Goal: Communication & Community: Participate in discussion

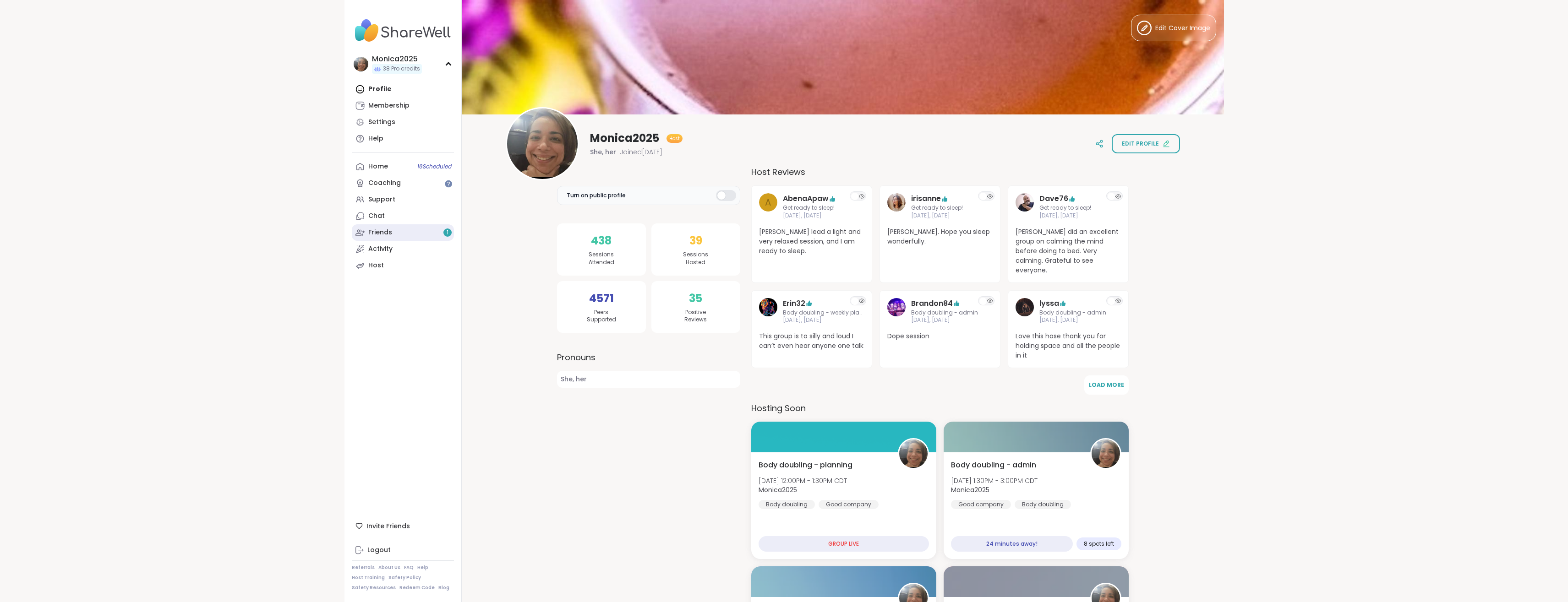
click at [409, 232] on link "Friends 1" at bounding box center [403, 232] width 102 height 17
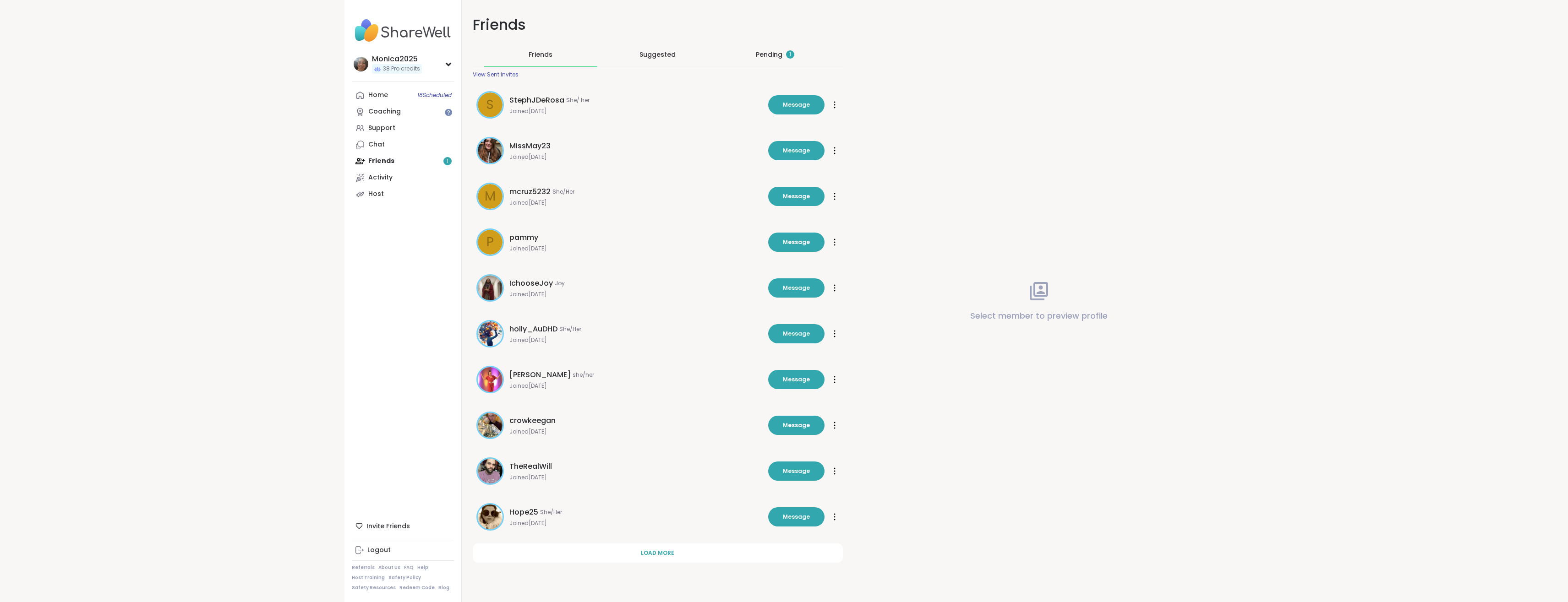
click at [766, 47] on div "Pending 1" at bounding box center [776, 55] width 114 height 24
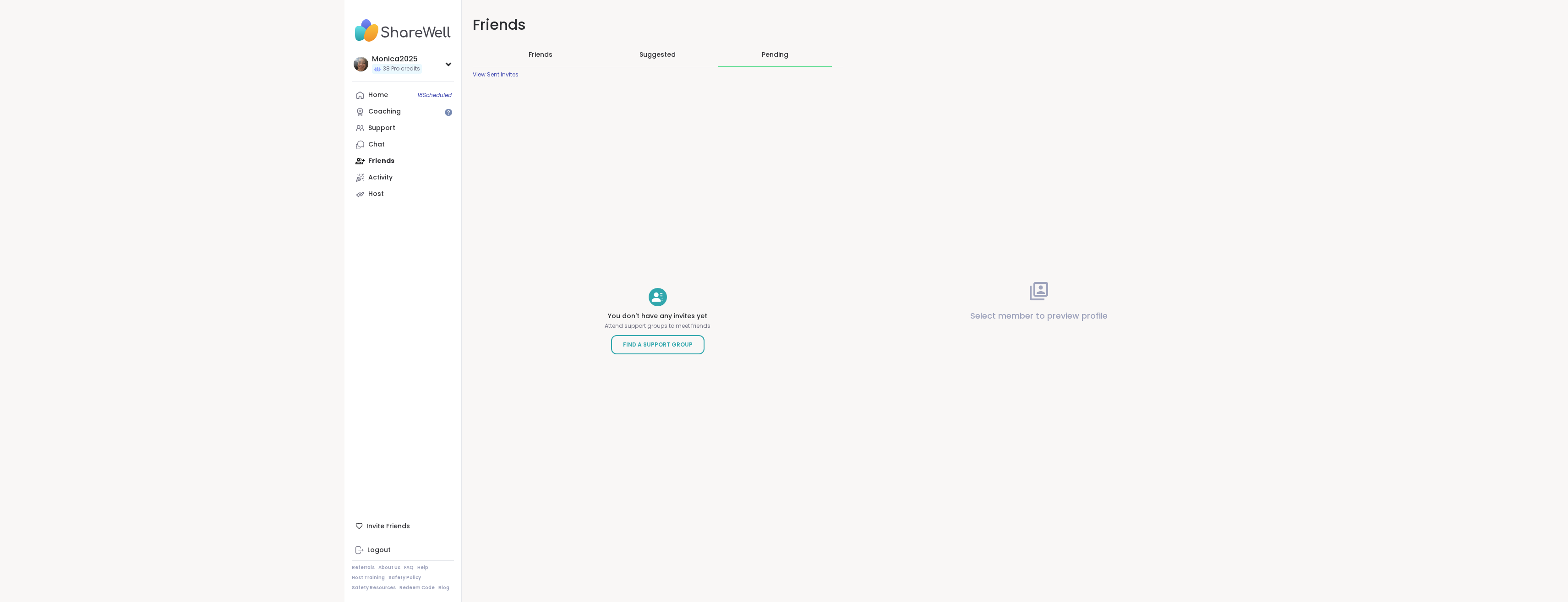
click at [679, 52] on div "Suggested" at bounding box center [658, 55] width 114 height 24
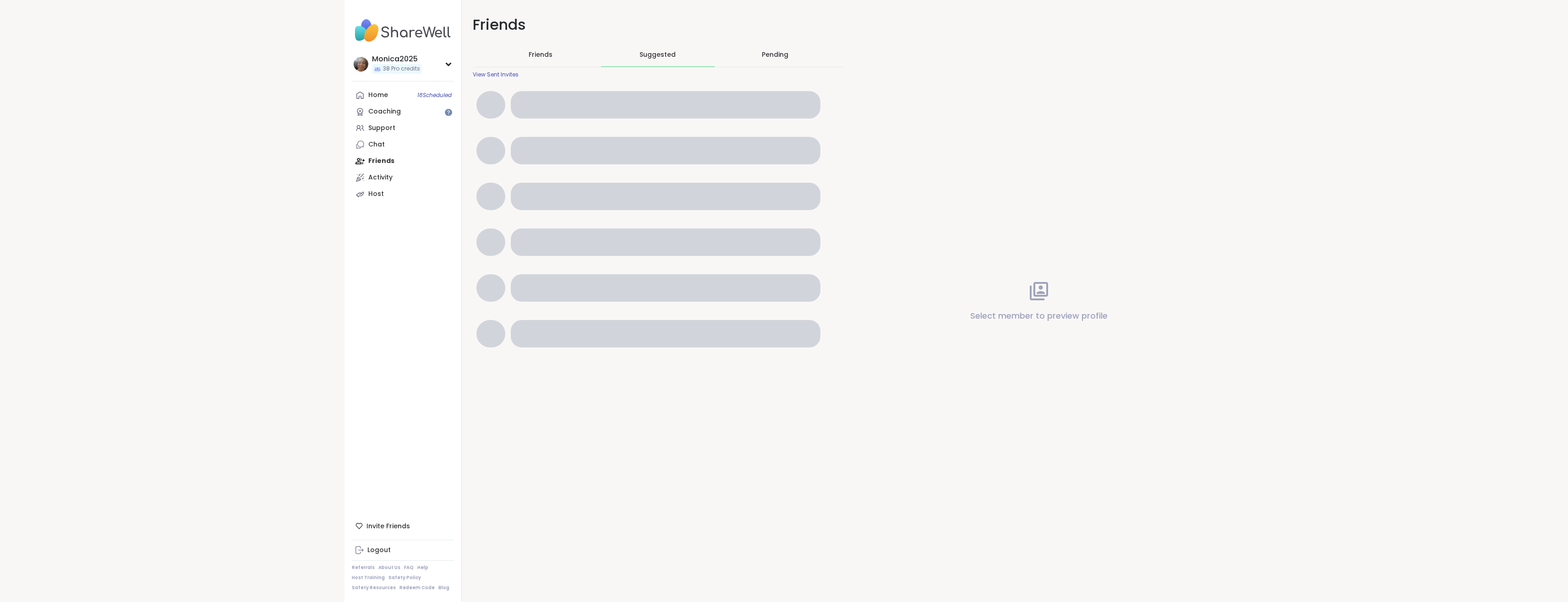
click at [572, 59] on div "Friends" at bounding box center [541, 55] width 114 height 24
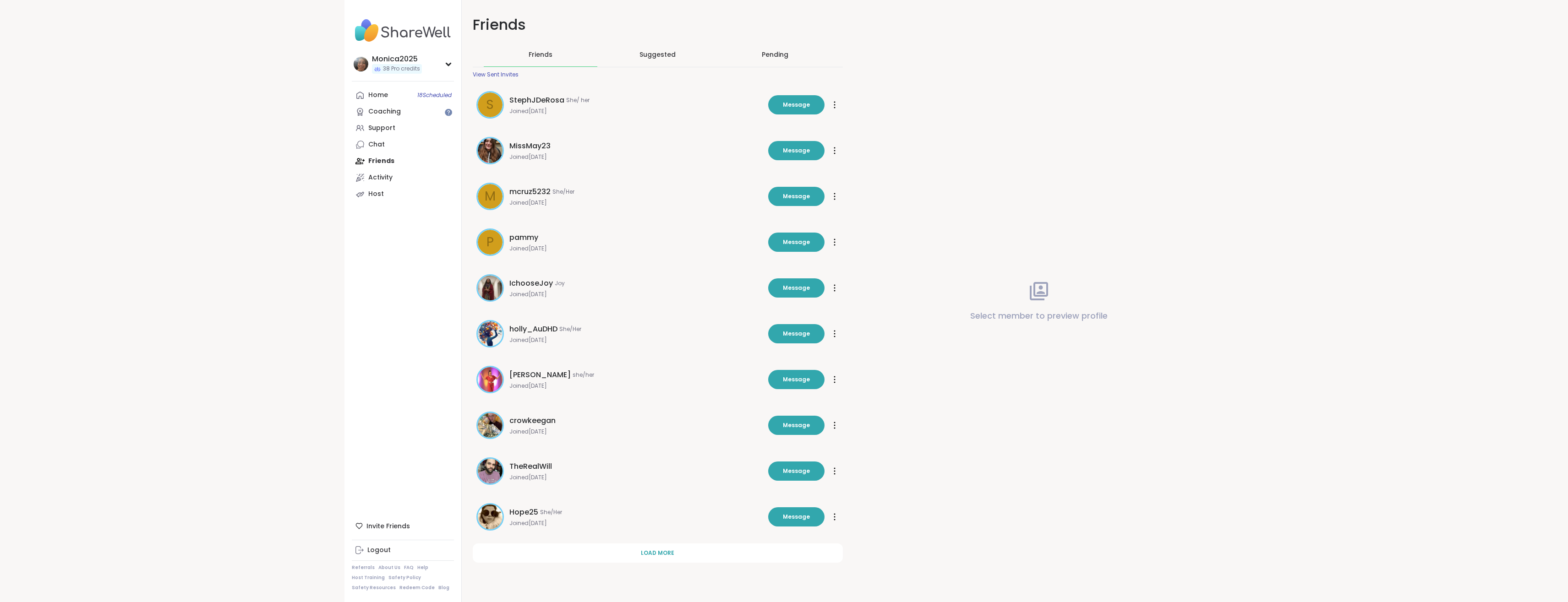
click at [557, 57] on div "Friends" at bounding box center [541, 55] width 114 height 24
click at [371, 100] on link "Home 18 Scheduled" at bounding box center [403, 95] width 102 height 17
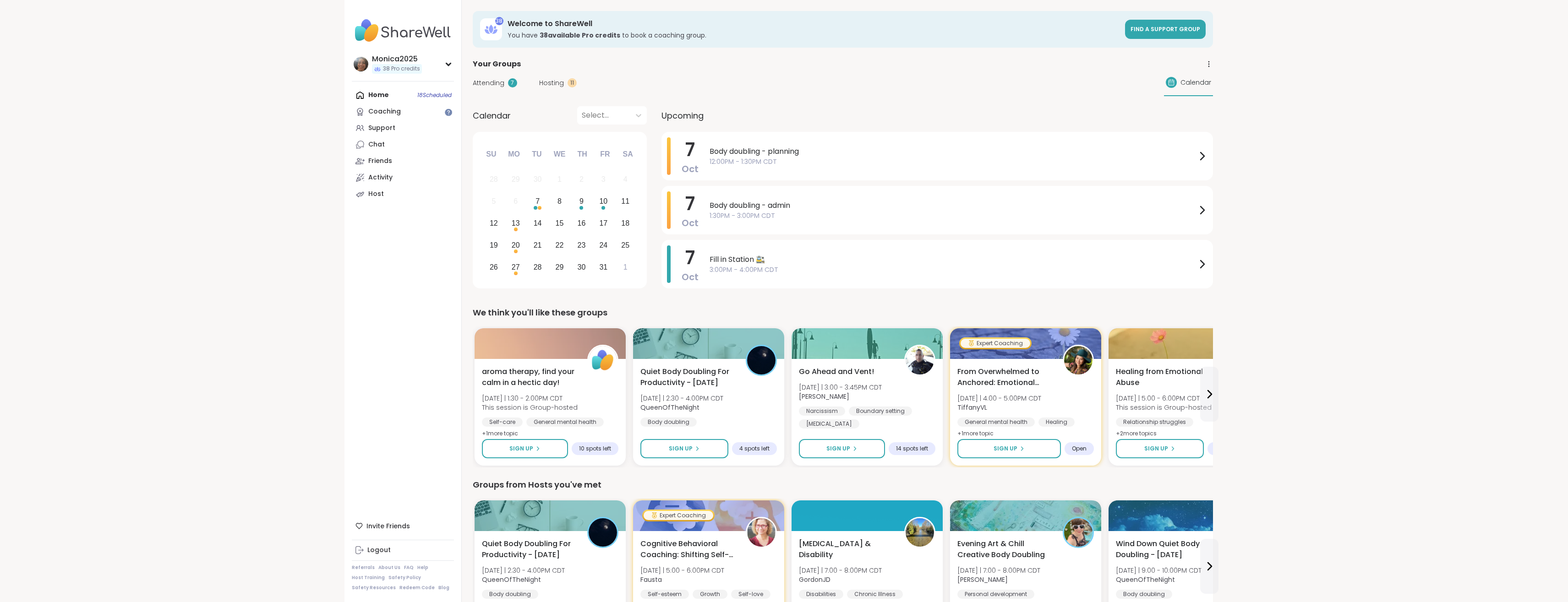
click at [557, 91] on div "Attending 7 Hosting 11 Calendar" at bounding box center [843, 83] width 740 height 26
click at [562, 84] on span "Hosting" at bounding box center [551, 83] width 25 height 10
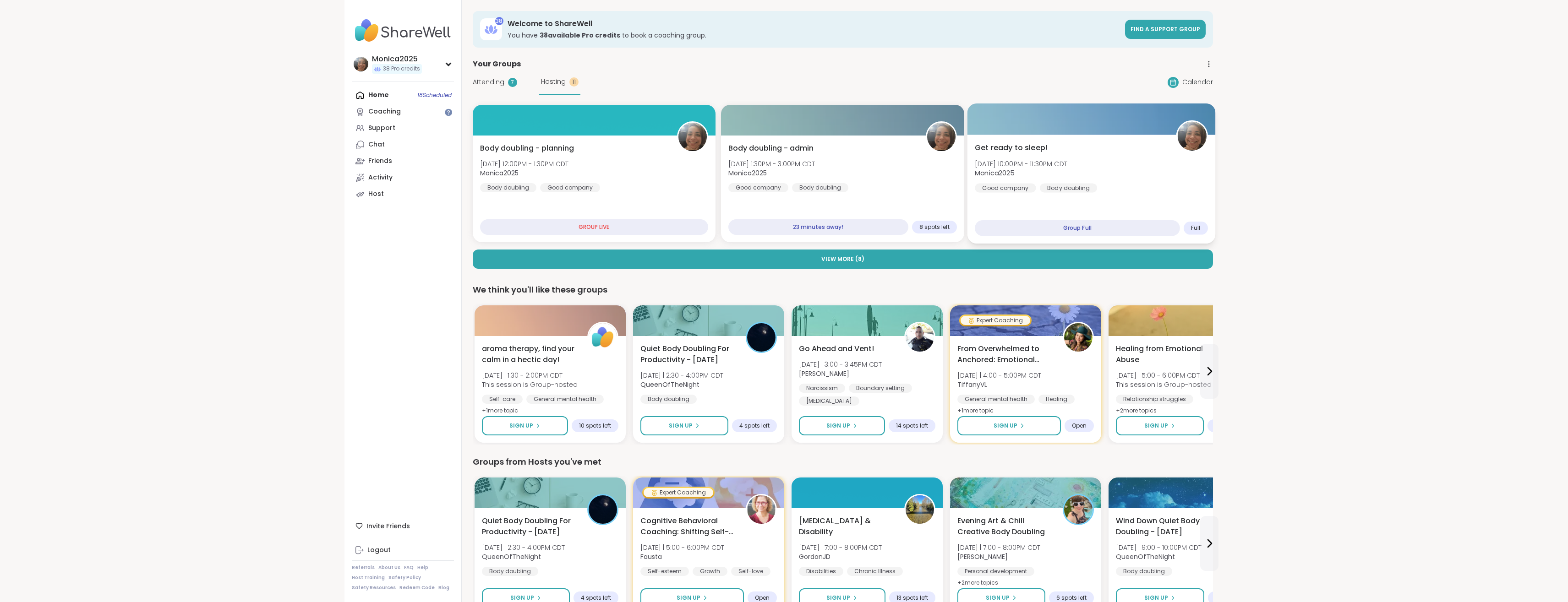
click at [1116, 194] on div "Get ready to sleep! [DATE] 10:00PM - 11:30PM CDT Monica2025 Good company Body d…" at bounding box center [1092, 189] width 248 height 109
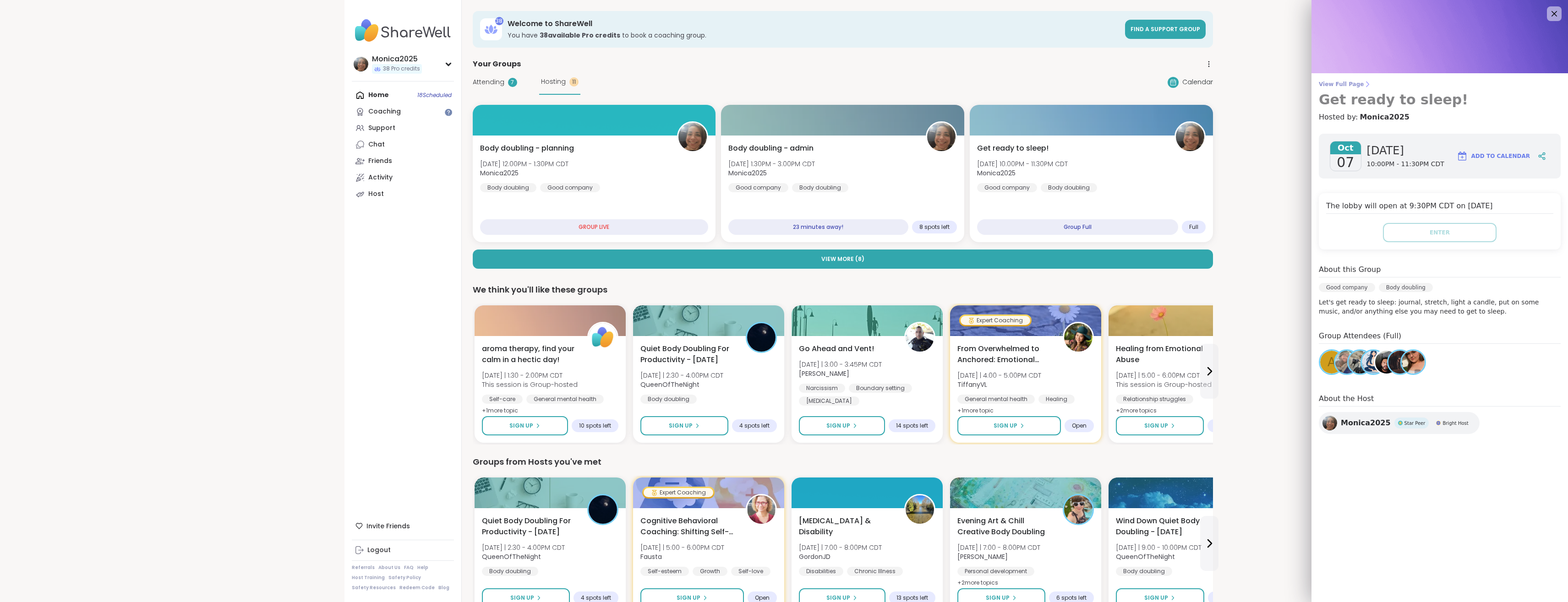
click at [1356, 89] on link "View Full Page Get ready to sleep!" at bounding box center [1440, 95] width 242 height 27
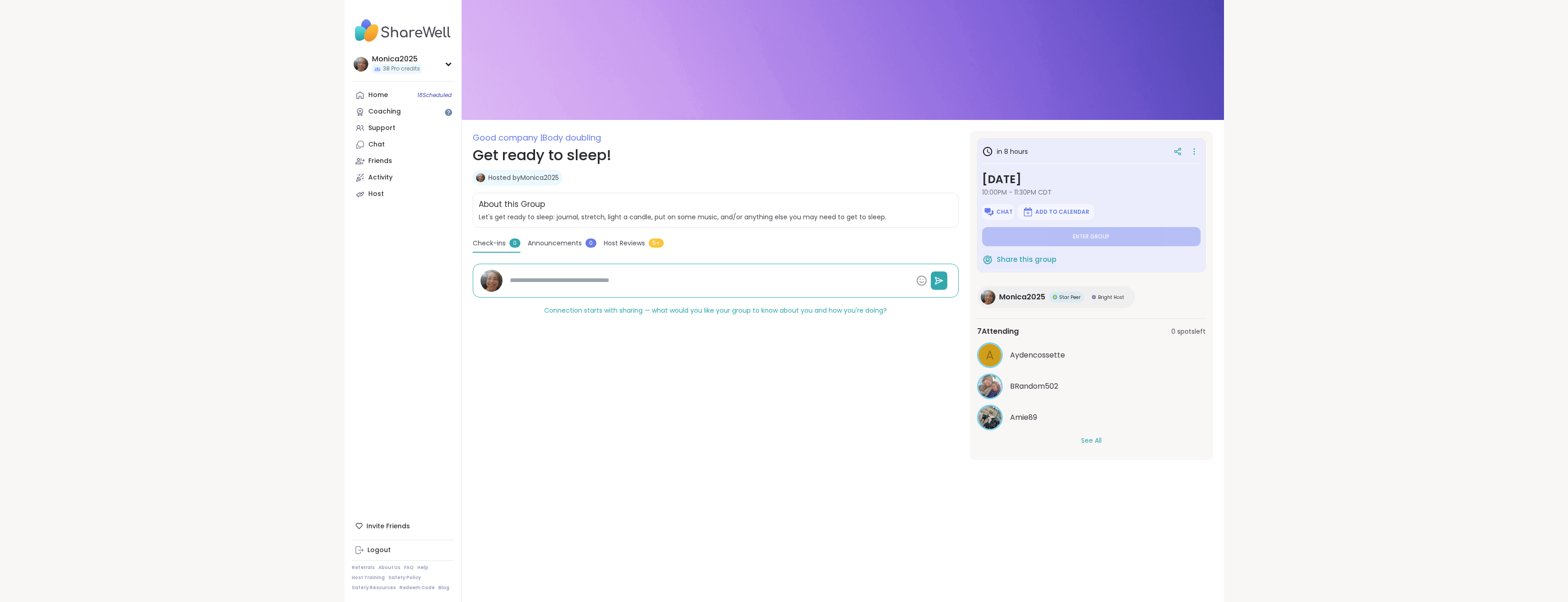
click at [1100, 439] on button "See All" at bounding box center [1092, 441] width 21 height 10
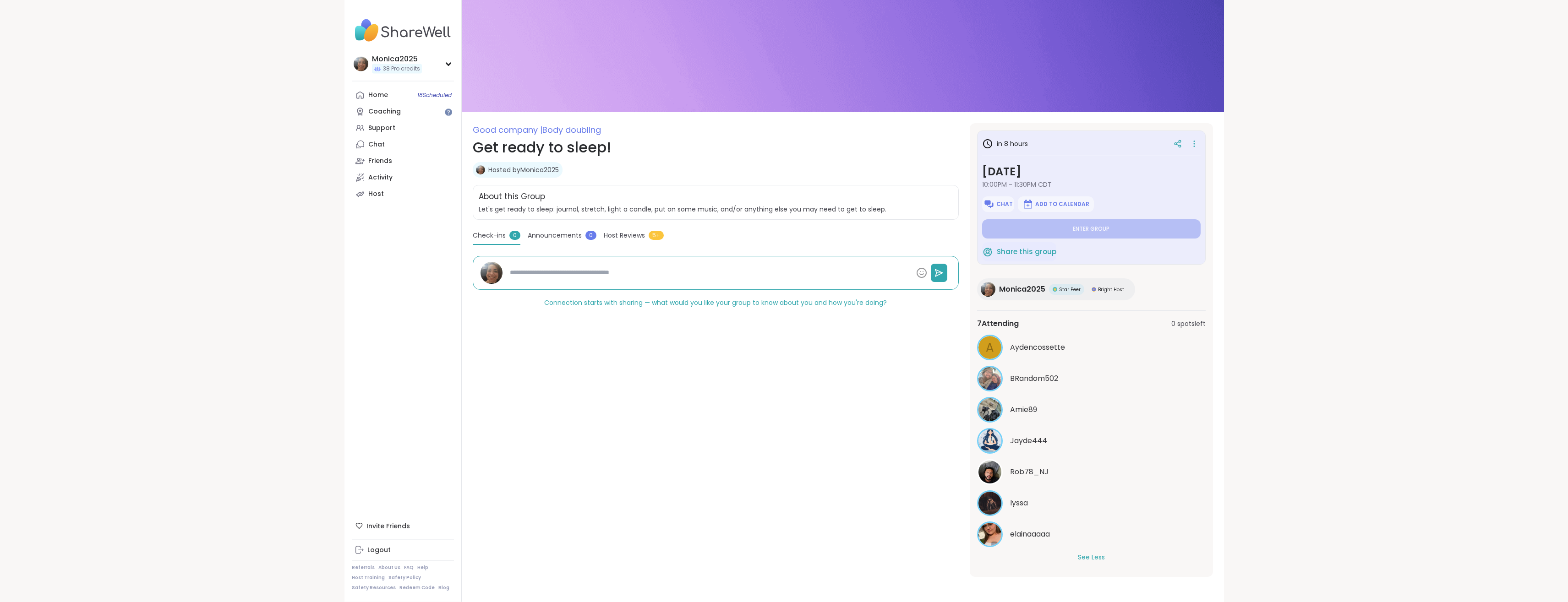
scroll to position [8, 0]
click at [548, 234] on span "Announcements" at bounding box center [554, 235] width 54 height 10
click at [612, 228] on div "Good company | Body doubling Get ready to sleep! Hosted by Monica2025 Share thi…" at bounding box center [716, 349] width 486 height 454
click at [611, 237] on span "Host Reviews" at bounding box center [624, 235] width 41 height 10
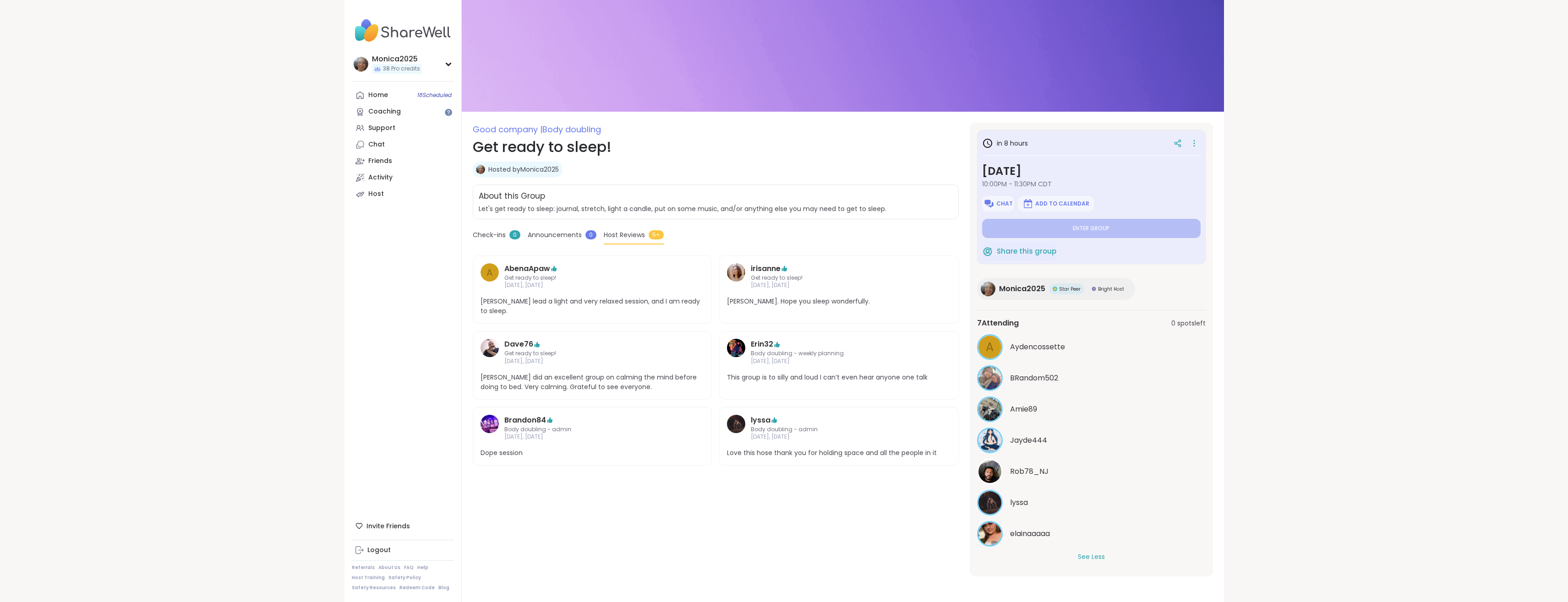
click at [496, 237] on span "Check-ins" at bounding box center [489, 235] width 33 height 10
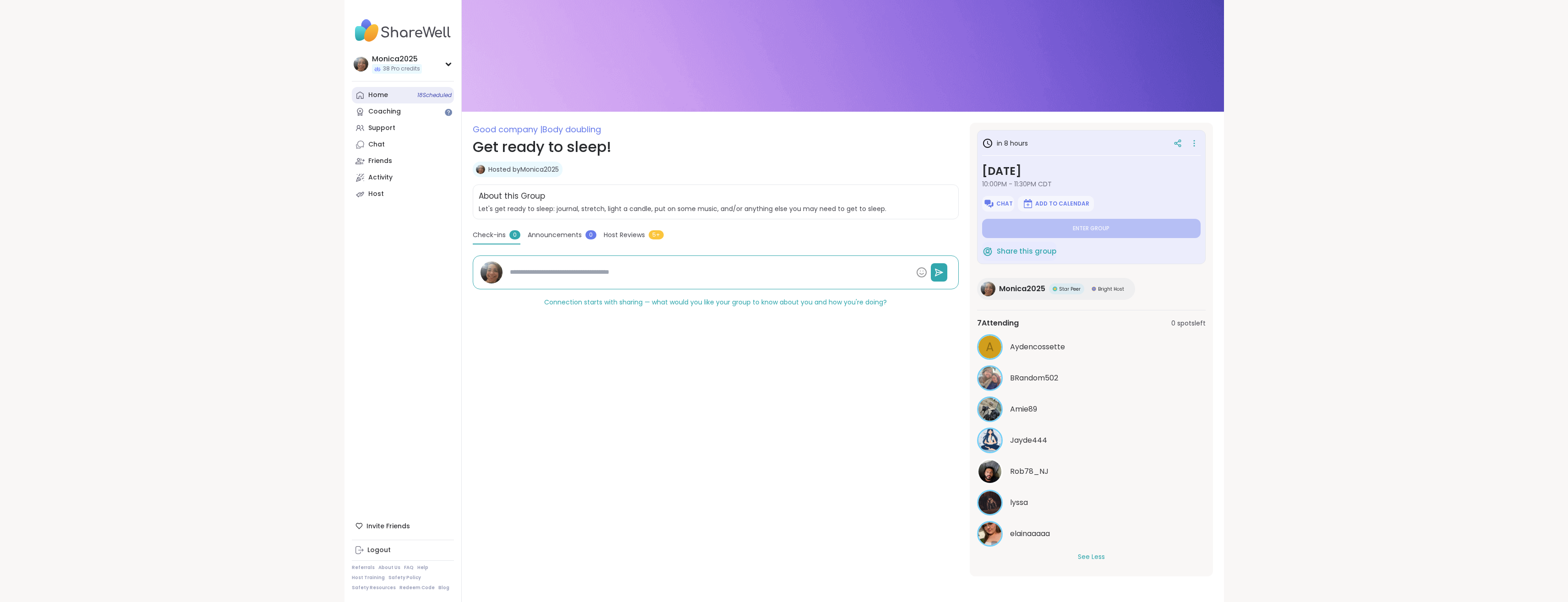
click at [391, 101] on link "Home 18 Scheduled" at bounding box center [403, 95] width 102 height 17
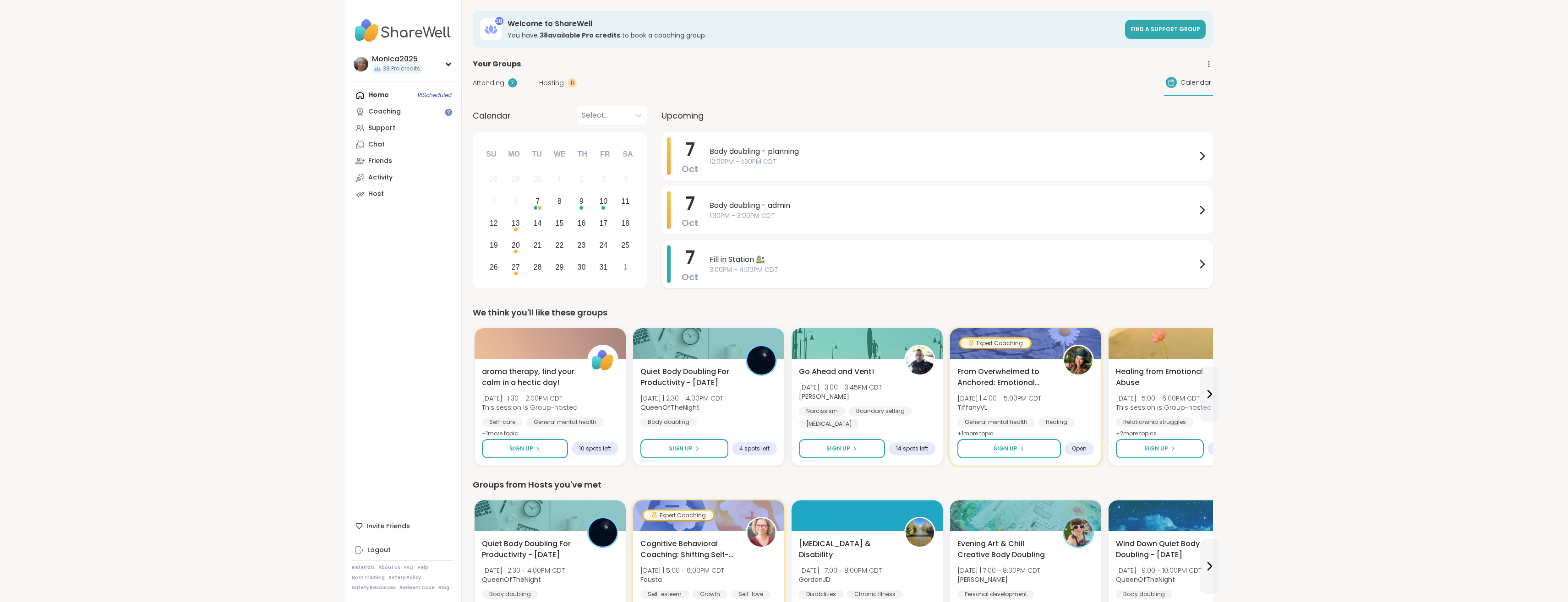
click at [793, 263] on span "Fill in Station 🚉" at bounding box center [953, 260] width 487 height 11
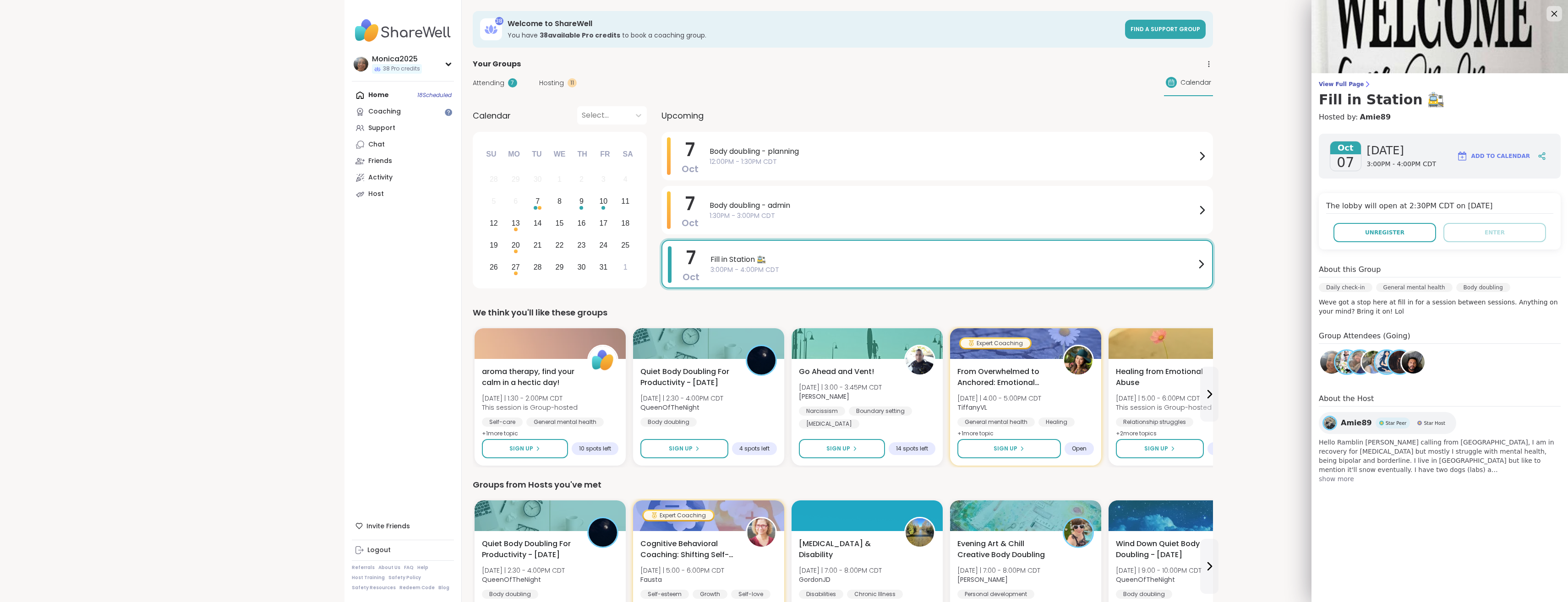
click at [1558, 18] on icon at bounding box center [1554, 14] width 11 height 11
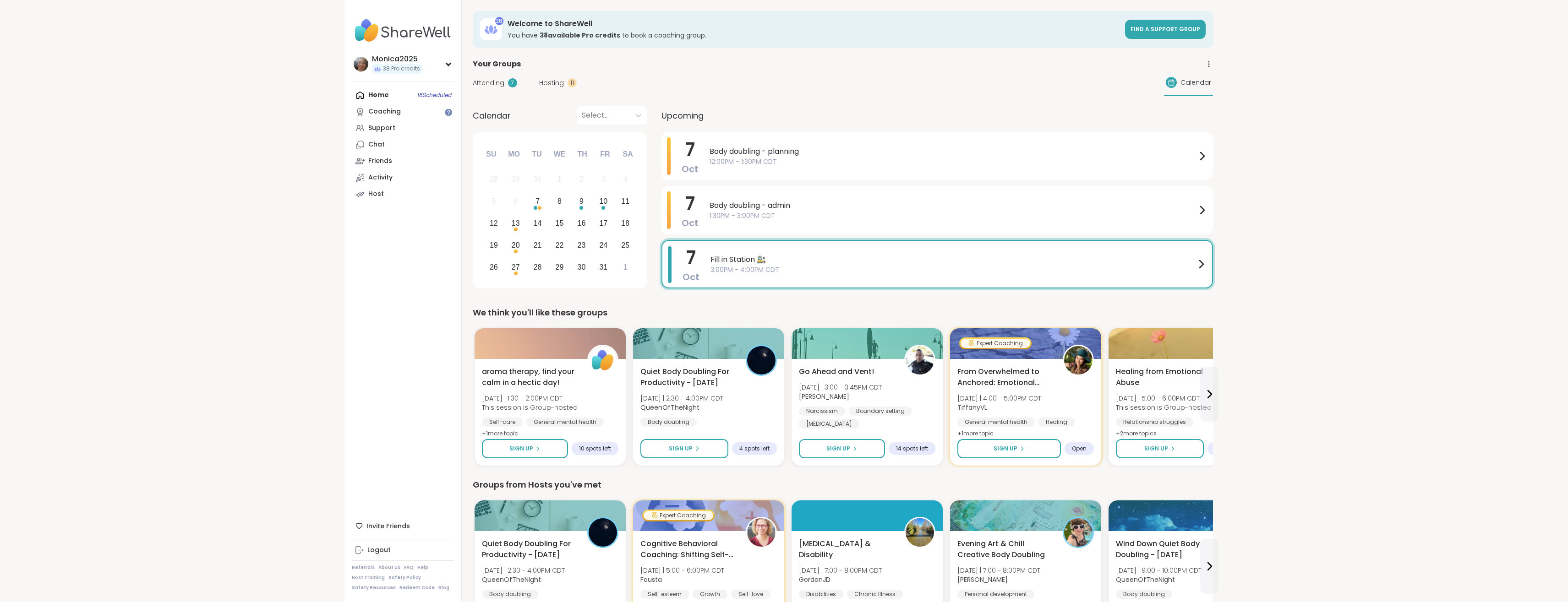
click at [561, 76] on div "Attending 7 Hosting 11 Calendar" at bounding box center [843, 83] width 740 height 26
click at [520, 87] on div "Attending 7 Hosting 11" at bounding box center [525, 83] width 104 height 10
click at [506, 86] on div "Attending 7" at bounding box center [495, 83] width 44 height 10
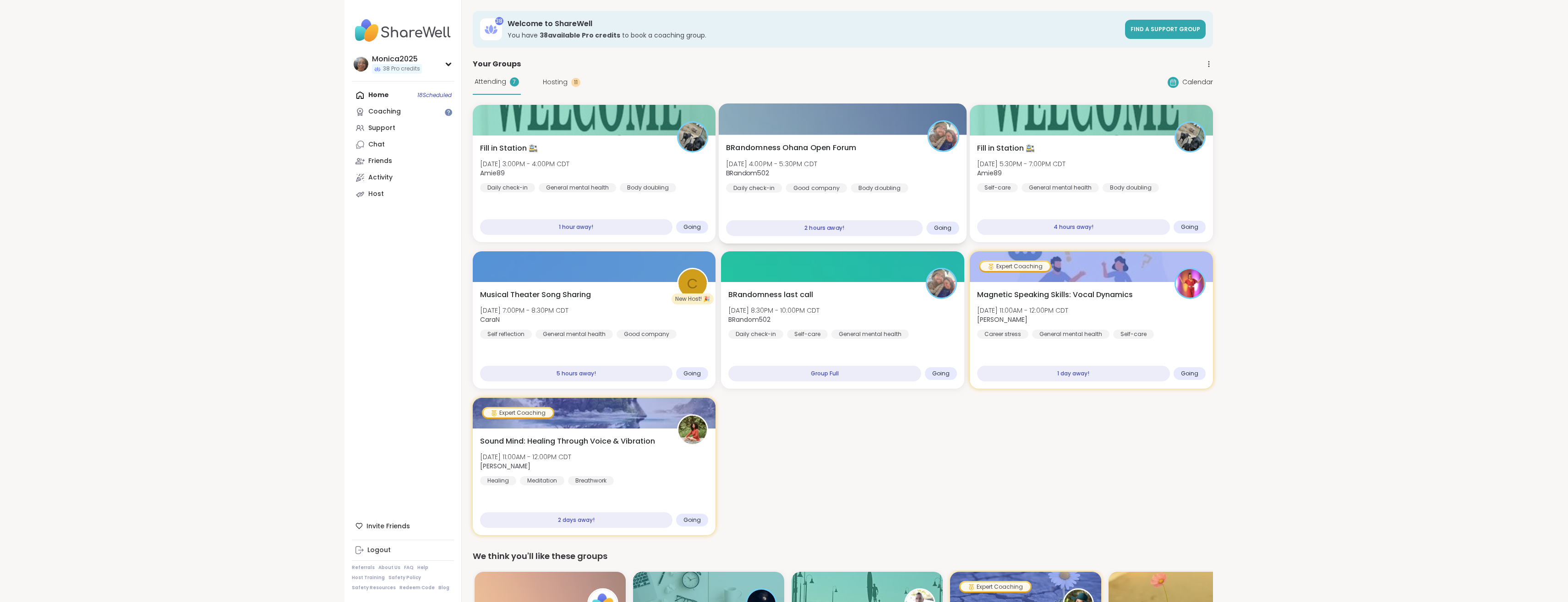
click at [877, 168] on div "BRandomness Ohana Open Forum [DATE] 4:00PM - 5:30PM CDT BRandom502 Daily check-…" at bounding box center [842, 168] width 233 height 51
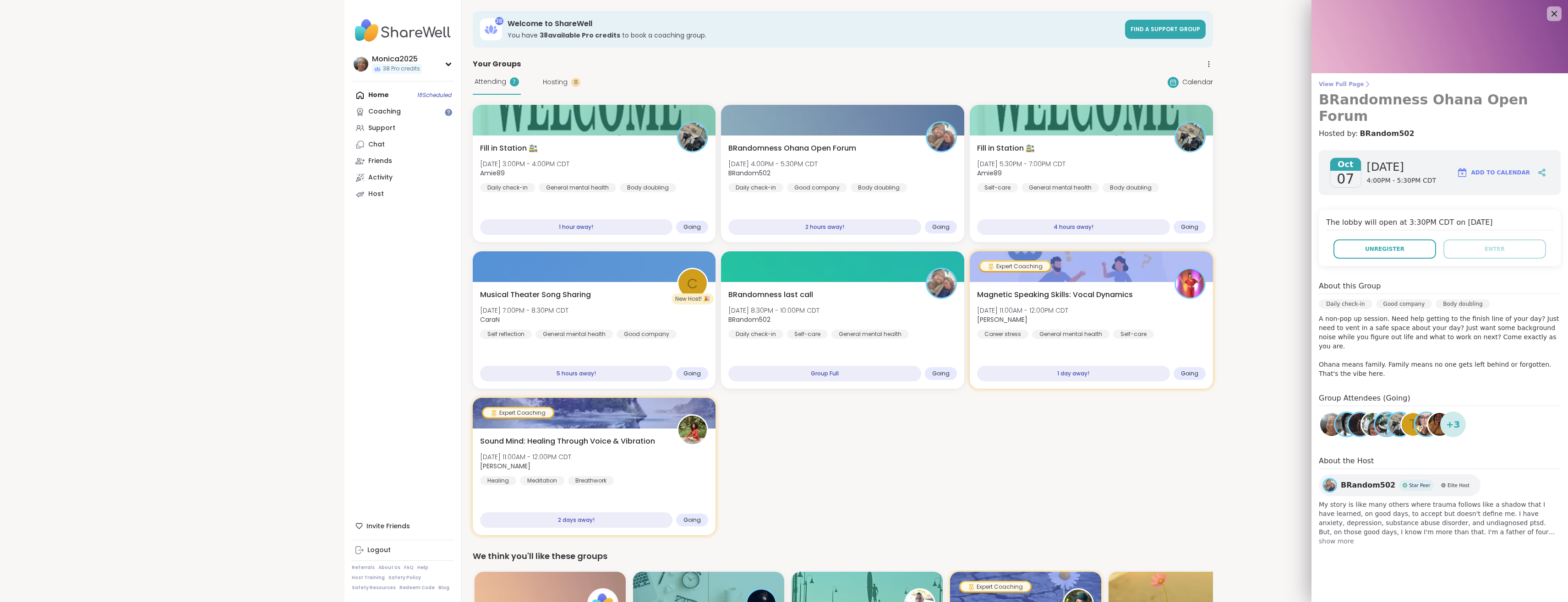
click at [1354, 89] on link "View Full Page BRandomness Ohana Open Forum" at bounding box center [1440, 103] width 242 height 44
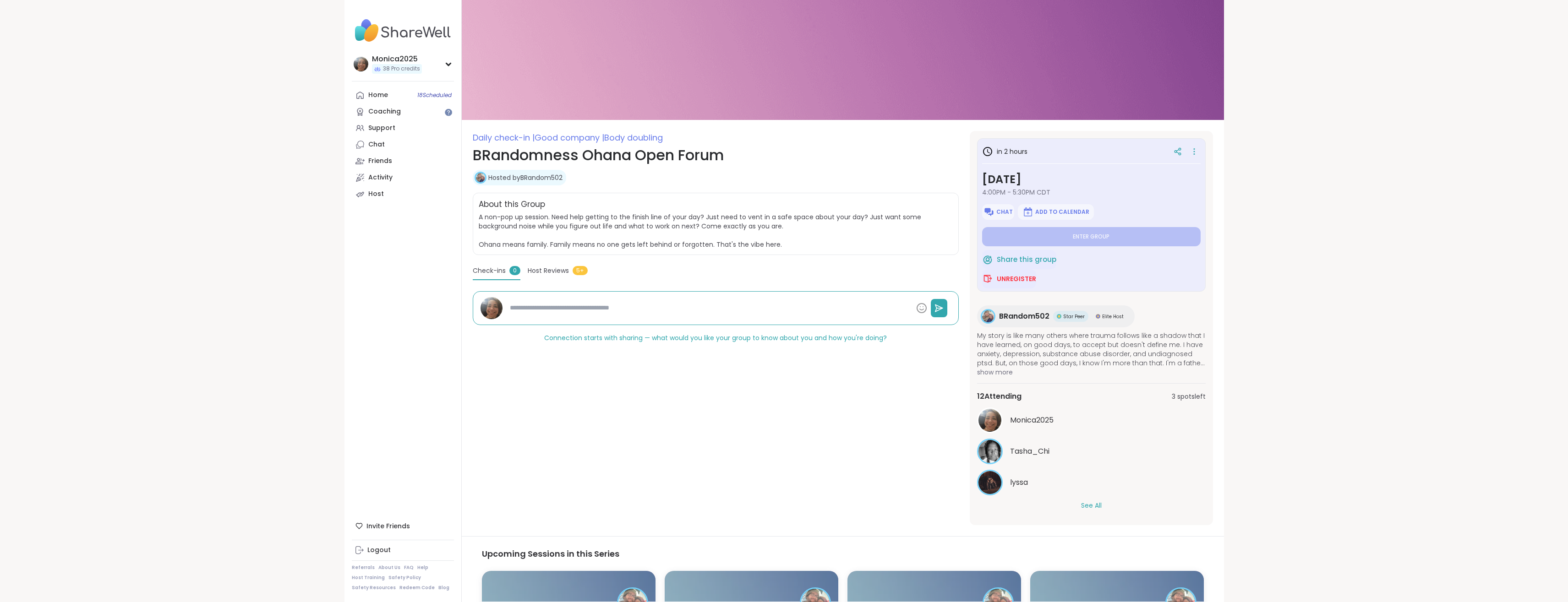
click at [1097, 511] on div "12 Attending 3 spots left [GEOGRAPHIC_DATA] Tasha_Chi lyssa See All" at bounding box center [1092, 450] width 229 height 135
click at [1099, 504] on button "See All" at bounding box center [1092, 506] width 21 height 10
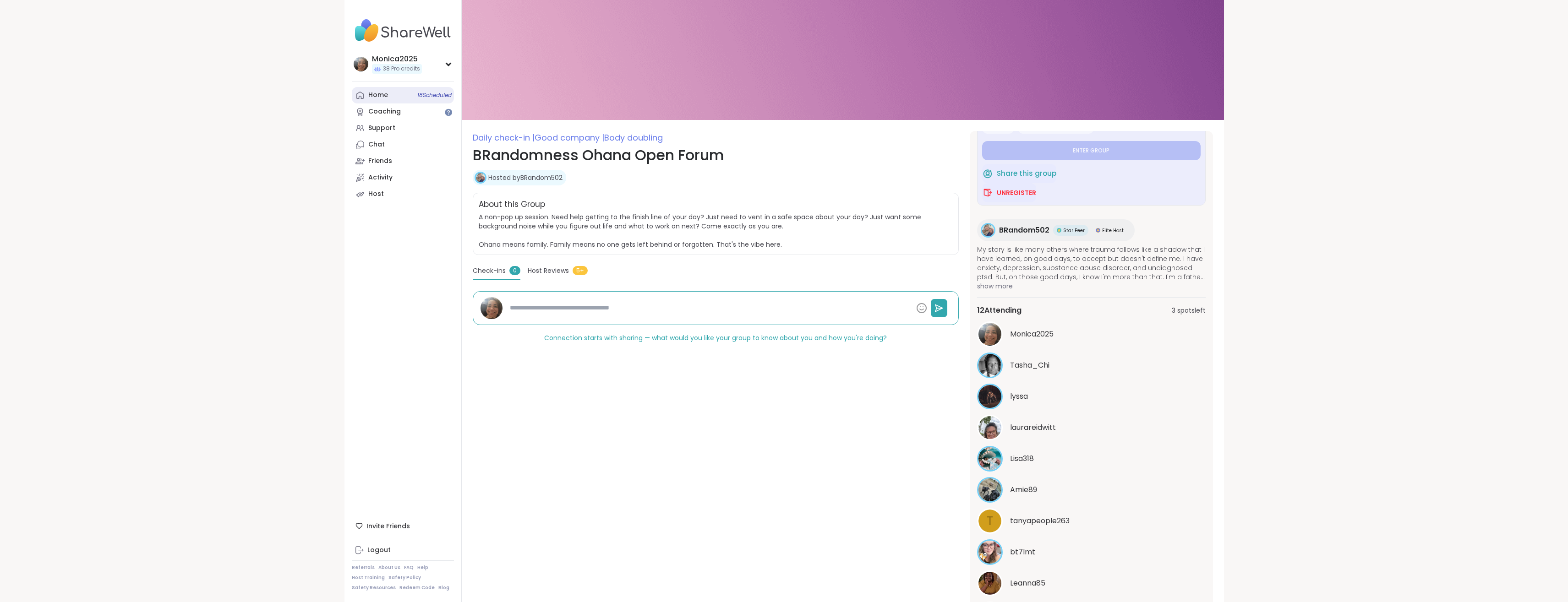
click at [387, 94] on link "Home 18 Scheduled" at bounding box center [403, 95] width 102 height 17
type textarea "*"
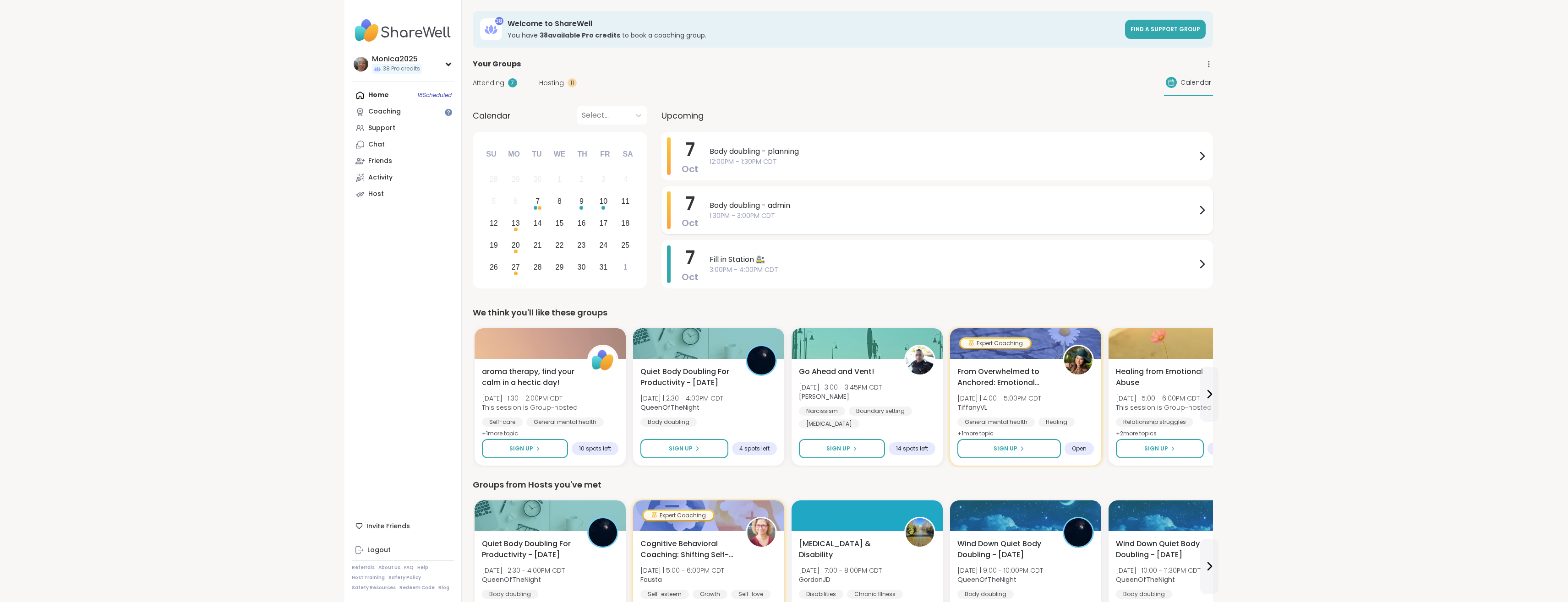
click at [779, 216] on span "1:30PM - 3:00PM CDT" at bounding box center [953, 216] width 487 height 10
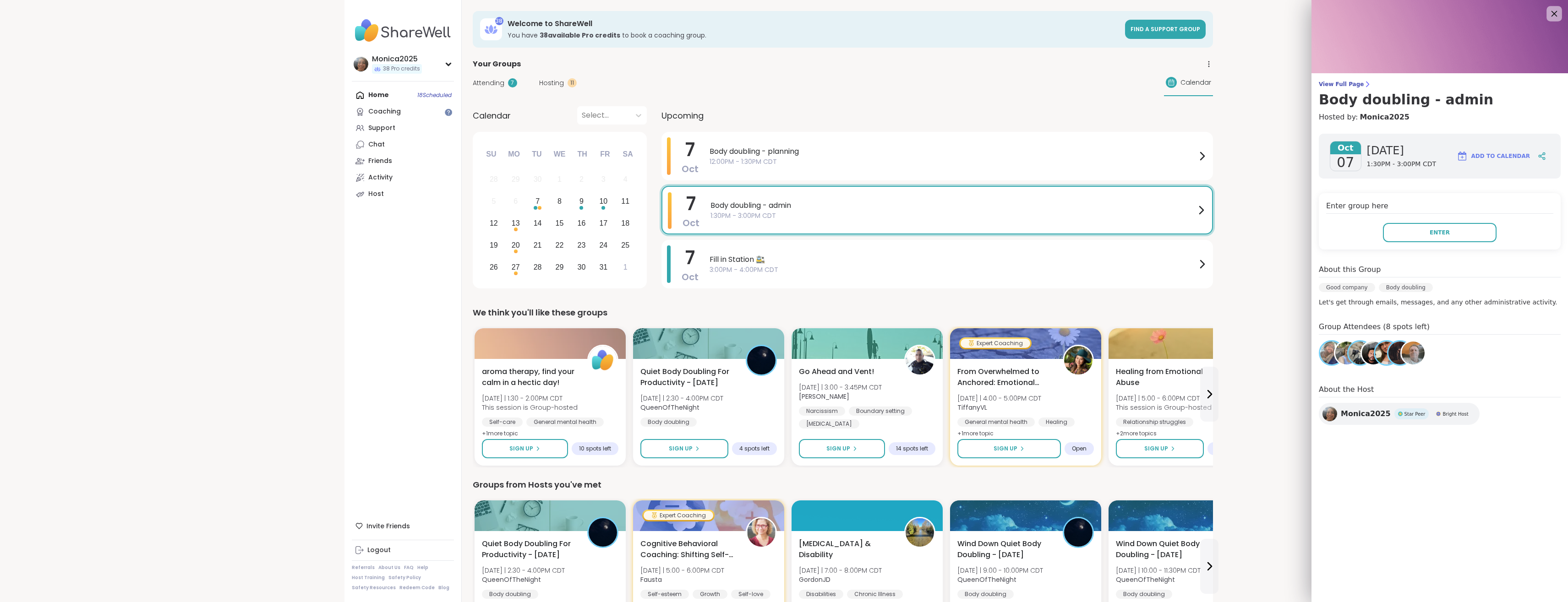
click at [1561, 15] on div at bounding box center [1554, 13] width 15 height 15
click at [1550, 18] on icon at bounding box center [1554, 14] width 11 height 11
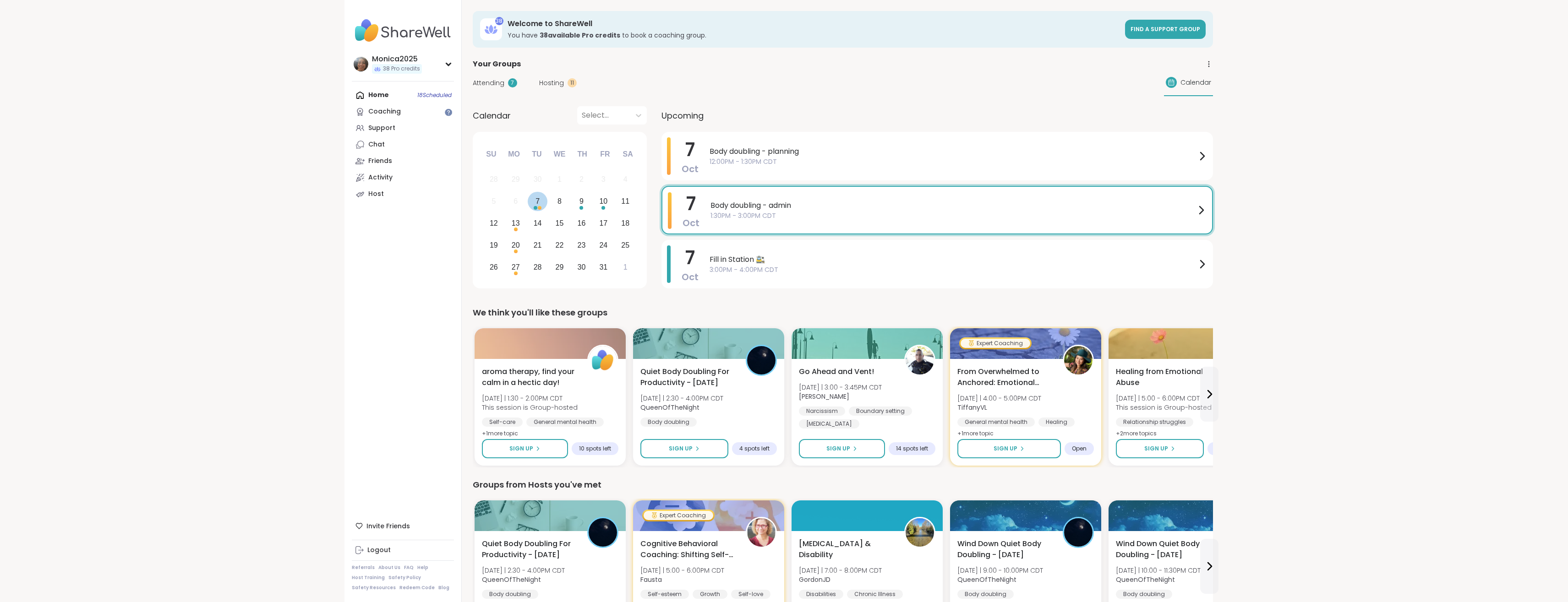
click at [537, 205] on div "7" at bounding box center [537, 200] width 4 height 12
click at [404, 97] on div "Home 18 Scheduled Coaching Support Chat Friends Activity Host" at bounding box center [403, 145] width 102 height 115
click at [387, 92] on div "Home 18 Scheduled Coaching Support Chat Friends Activity Host" at bounding box center [403, 145] width 102 height 115
click at [371, 95] on div "Home 18 Scheduled Coaching Support Chat Friends Activity Host" at bounding box center [403, 145] width 102 height 115
click at [383, 134] on link "Support" at bounding box center [403, 128] width 102 height 17
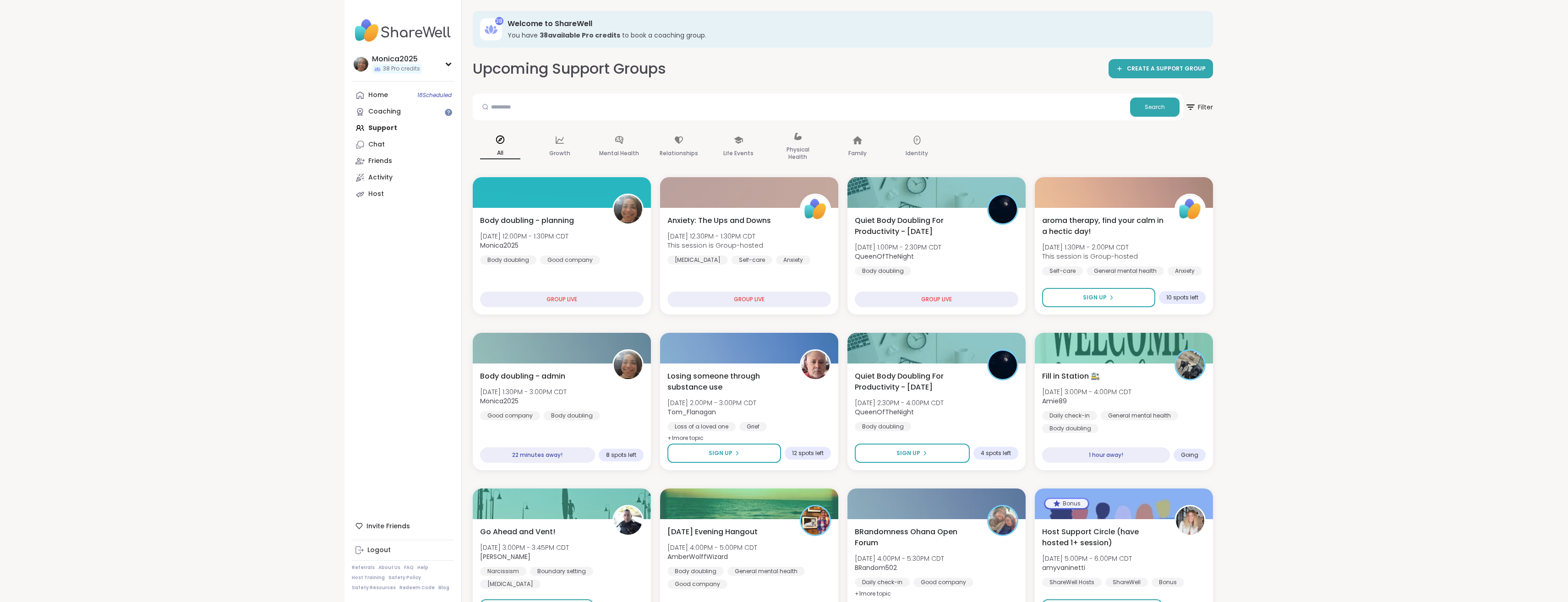
click at [371, 127] on div "Home 18 Scheduled Coaching Support Chat Friends Activity Host" at bounding box center [403, 145] width 102 height 115
click at [381, 130] on div "Home 18 Scheduled Coaching Support Chat Friends Activity Host" at bounding box center [403, 145] width 102 height 115
click at [391, 108] on div "Coaching" at bounding box center [384, 111] width 33 height 9
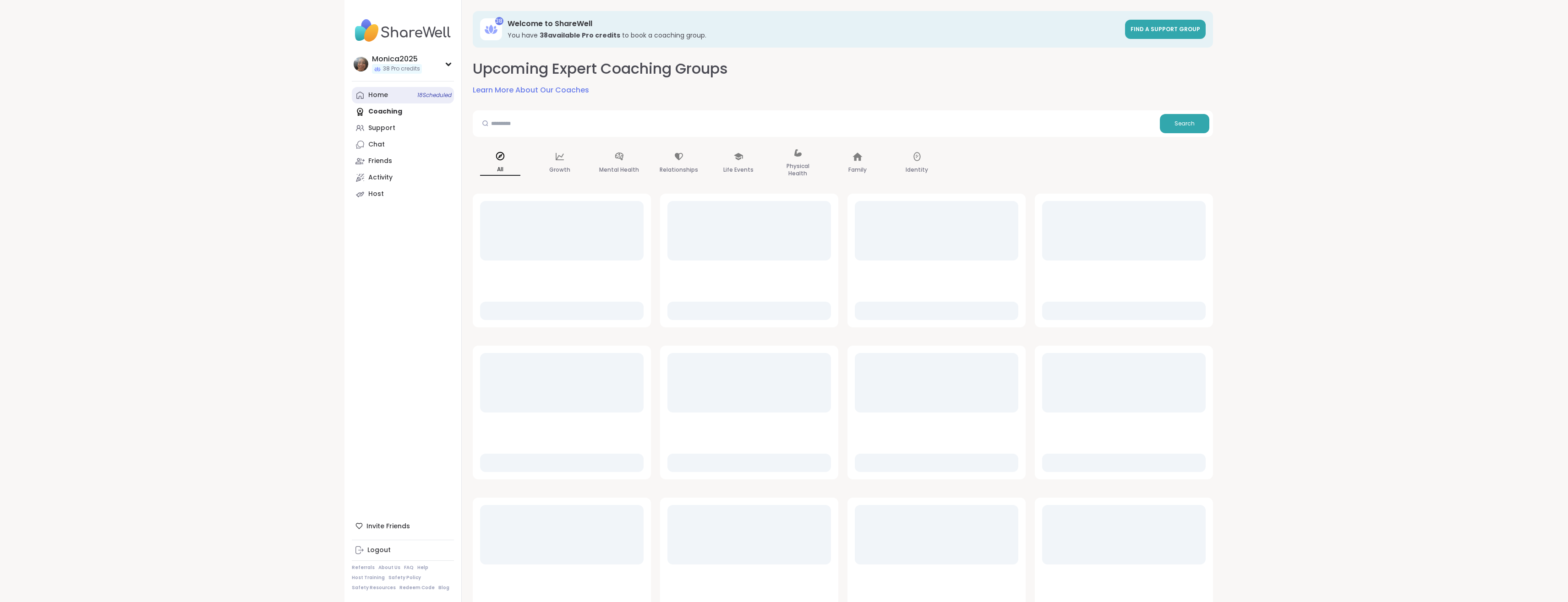
click at [387, 92] on link "Home 18 Scheduled" at bounding box center [403, 95] width 102 height 17
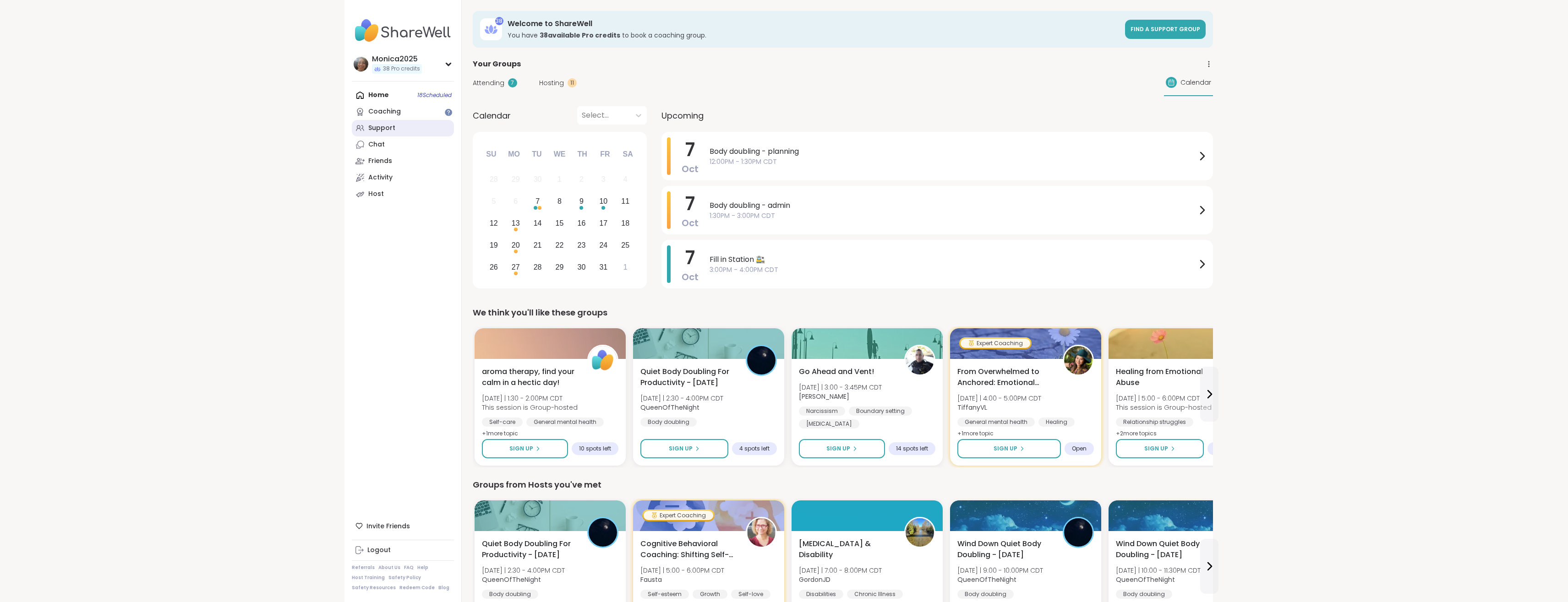
click at [387, 129] on div "Support" at bounding box center [382, 127] width 27 height 9
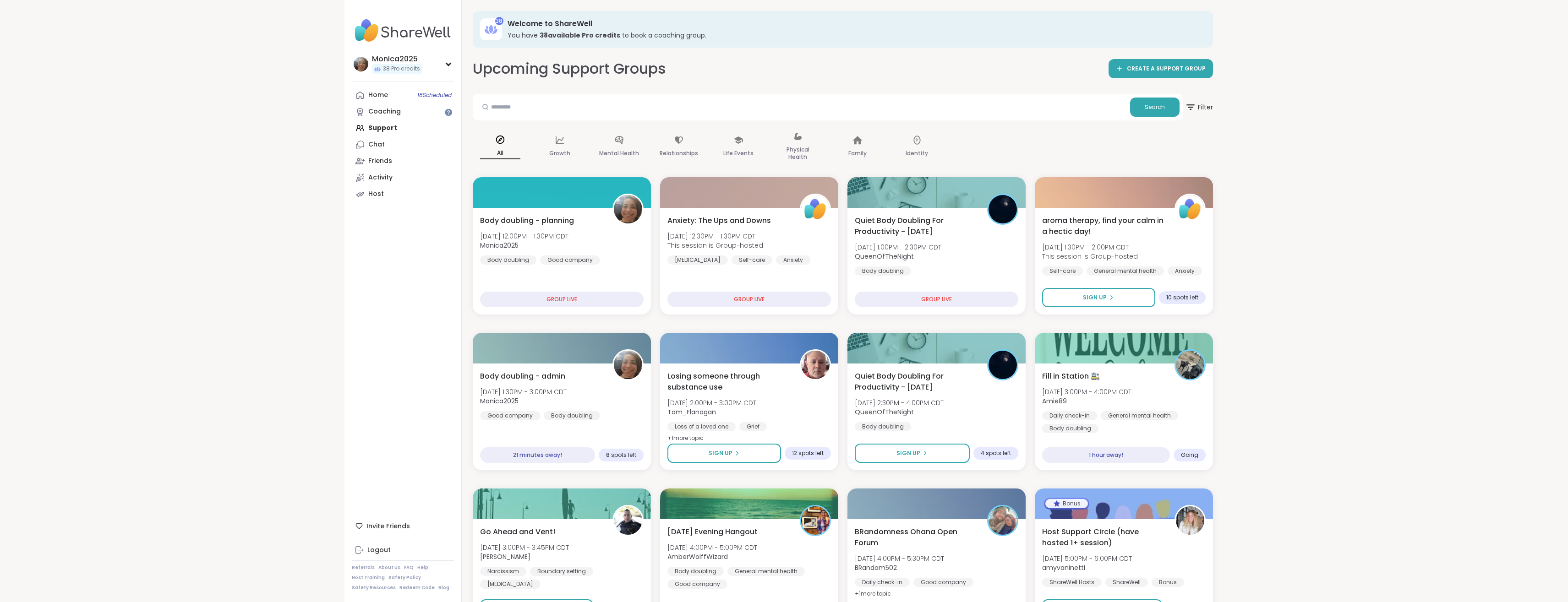
click at [393, 125] on div "Home 18 Scheduled Coaching Support Chat Friends Activity Host" at bounding box center [403, 145] width 102 height 115
click at [390, 127] on div "Home 18 Scheduled Coaching Support Chat Friends Activity Host" at bounding box center [403, 145] width 102 height 115
click at [379, 99] on div "Home 18 Scheduled" at bounding box center [378, 95] width 20 height 9
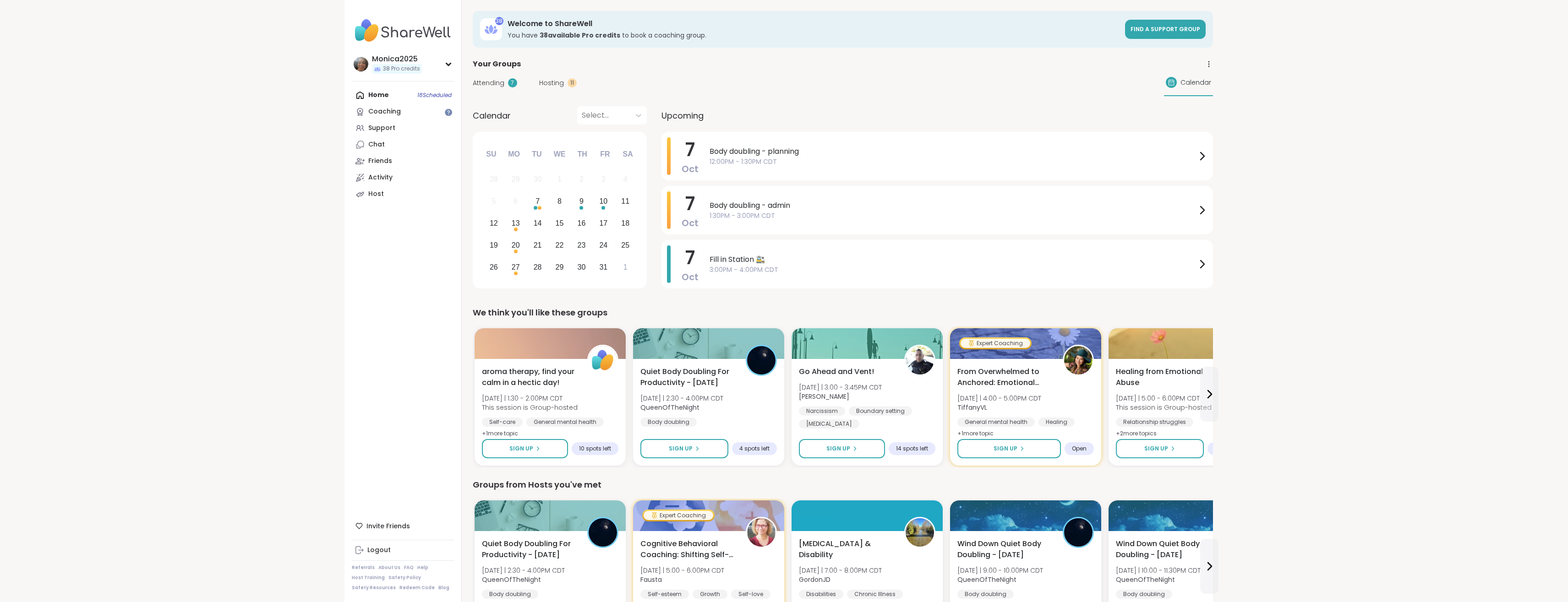
click at [565, 87] on div "Hosting 11" at bounding box center [557, 83] width 38 height 10
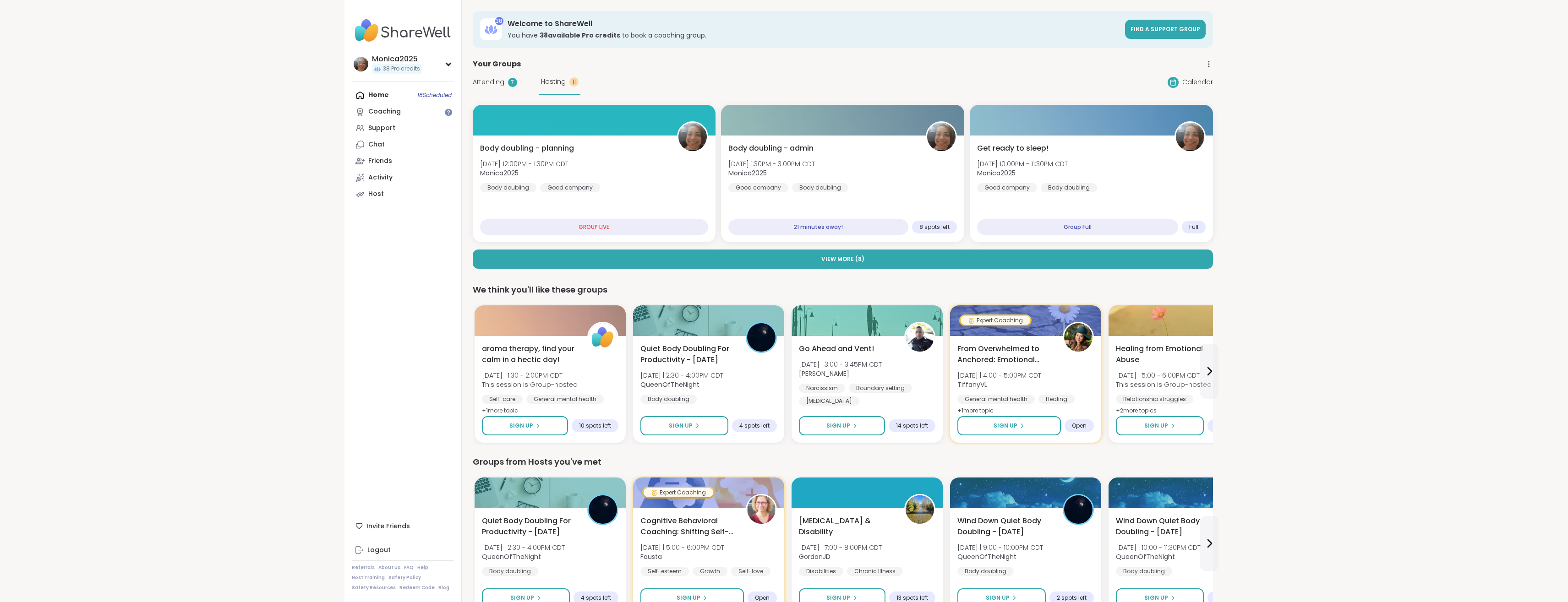
click at [820, 261] on button "View More ( 8 )" at bounding box center [843, 259] width 740 height 19
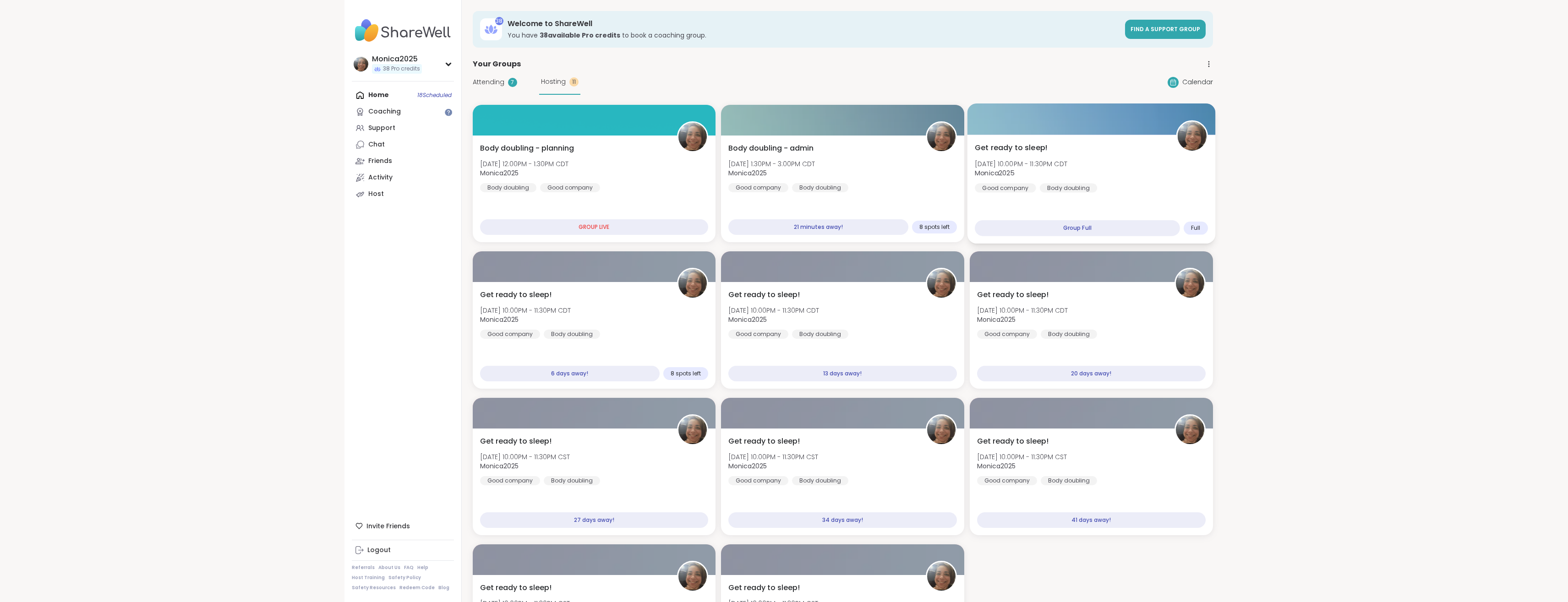
click at [1126, 176] on div "Get ready to sleep! [DATE] 10:00PM - 11:30PM CDT Monica2025 Good company Body d…" at bounding box center [1092, 168] width 233 height 51
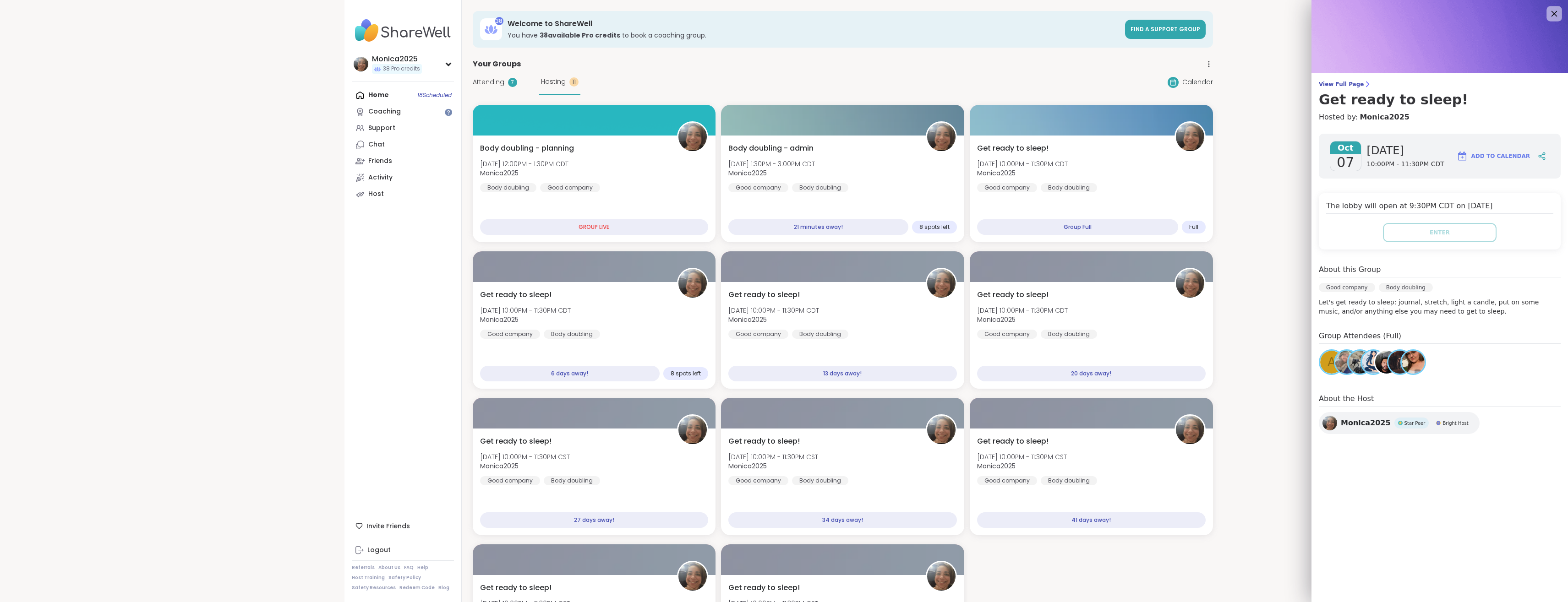
click at [1555, 15] on icon at bounding box center [1554, 14] width 11 height 11
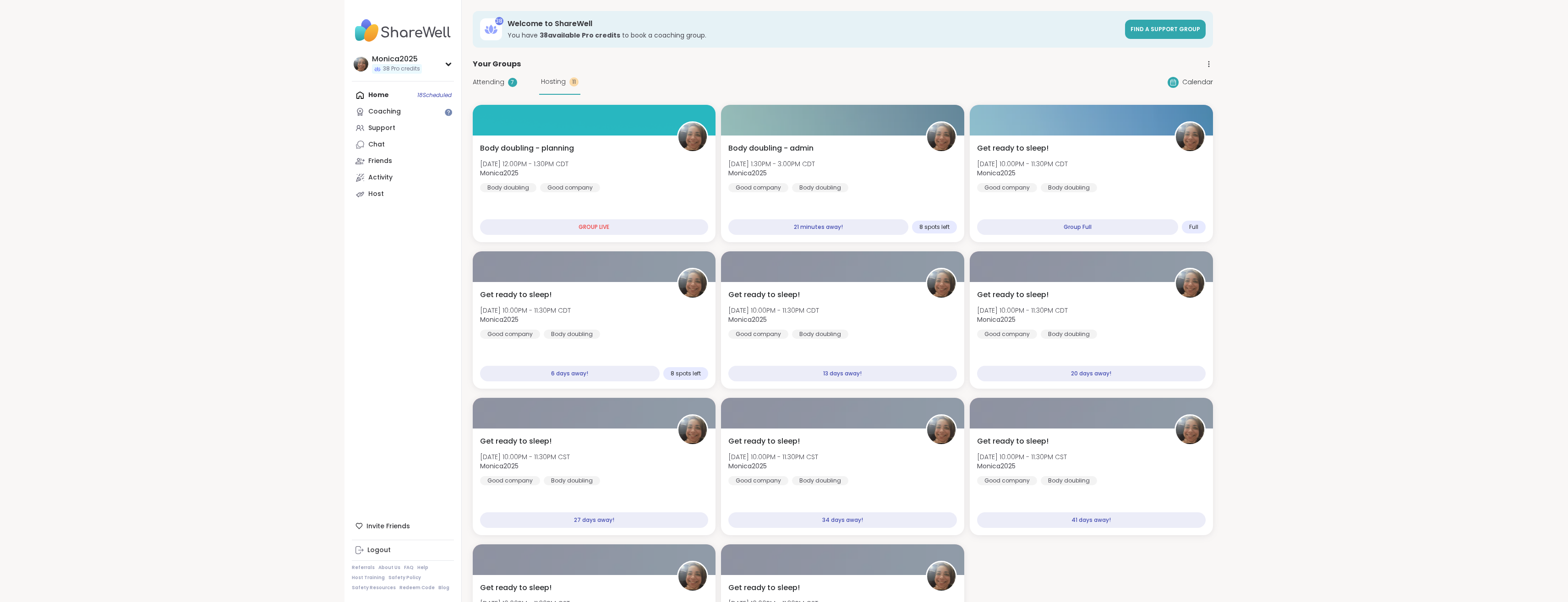
click at [390, 91] on div "Home 18 Scheduled Coaching Support Chat Friends Activity Host" at bounding box center [403, 145] width 102 height 115
click at [374, 95] on div "Home 18 Scheduled Coaching Support Chat Friends Activity Host" at bounding box center [403, 145] width 102 height 115
click at [510, 79] on div "7" at bounding box center [513, 82] width 9 height 9
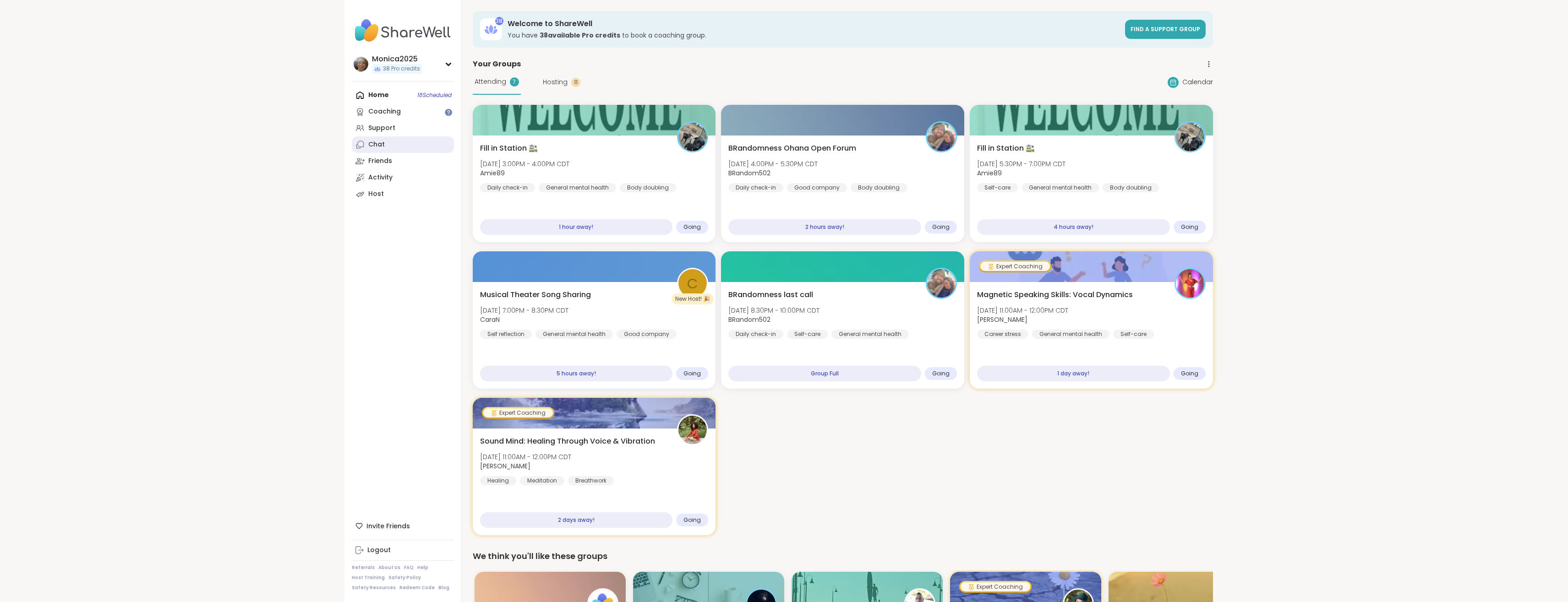
click at [365, 142] on link "Chat" at bounding box center [403, 144] width 102 height 17
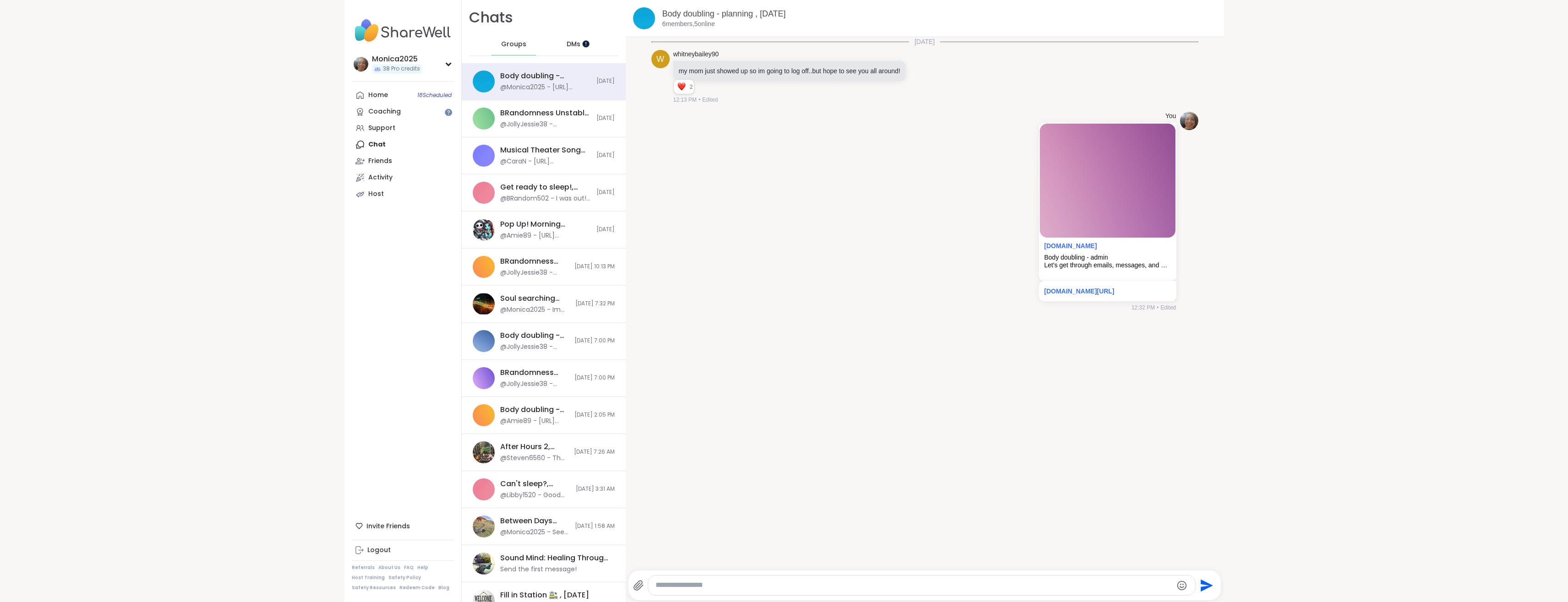
click at [584, 42] on div at bounding box center [585, 43] width 7 height 7
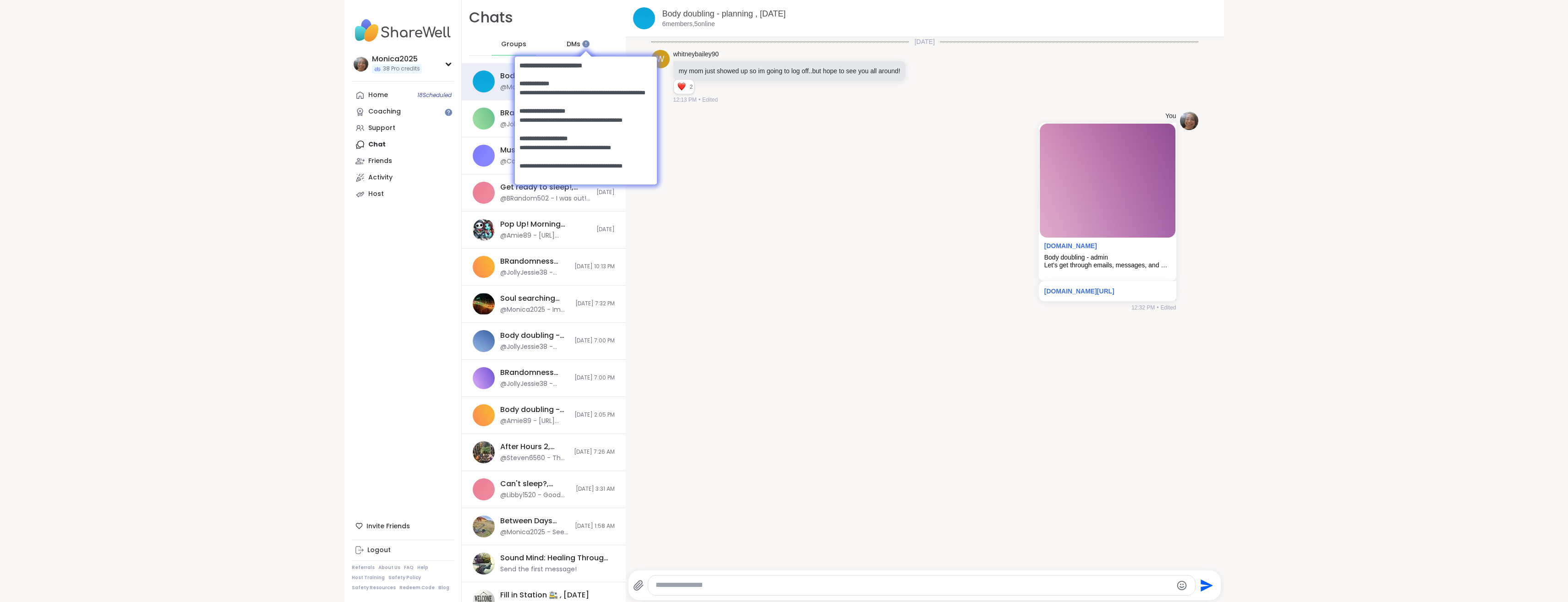
click at [577, 43] on html at bounding box center [586, 119] width 160 height 160
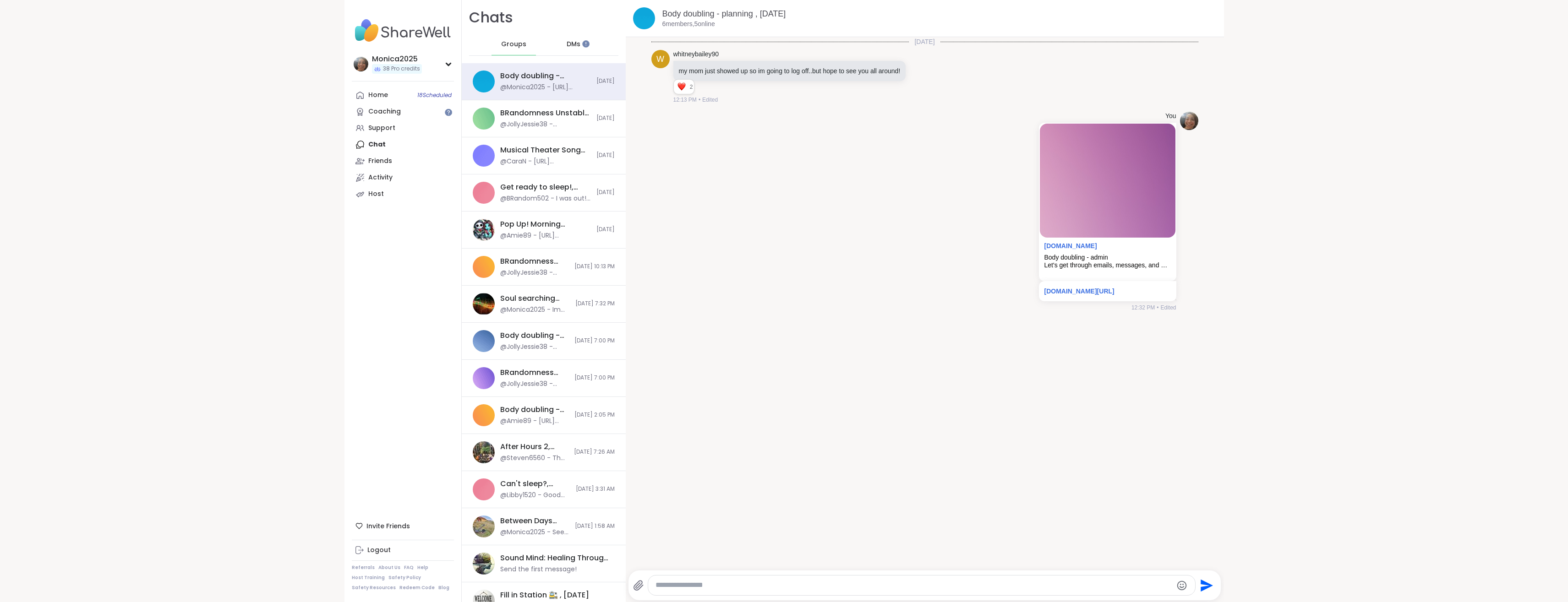
click at [553, 53] on div "DMs" at bounding box center [573, 44] width 45 height 22
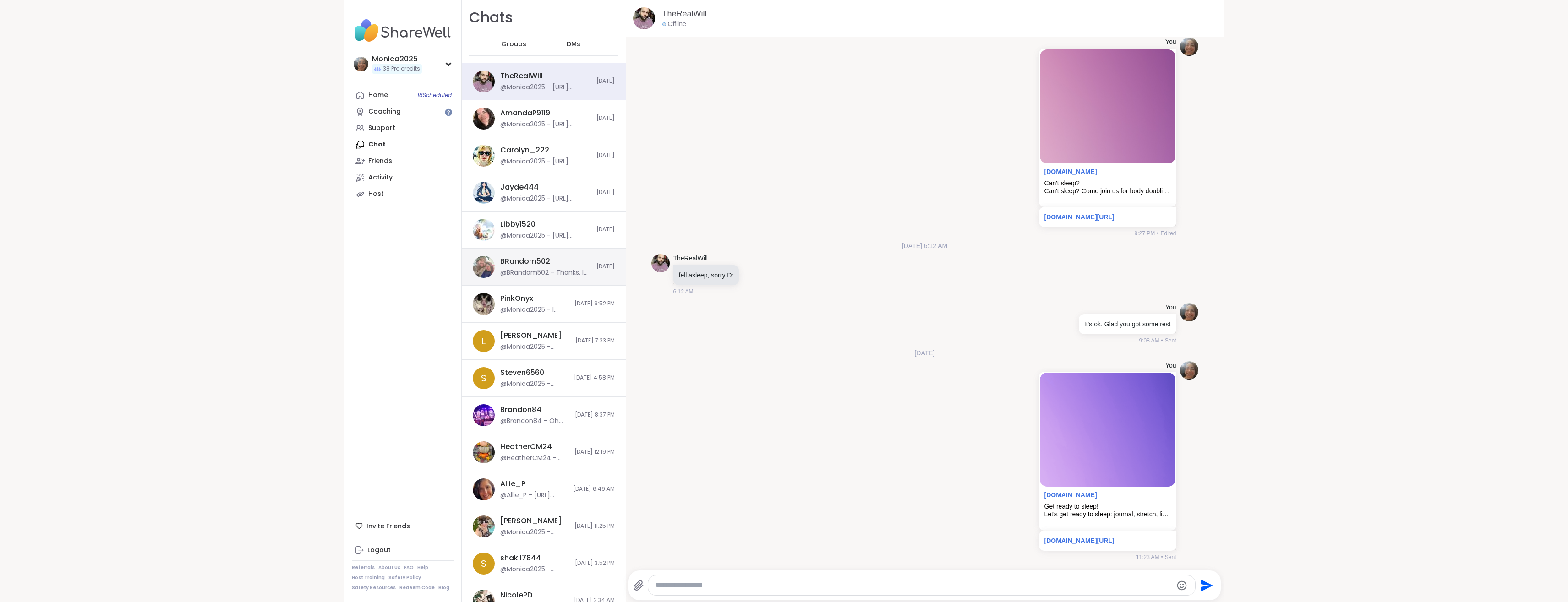
click at [543, 274] on div "@BRandom502 - Thanks. I hope so." at bounding box center [545, 273] width 91 height 9
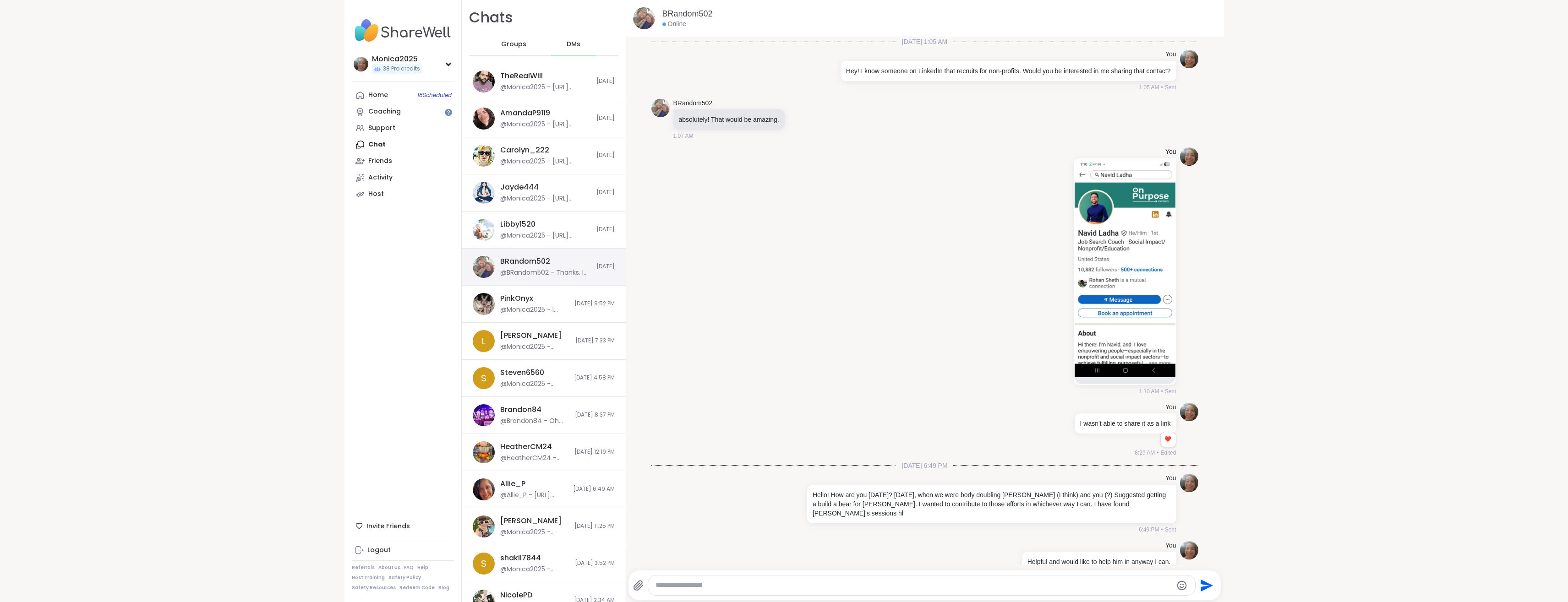
scroll to position [7089, 0]
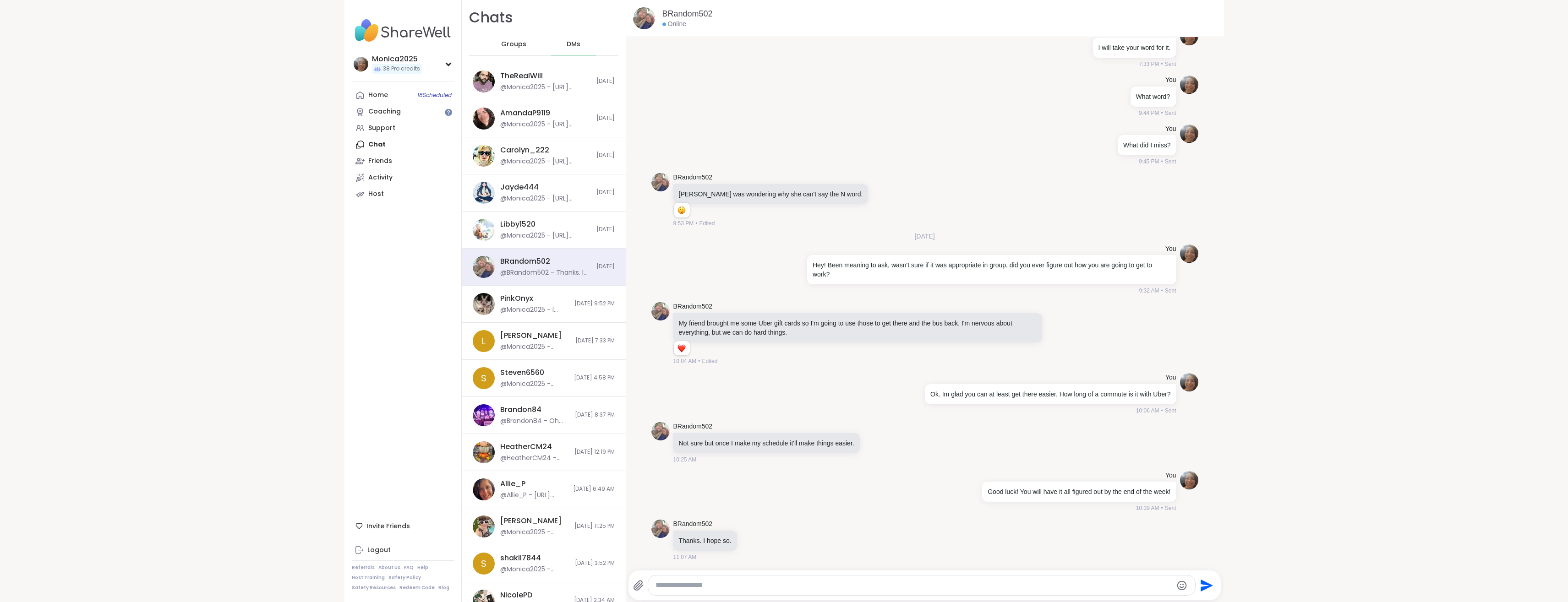
click at [508, 41] on span "Groups" at bounding box center [513, 44] width 25 height 9
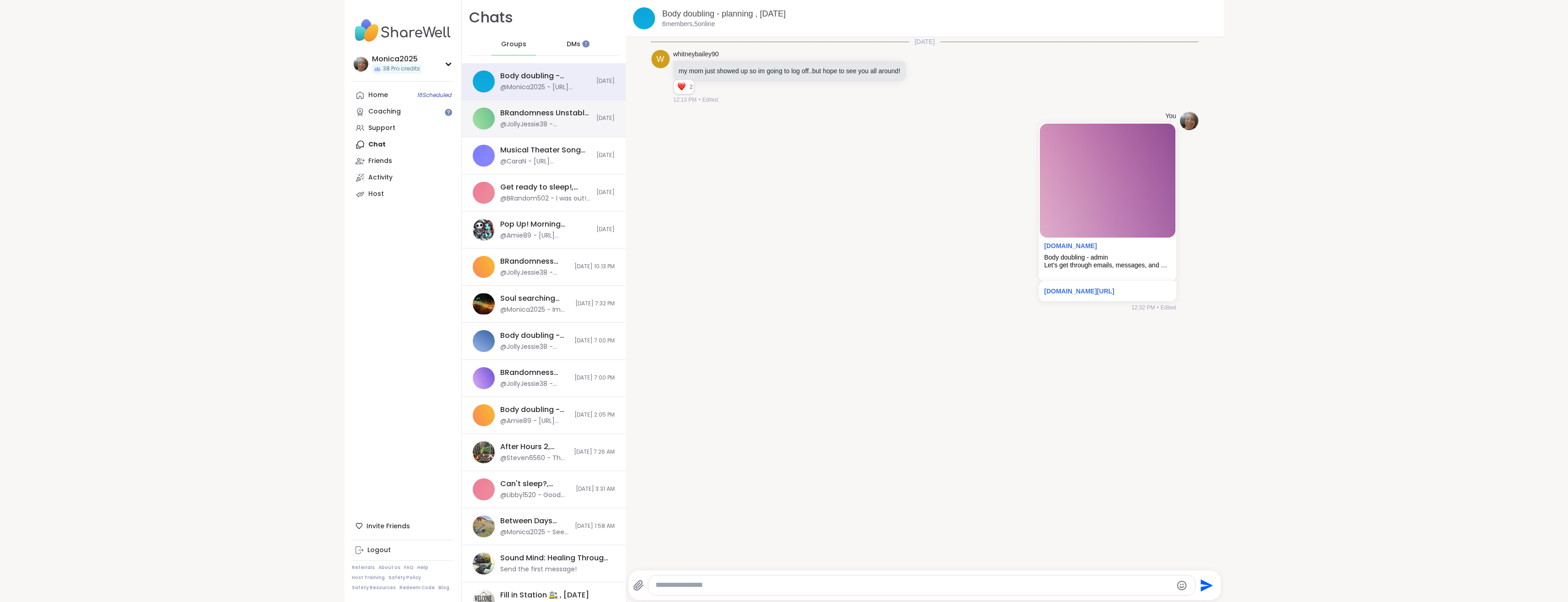
click at [517, 107] on div "BRandomness Unstable Connection Open Forum, [DATE] @JollyJessie38 - @HeatherCM2…" at bounding box center [544, 119] width 164 height 37
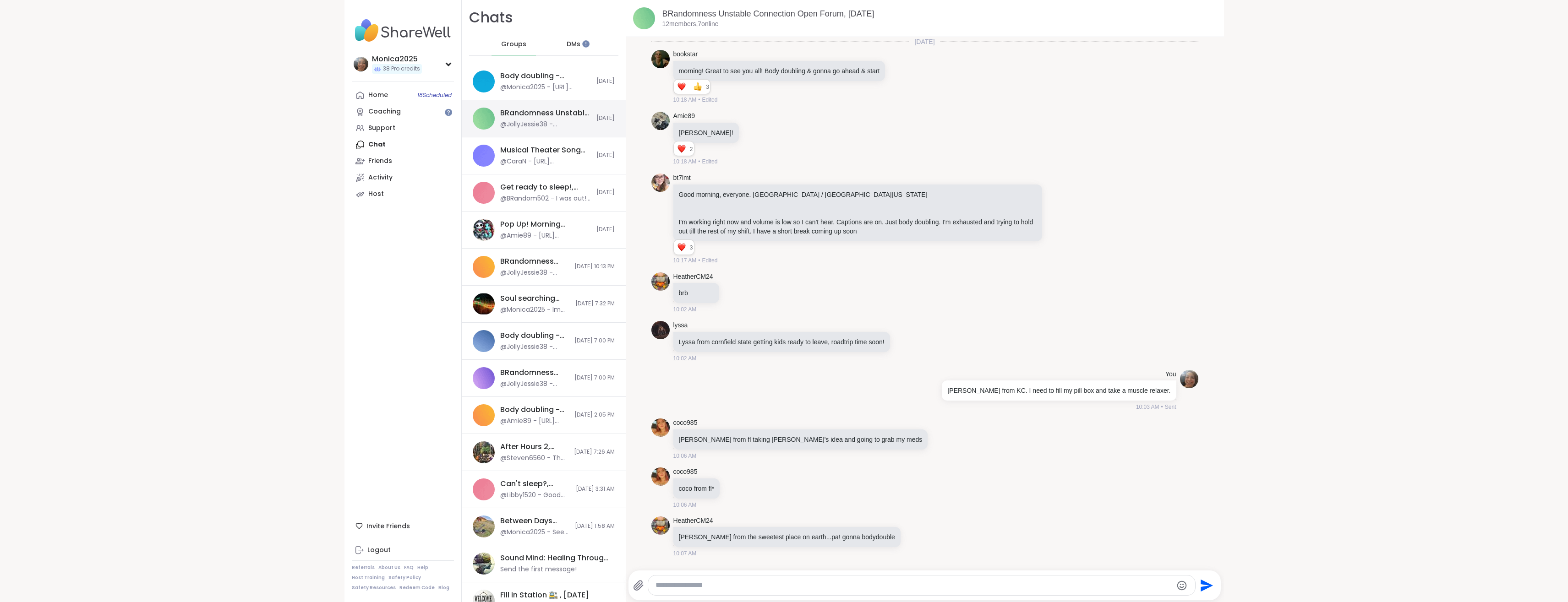
scroll to position [1207, 0]
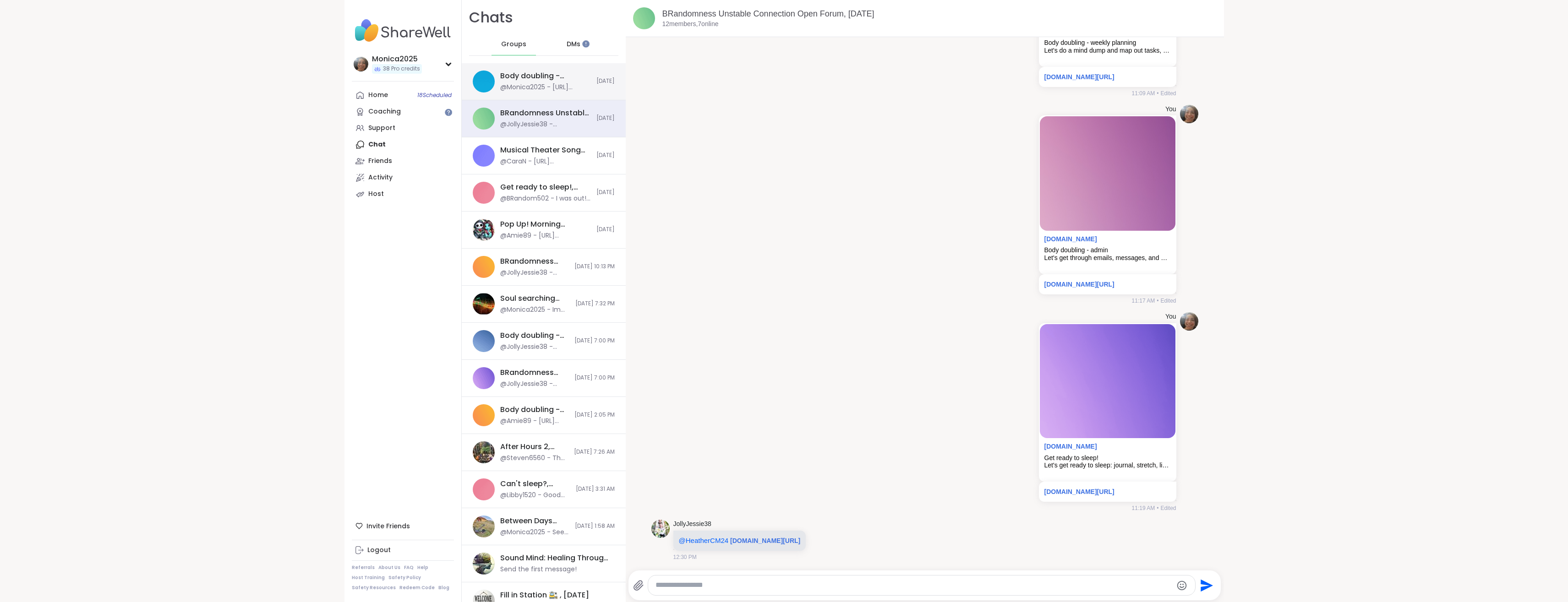
click at [525, 85] on div "@Monica2025 - [URL][DOMAIN_NAME]" at bounding box center [545, 87] width 91 height 9
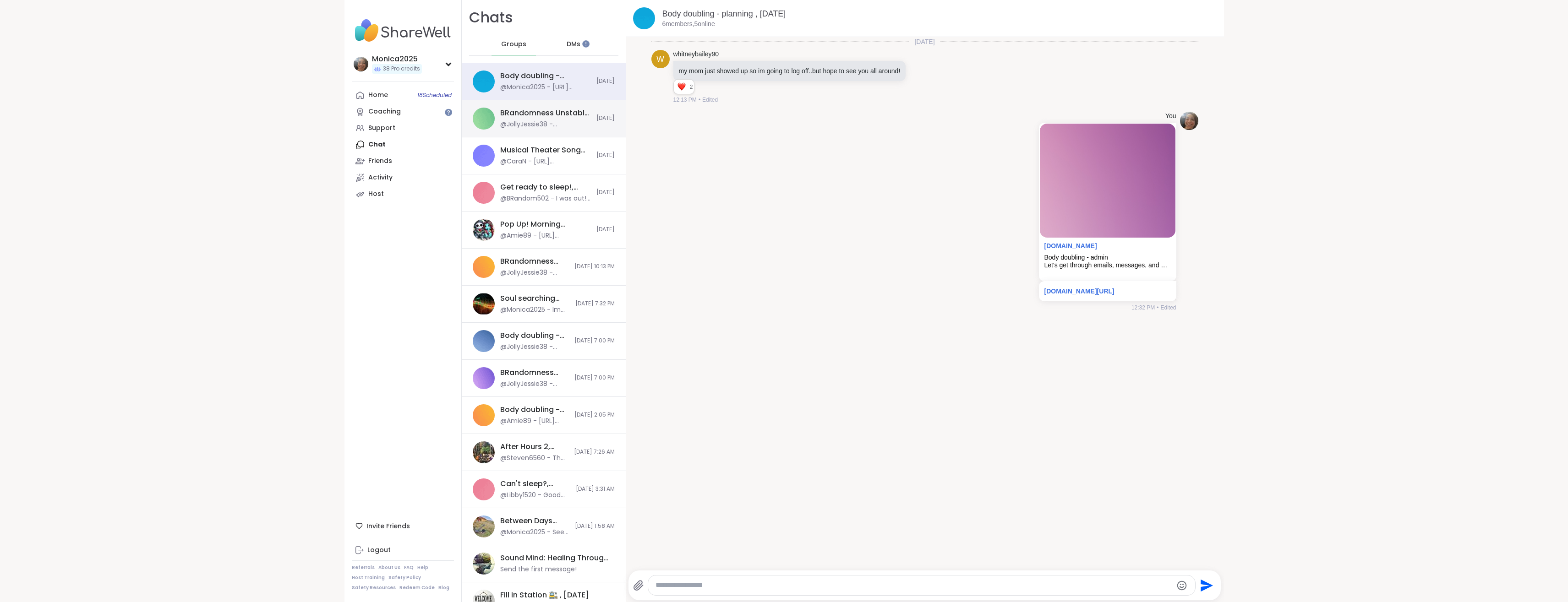
click at [526, 119] on div "BRandomness Unstable Connection Open Forum, [DATE] @JollyJessie38 - @HeatherCM2…" at bounding box center [545, 119] width 91 height 21
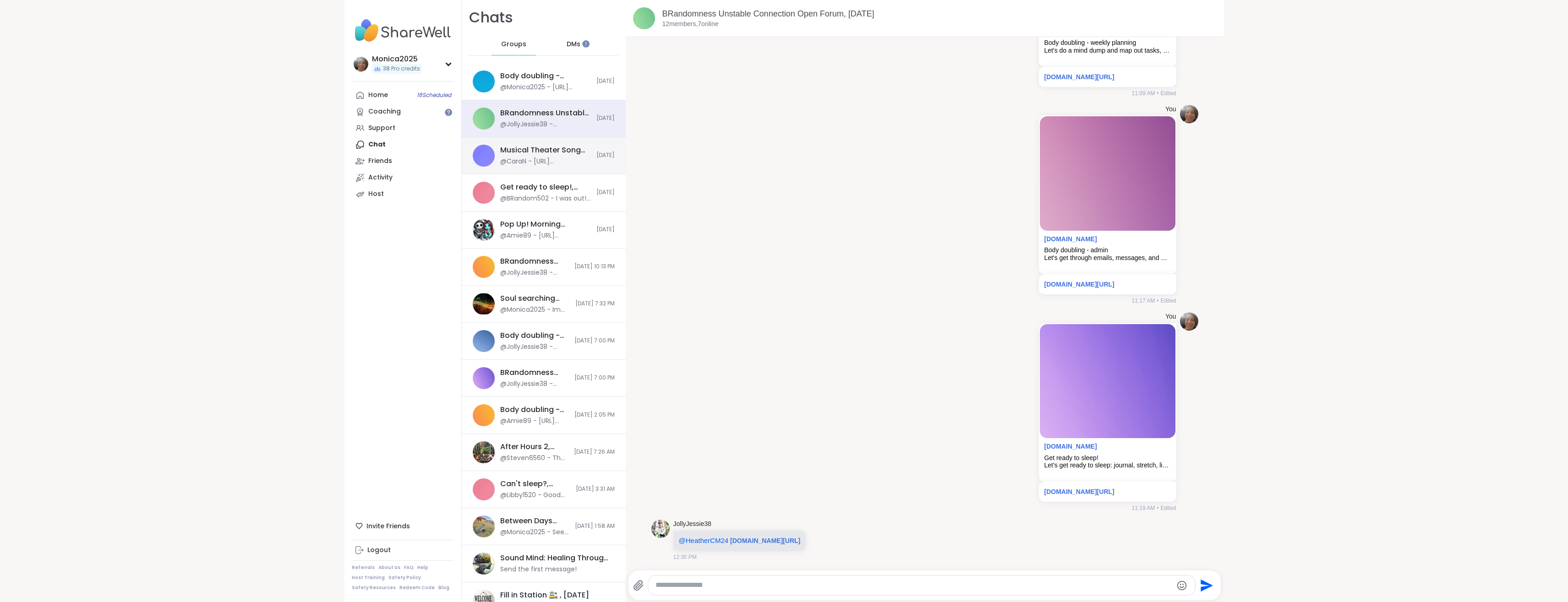
click at [532, 152] on div "Musical Theater Song Sharing, [DATE]" at bounding box center [545, 150] width 91 height 10
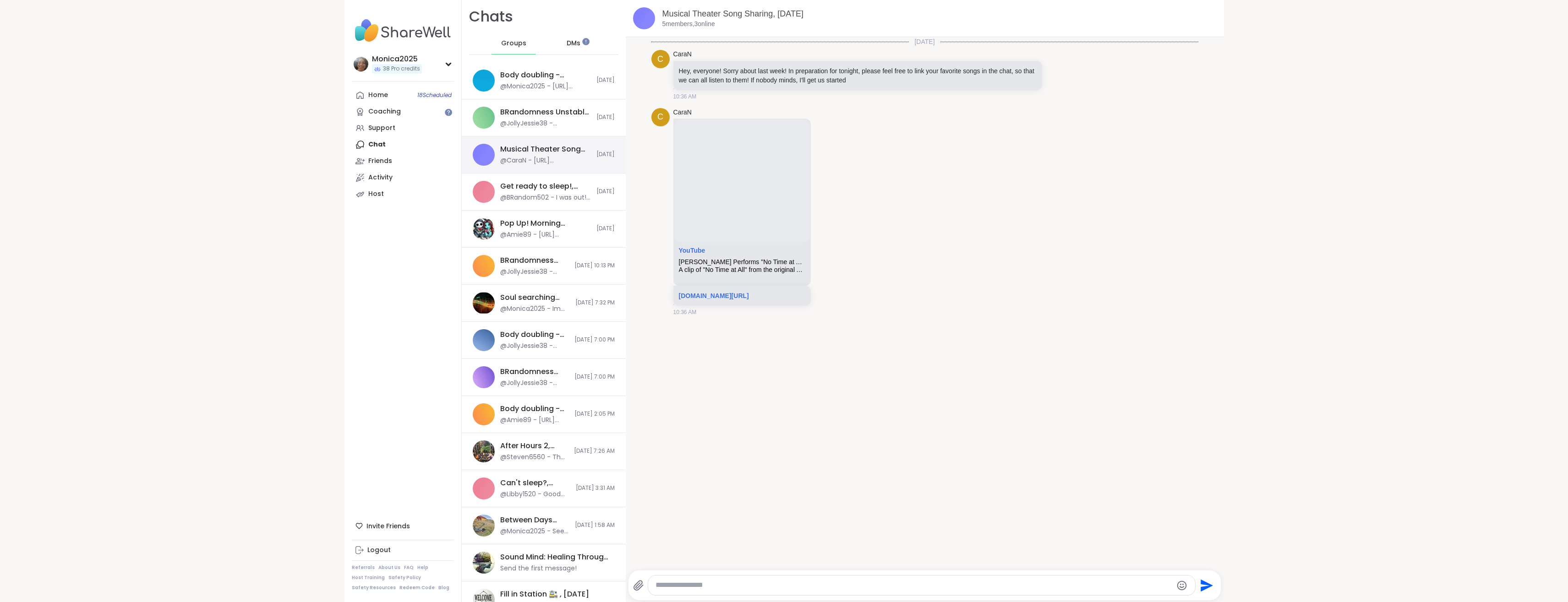
scroll to position [0, 0]
click at [572, 50] on div "DMs" at bounding box center [573, 44] width 45 height 22
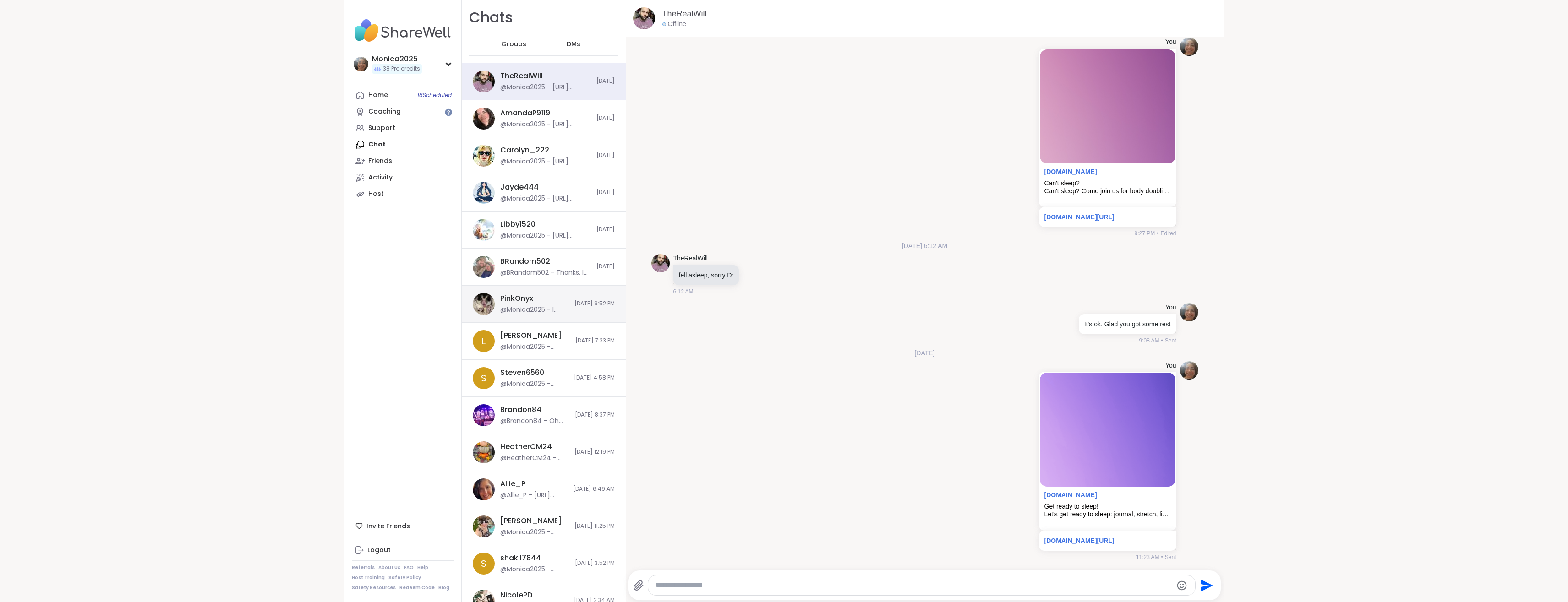
click at [536, 313] on div "@Monica2025 - I have been meaning to get back to you and have not been able to.…" at bounding box center [535, 309] width 69 height 9
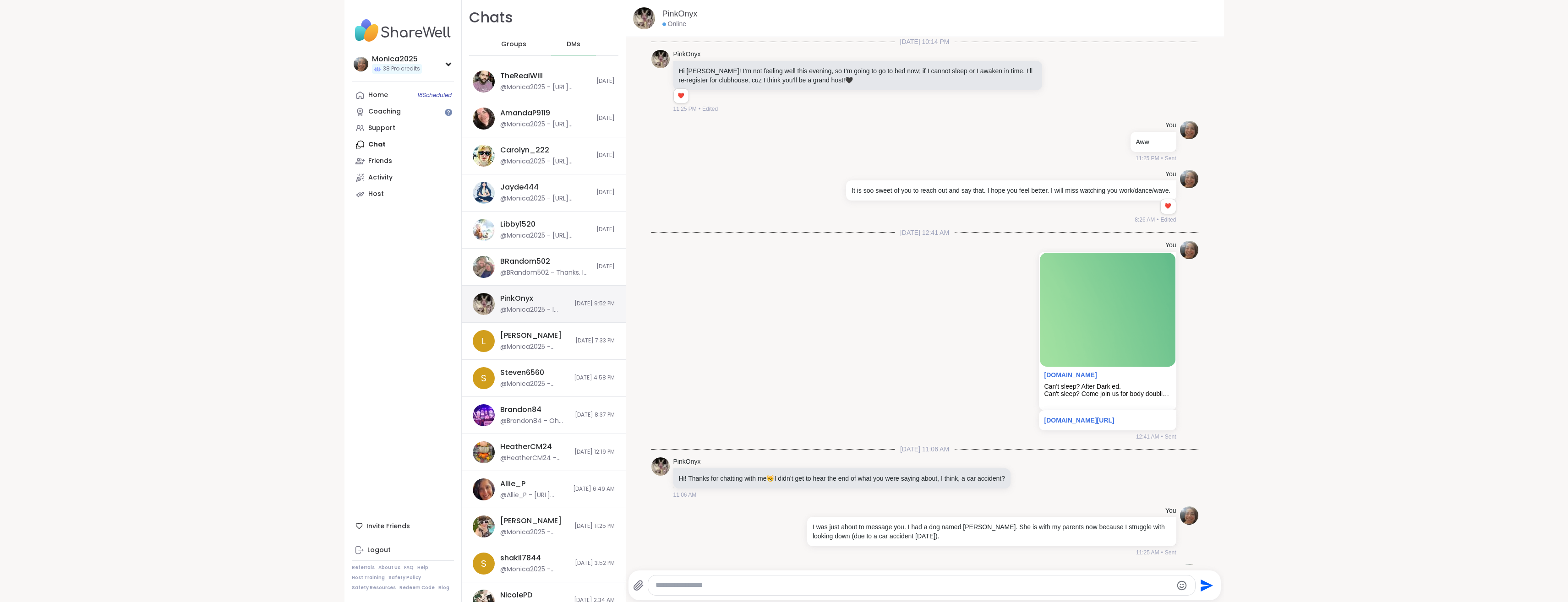
scroll to position [1001, 0]
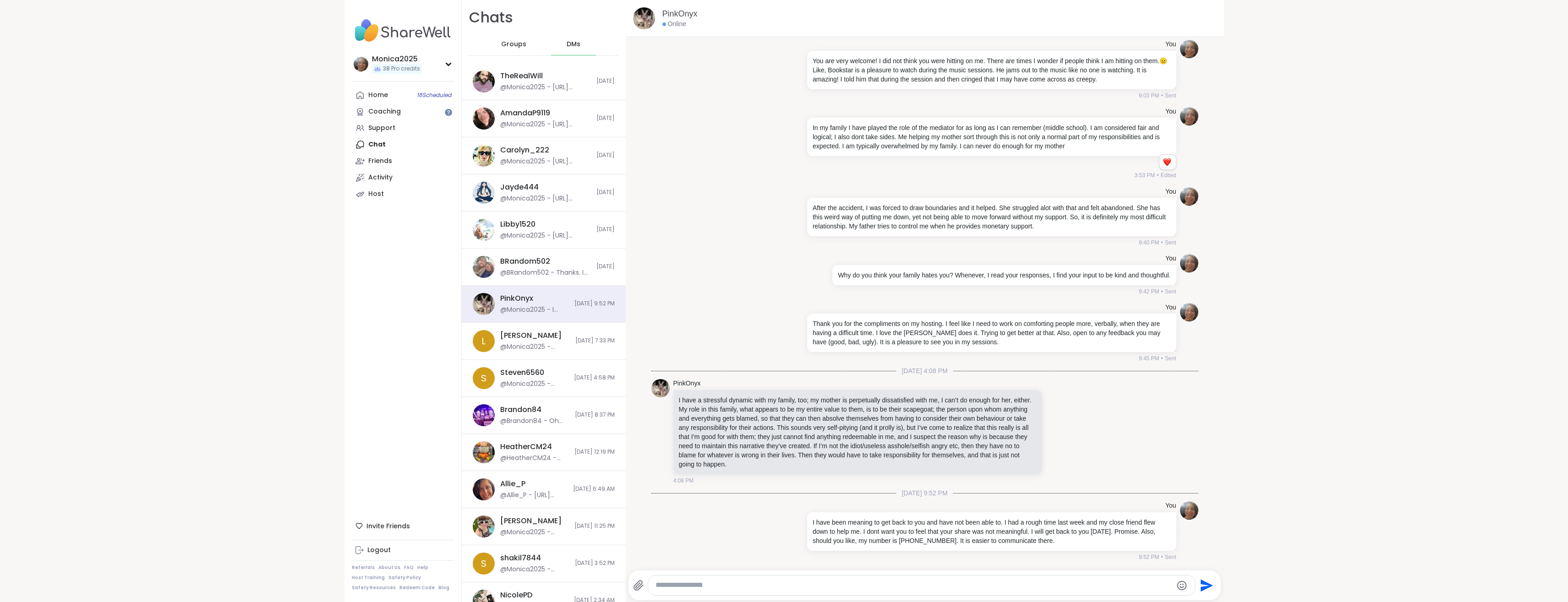
click at [820, 584] on textarea "Type your message" at bounding box center [914, 585] width 517 height 10
click at [965, 589] on textarea "**********" at bounding box center [914, 585] width 517 height 10
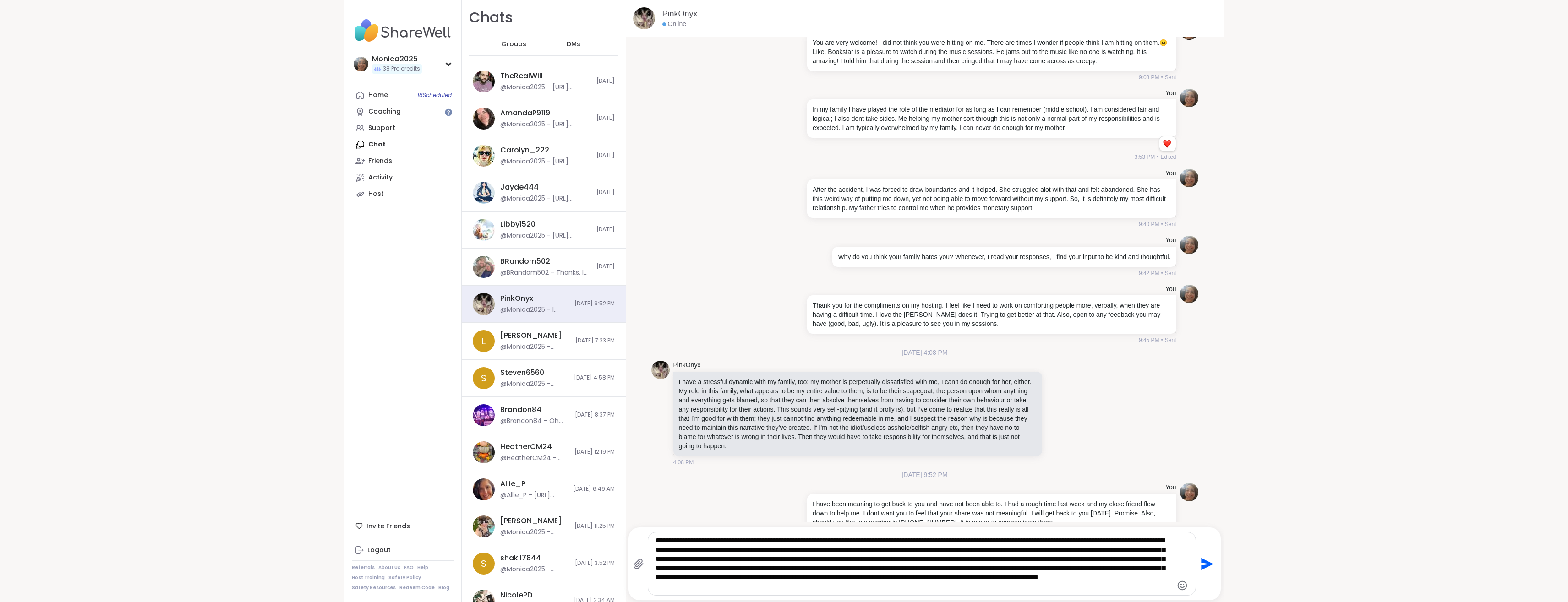
click at [708, 580] on textarea "**********" at bounding box center [914, 564] width 517 height 55
drag, startPoint x: 972, startPoint y: 586, endPoint x: 821, endPoint y: 593, distance: 151.2
click at [821, 592] on textarea "**********" at bounding box center [914, 564] width 517 height 55
paste textarea "**********"
click at [696, 589] on textarea "**********" at bounding box center [914, 564] width 517 height 55
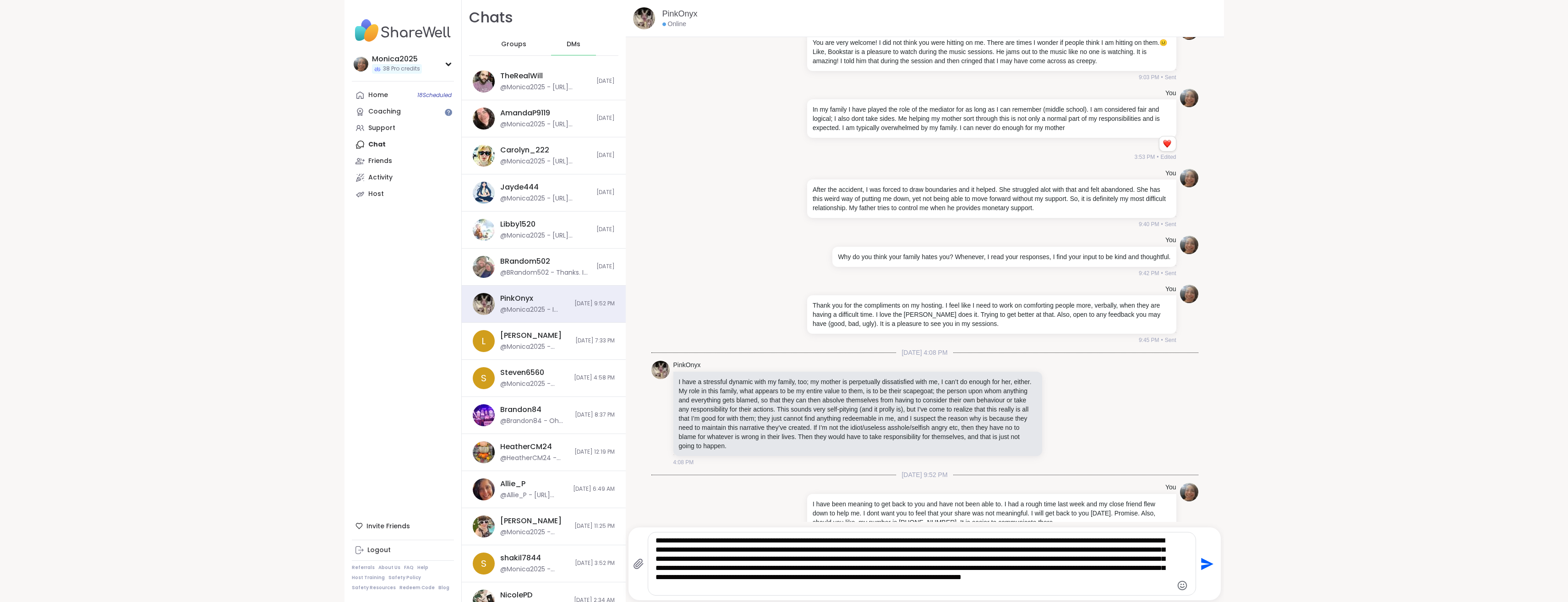
type textarea "**********"
click at [1201, 566] on icon "Send" at bounding box center [1206, 564] width 14 height 14
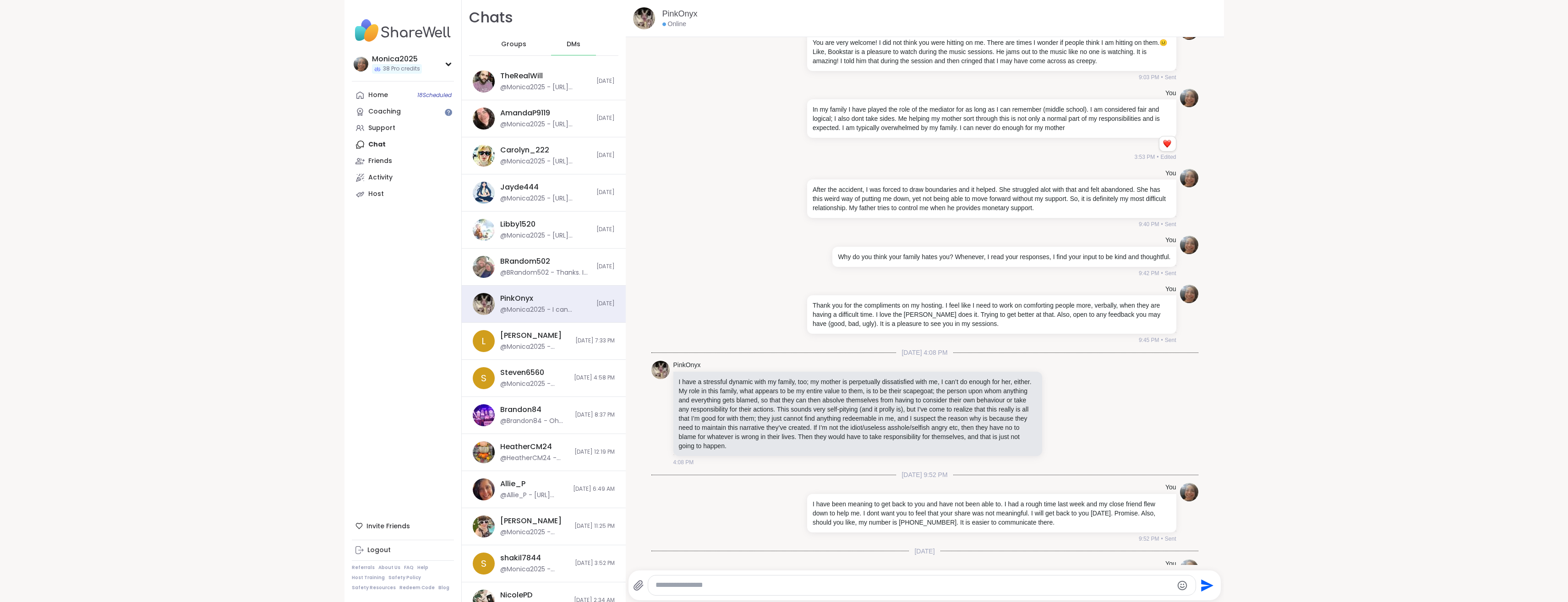
scroll to position [1114, 0]
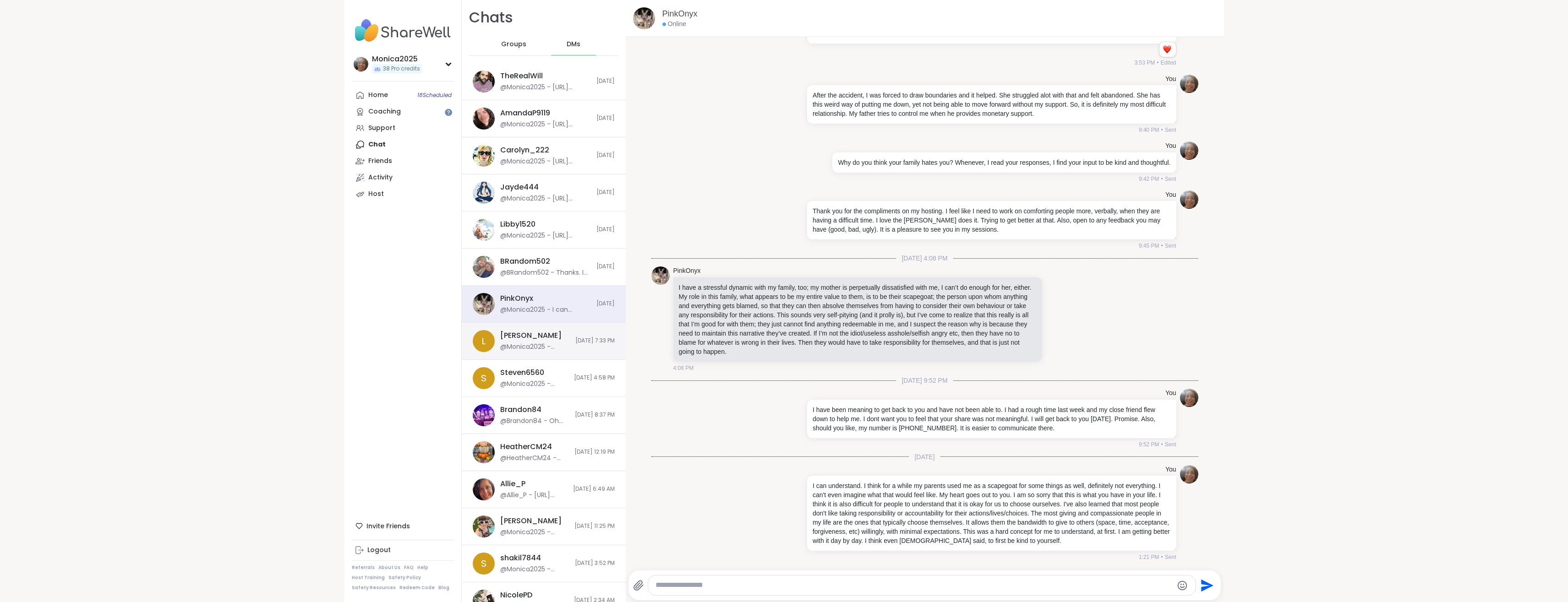
click at [522, 359] on div "L [PERSON_NAME] @Monica2025 - Awesome! [DATE] 7:33 PM" at bounding box center [544, 341] width 164 height 37
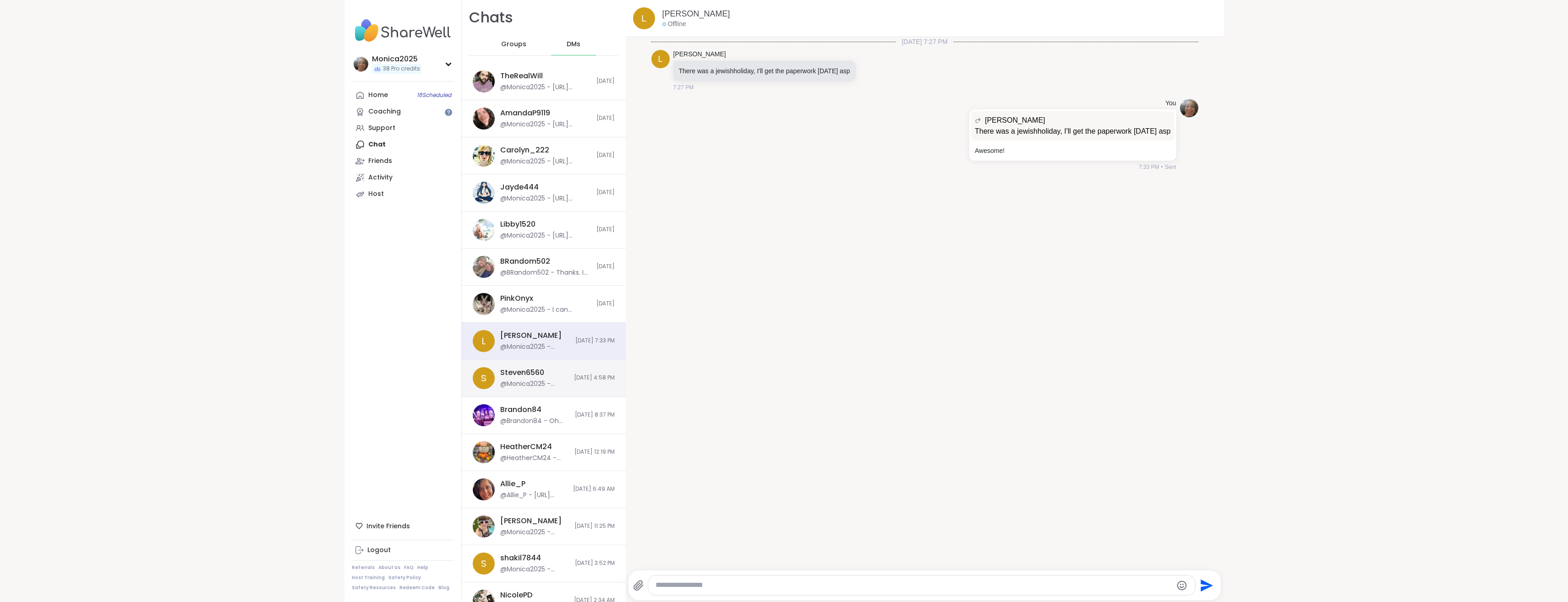
click at [525, 382] on div "@Monica2025 - What do you mean? What happened?" at bounding box center [534, 384] width 68 height 9
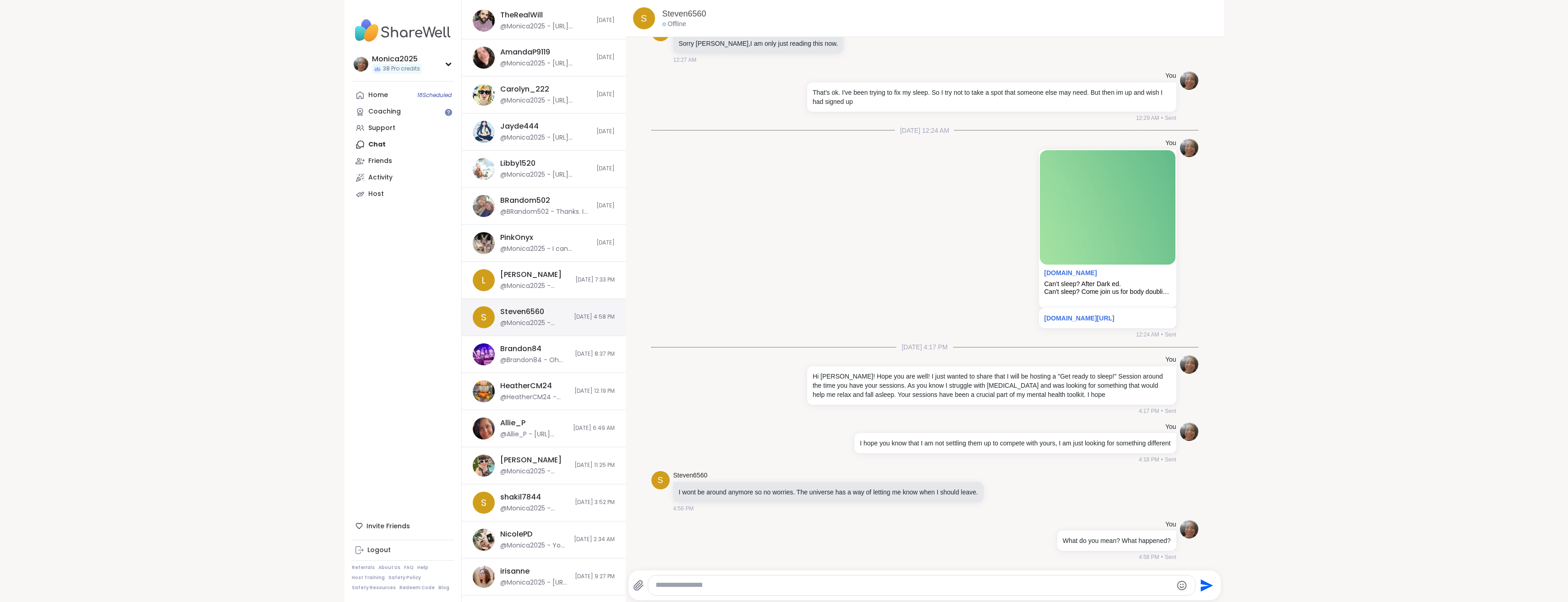
scroll to position [63, 0]
click at [528, 364] on div "Brandon84 @Brandon84 - Oh Shit I didn't know how hard that was 💐 well Im here f…" at bounding box center [544, 352] width 164 height 37
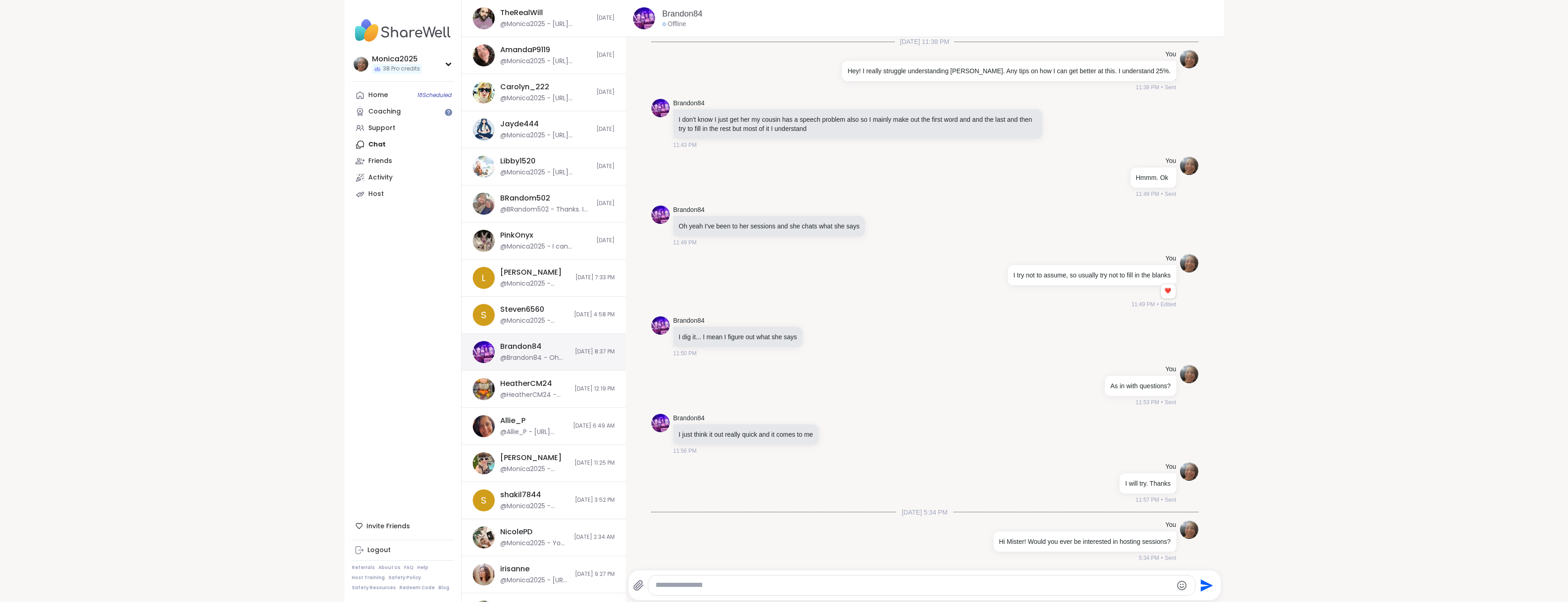
scroll to position [1454, 0]
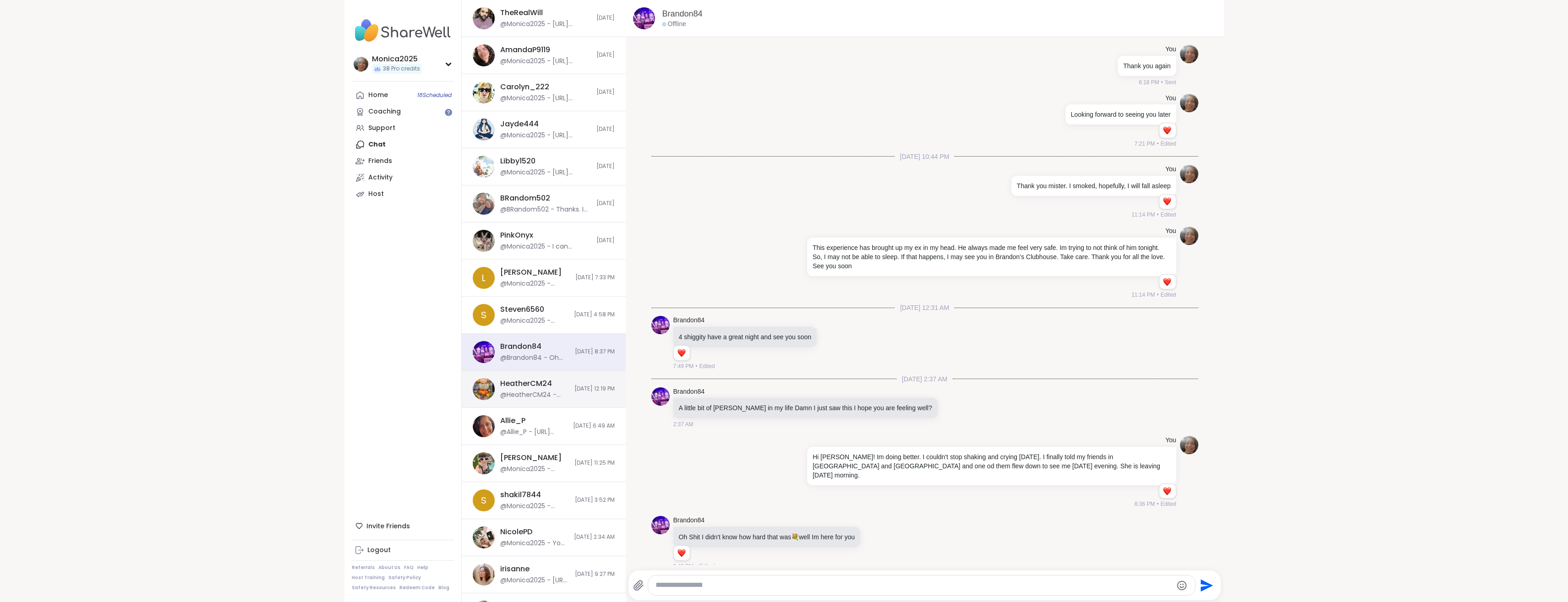
click at [531, 384] on div "HeatherCM24" at bounding box center [526, 383] width 52 height 10
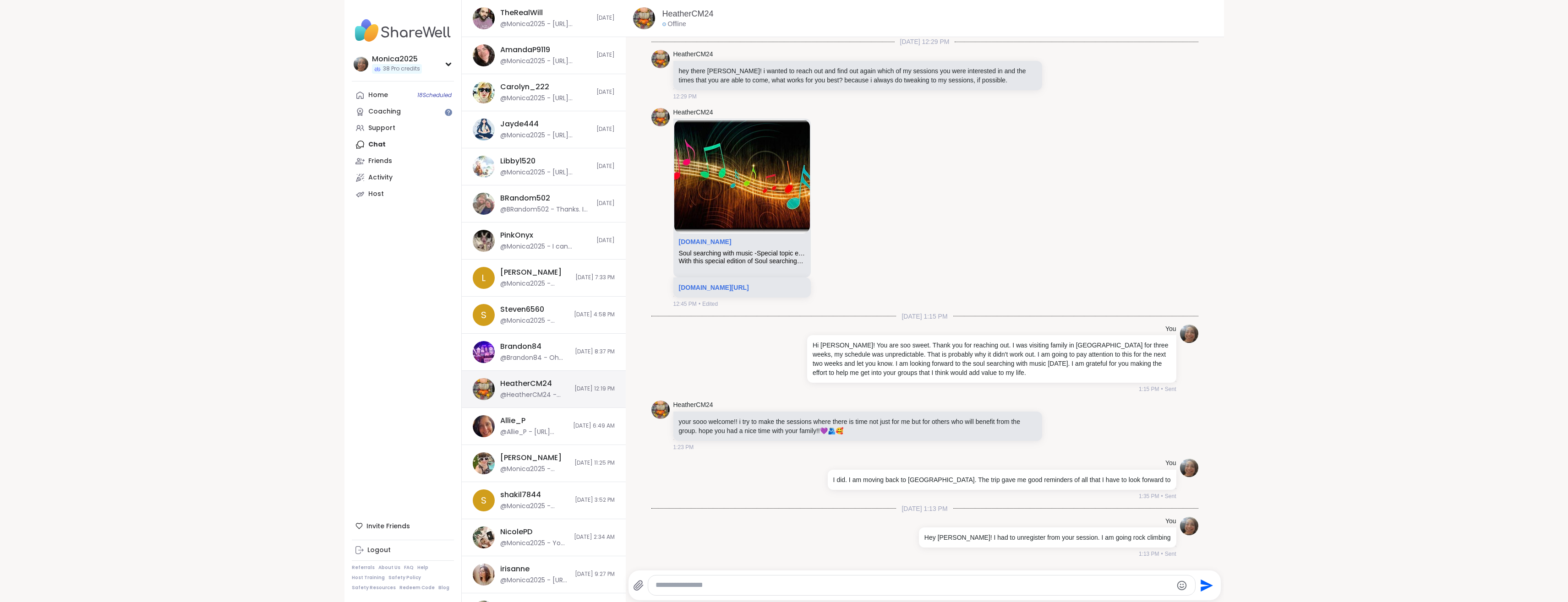
scroll to position [1225, 0]
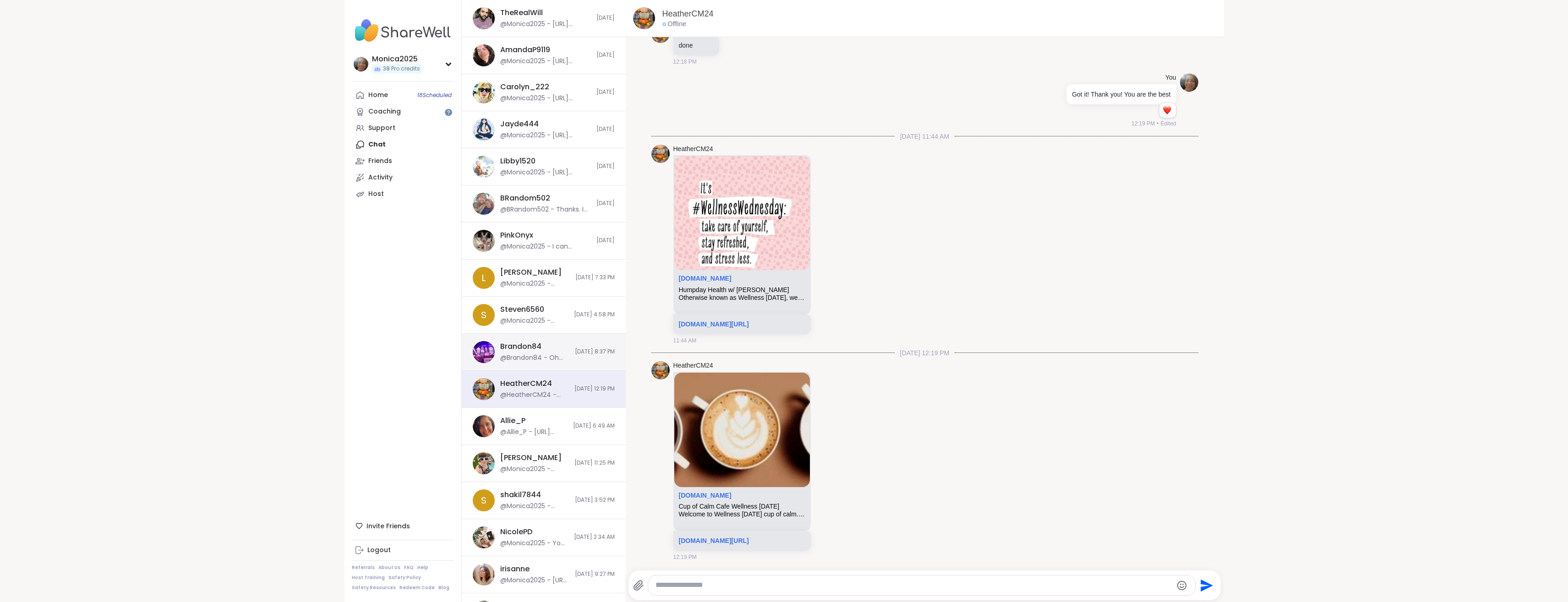
click at [544, 345] on div "Brandon84 @Brandon84 - Oh Shit I didn't know how hard that was 💐 well Im here f…" at bounding box center [535, 352] width 69 height 21
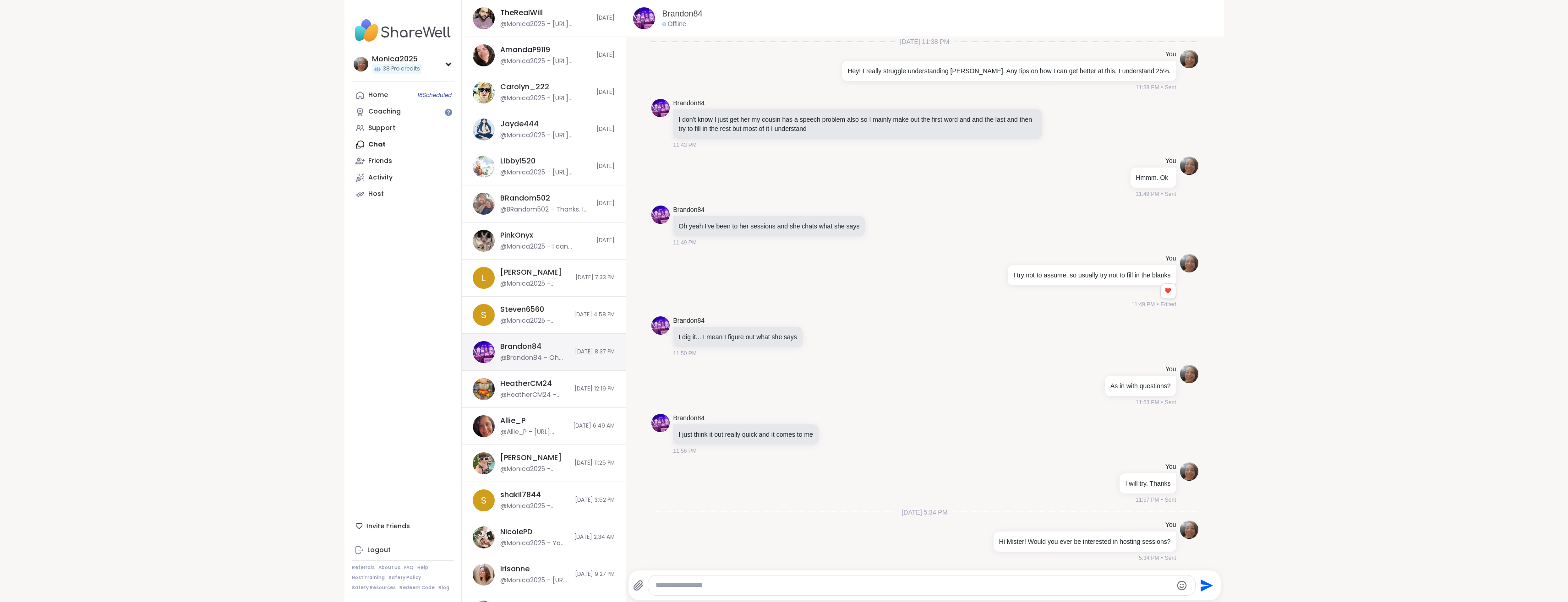
scroll to position [1454, 0]
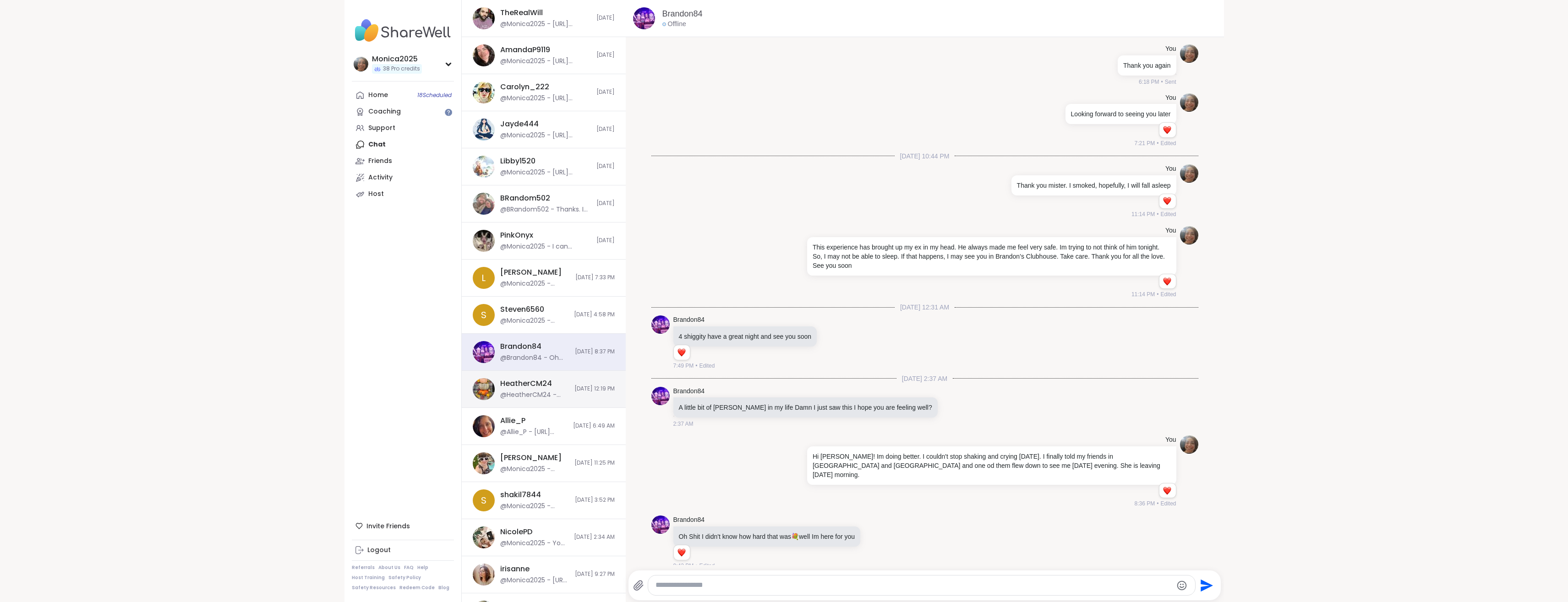
click at [544, 397] on div "@HeatherCM24 - [URL][DOMAIN_NAME]" at bounding box center [535, 394] width 69 height 9
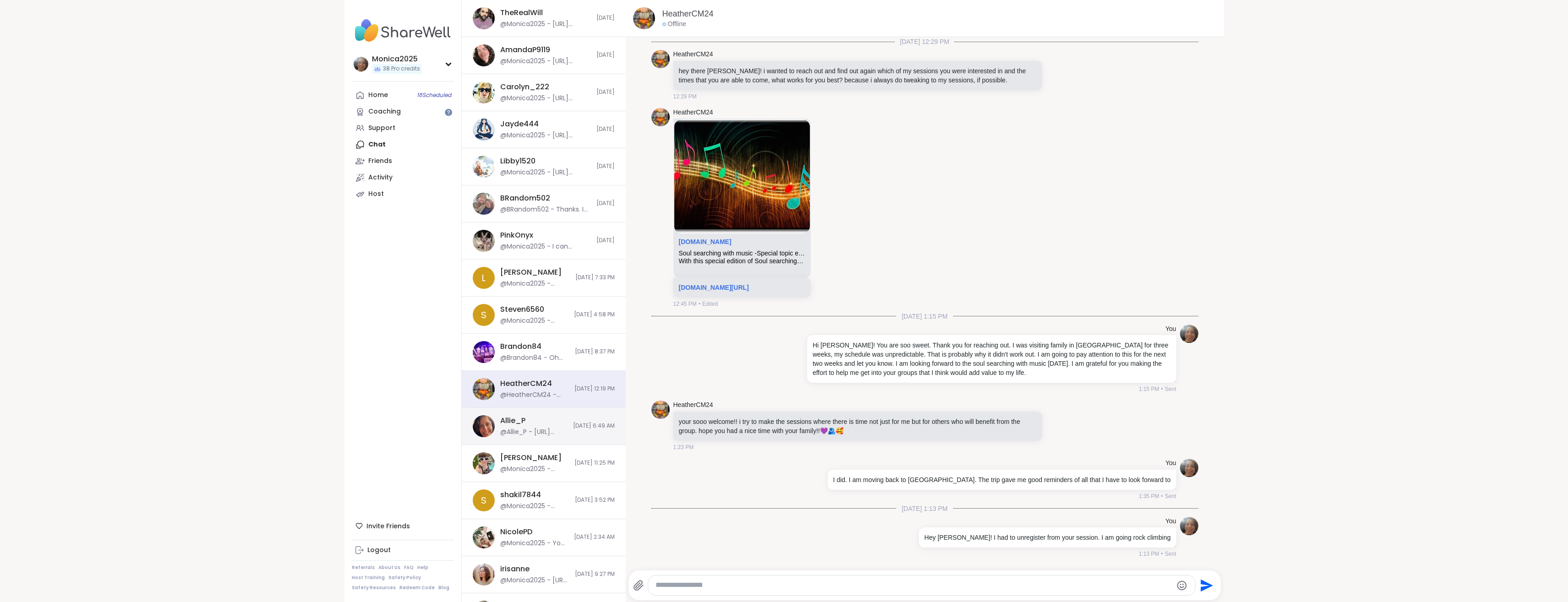
scroll to position [1225, 0]
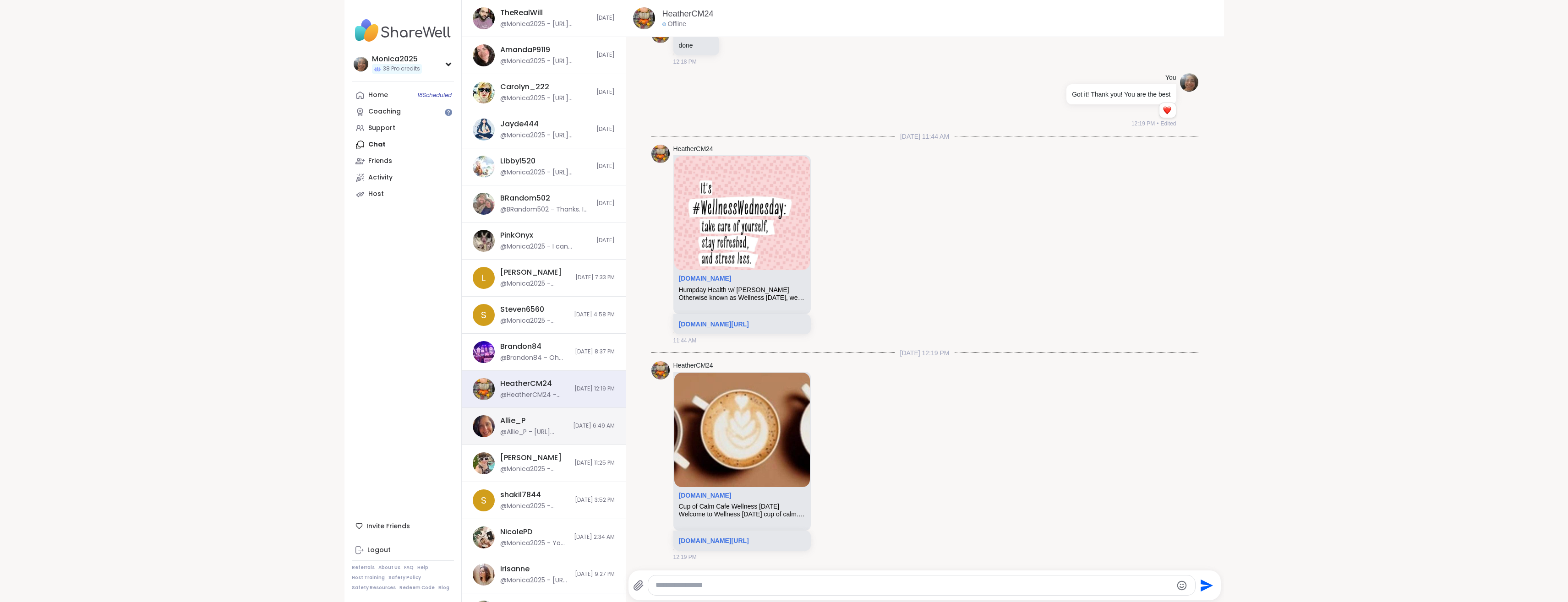
click at [544, 423] on div "Allie_P @Allie_P - [URL][DOMAIN_NAME]" at bounding box center [534, 426] width 67 height 21
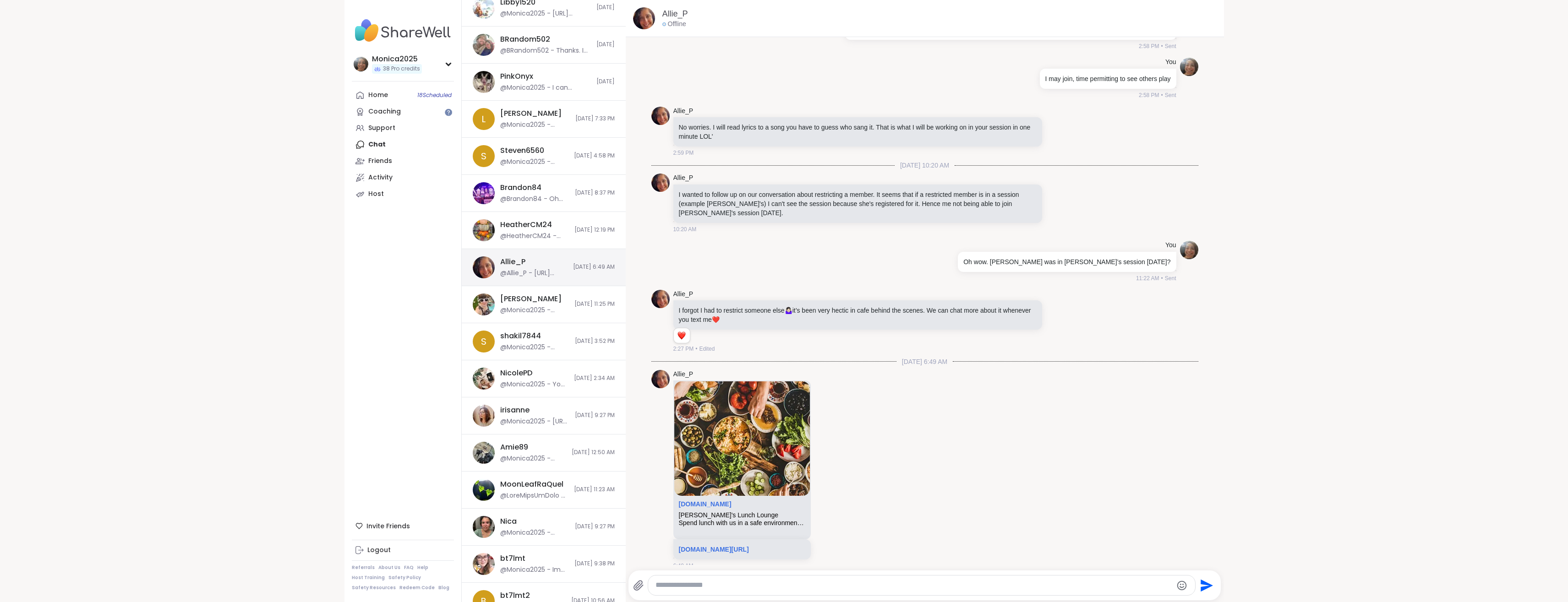
scroll to position [316, 0]
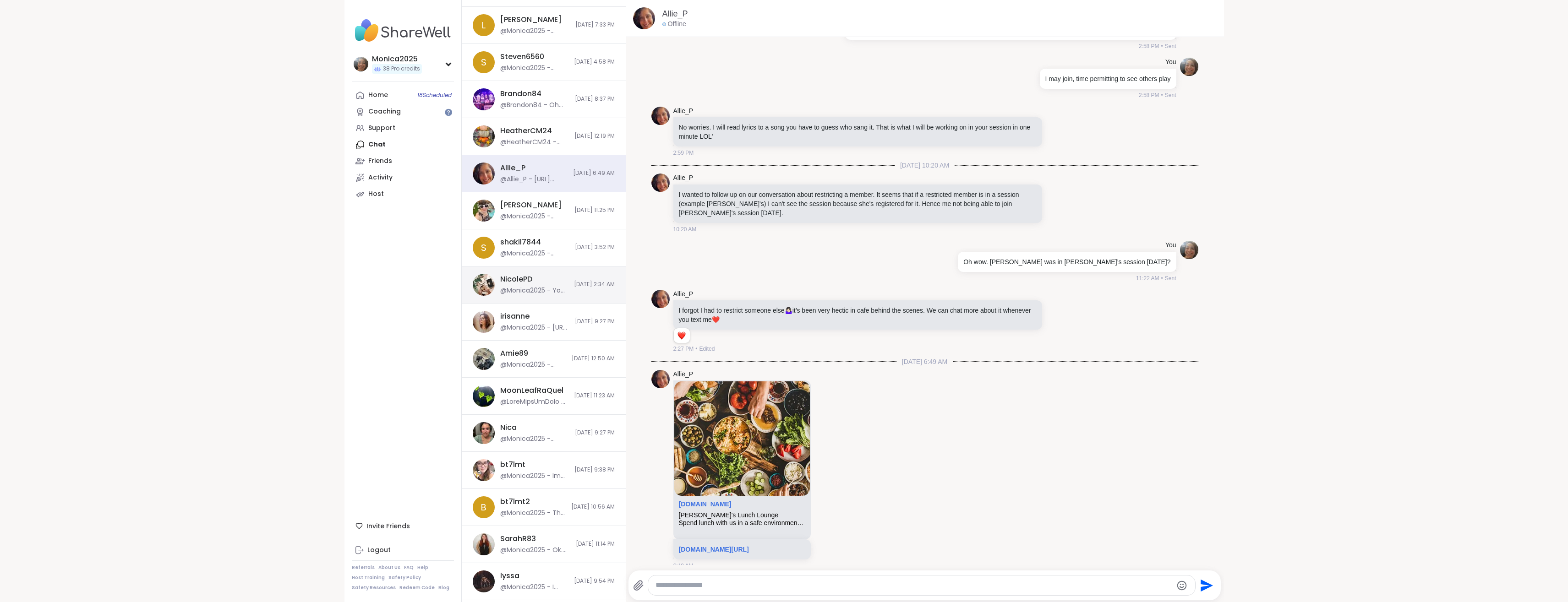
click at [545, 287] on div "@Monica2025 - You will miss it" at bounding box center [534, 290] width 68 height 9
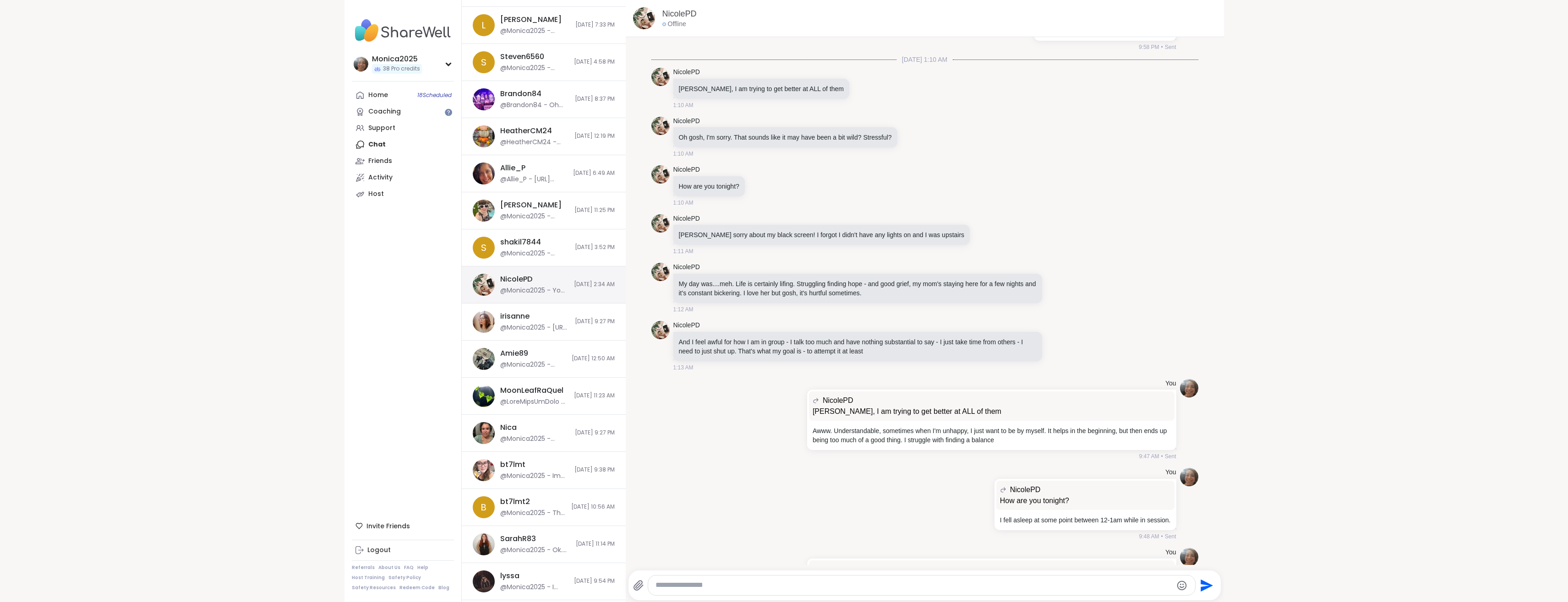
scroll to position [4196, 0]
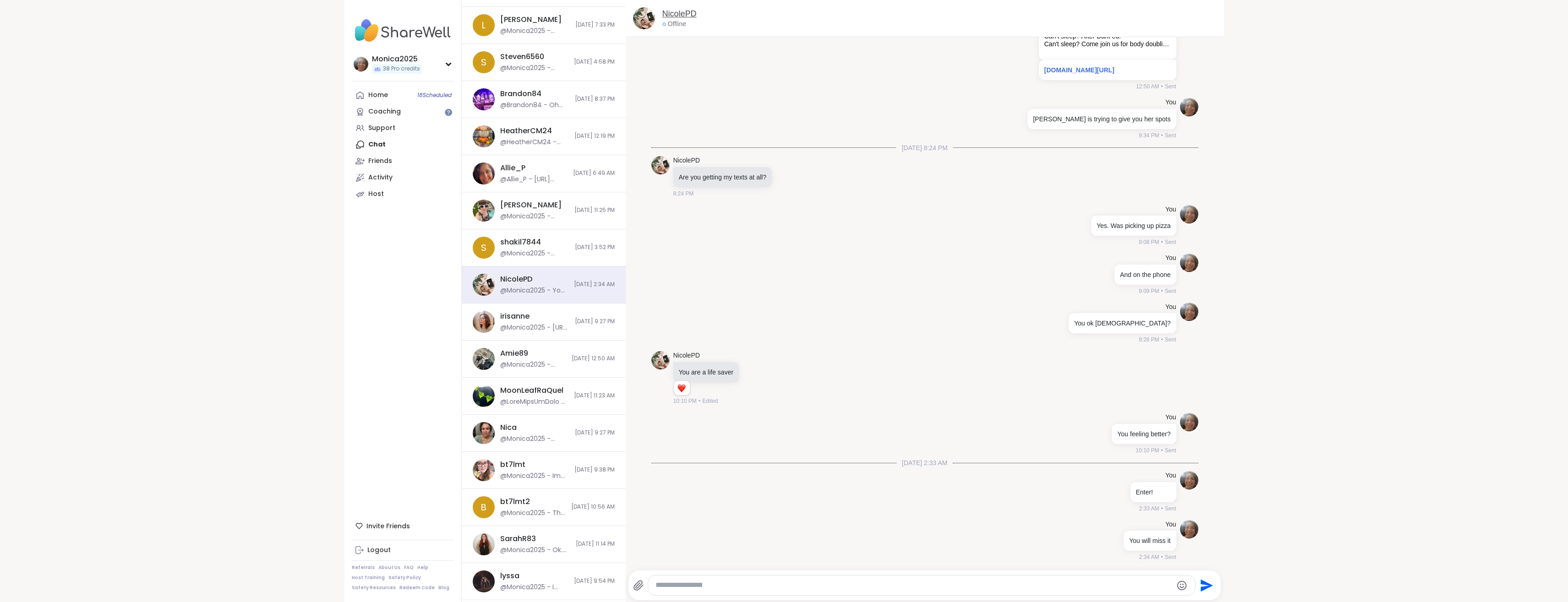
click at [671, 18] on link "NicolePD" at bounding box center [679, 14] width 34 height 11
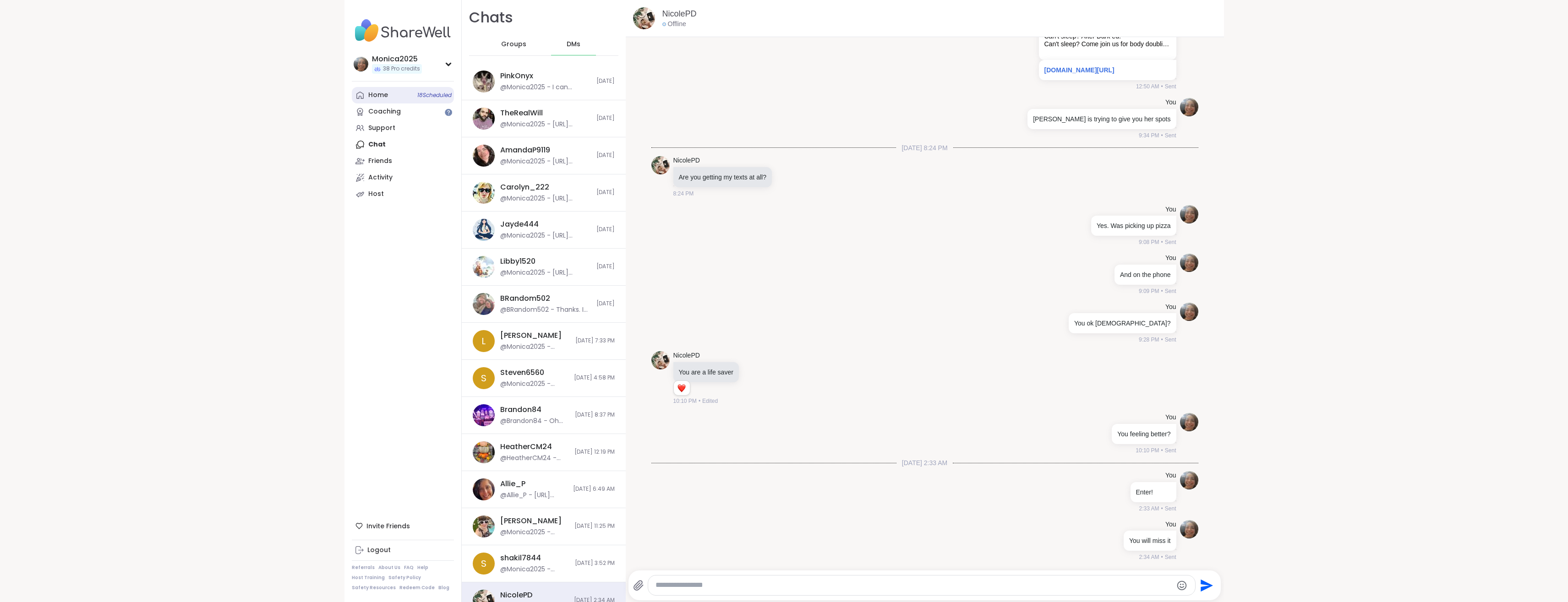
click at [384, 91] on div "Home 18 Scheduled" at bounding box center [378, 95] width 20 height 9
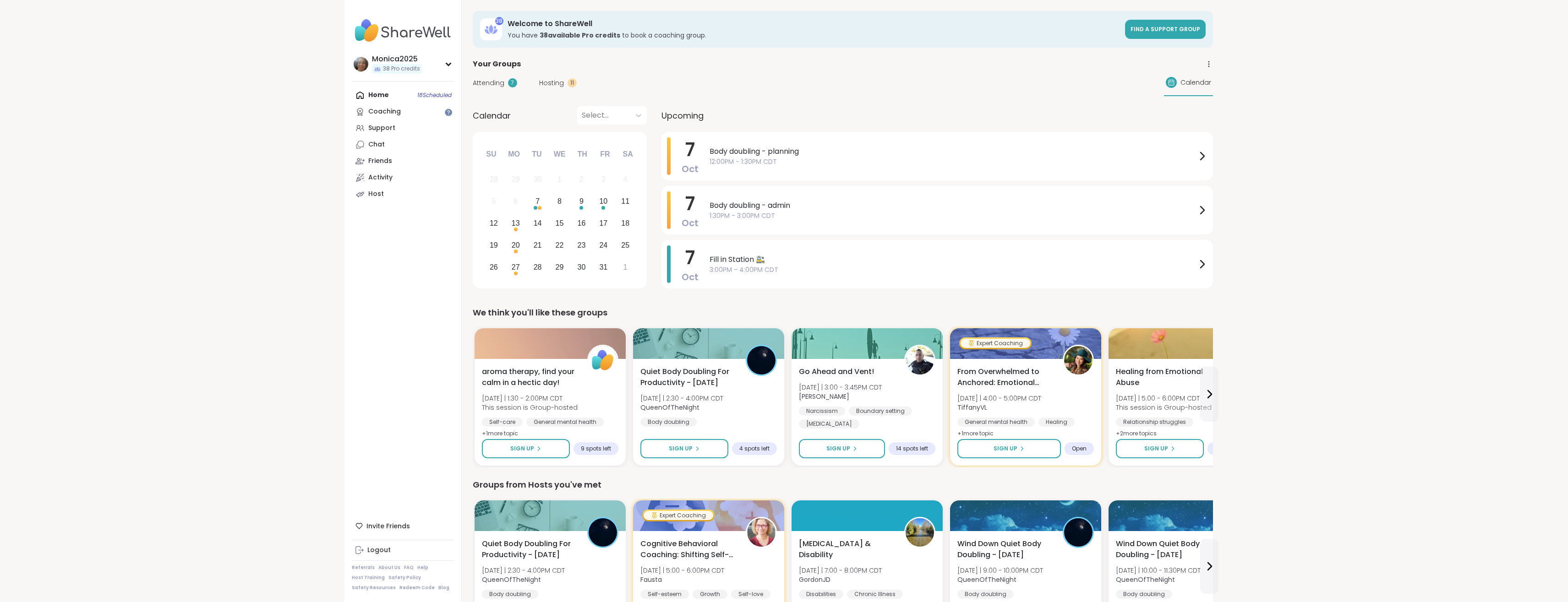
click at [506, 83] on div "Attending 7" at bounding box center [495, 83] width 44 height 10
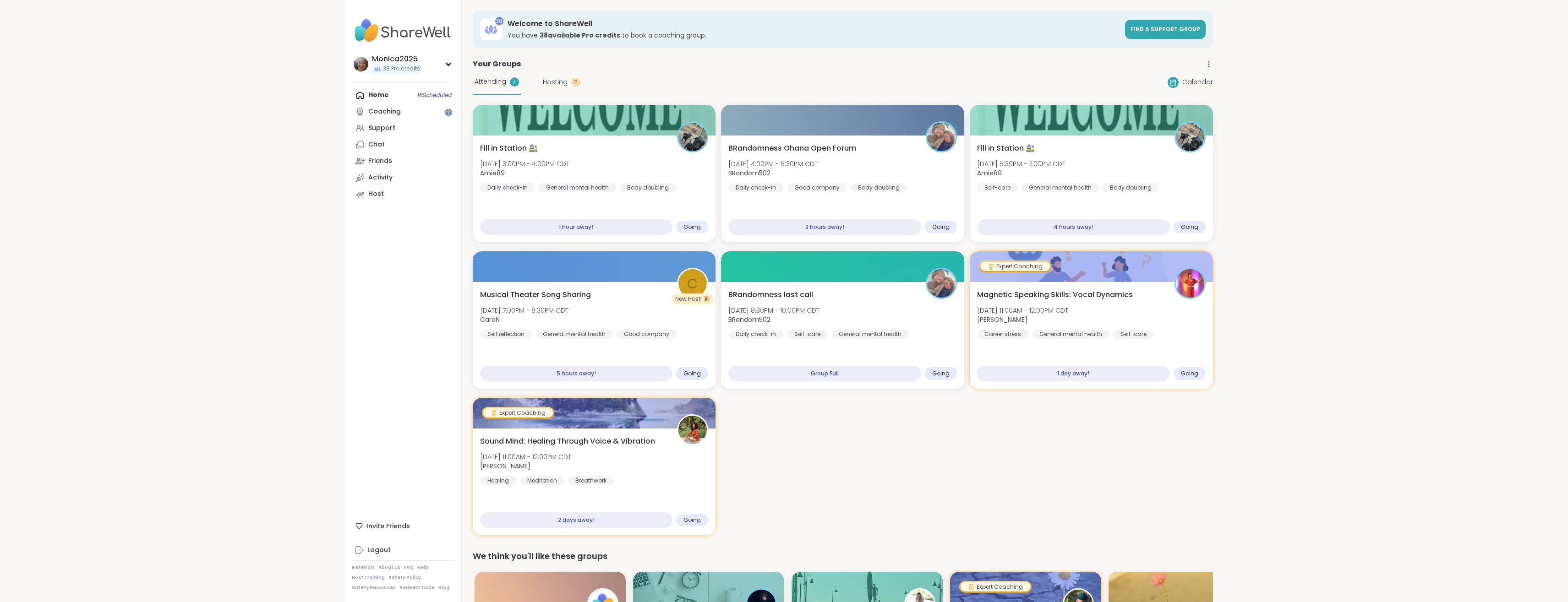
click at [563, 85] on span "Hosting" at bounding box center [555, 83] width 25 height 10
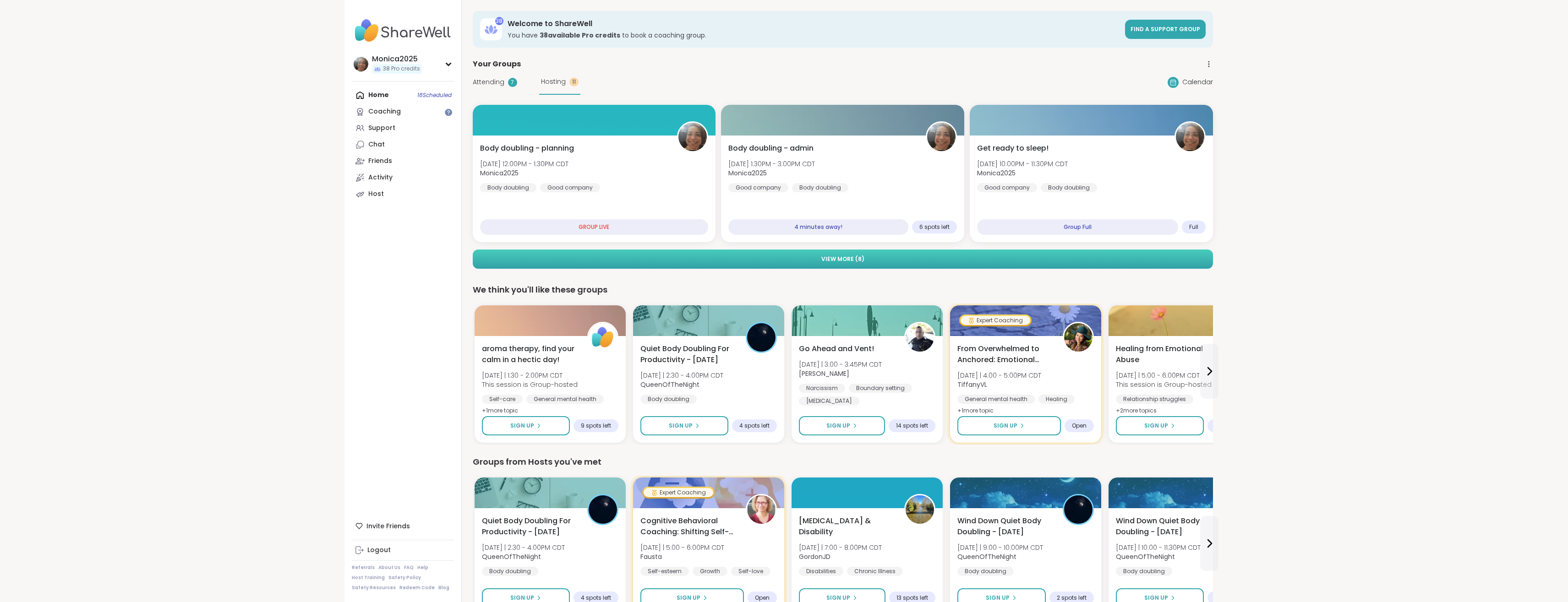
click at [841, 262] on span "View More ( 8 )" at bounding box center [843, 259] width 43 height 8
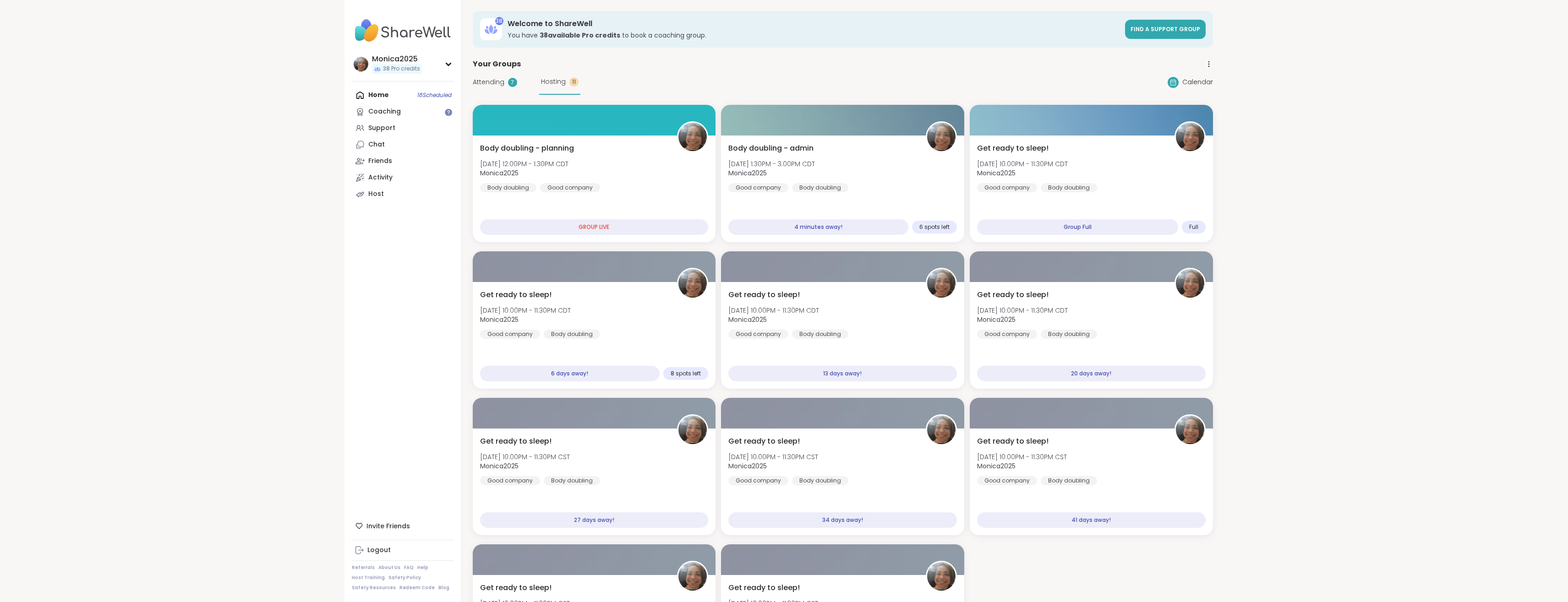
click at [508, 86] on div "Attending 7" at bounding box center [495, 83] width 44 height 10
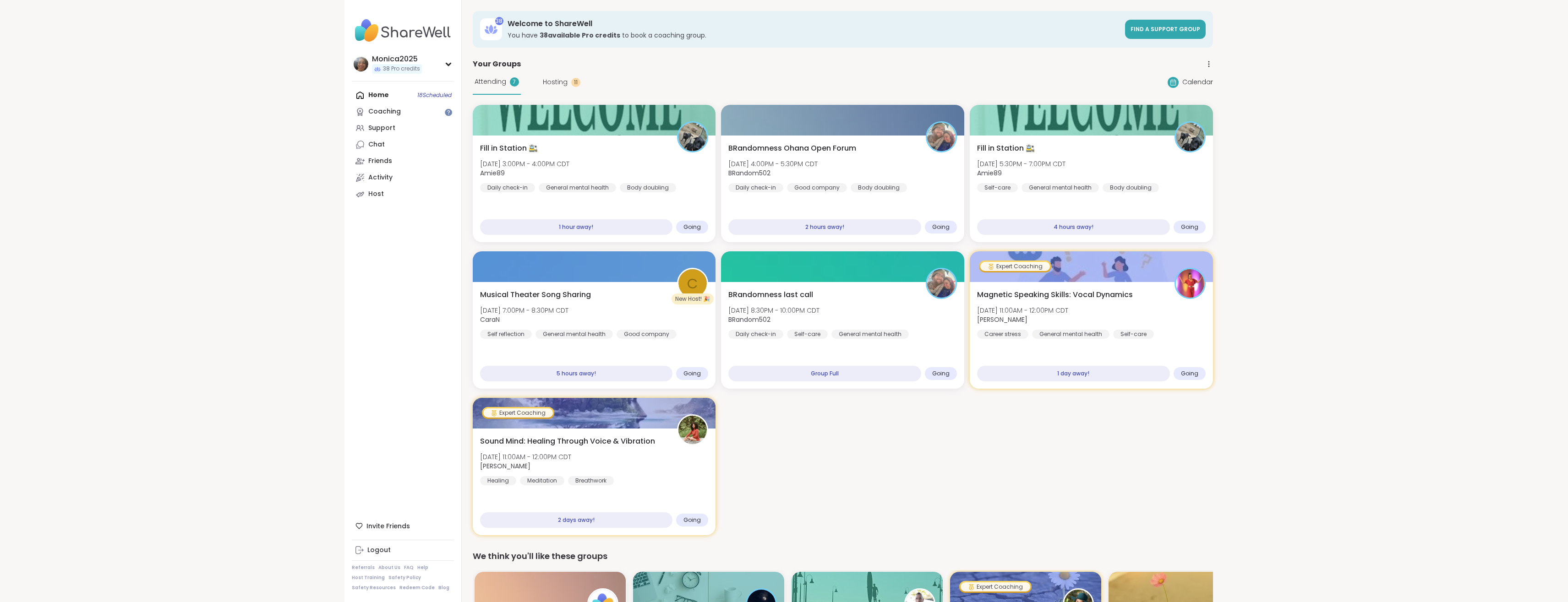
click at [391, 94] on div "Home 18 Scheduled Coaching Support Chat Friends Activity Host" at bounding box center [403, 145] width 102 height 115
click at [373, 114] on div "Coaching" at bounding box center [384, 111] width 33 height 9
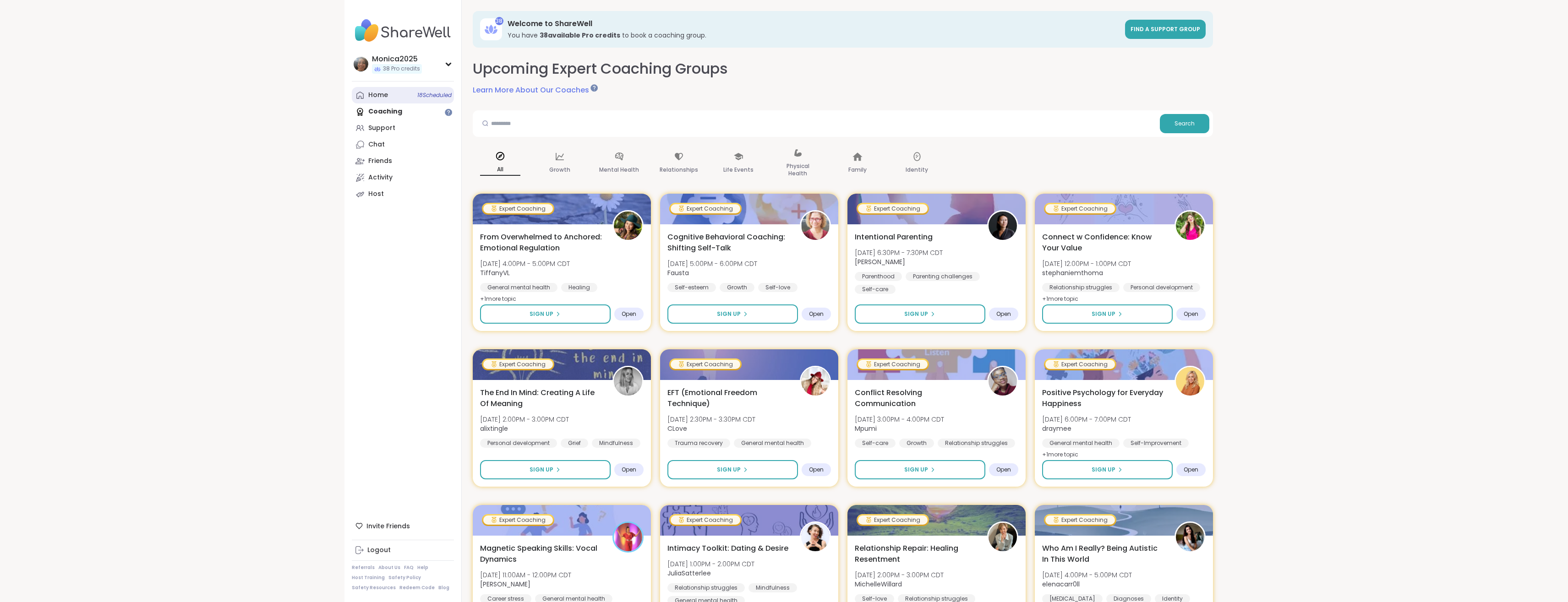
click at [380, 95] on div "Home 18 Scheduled" at bounding box center [378, 95] width 20 height 9
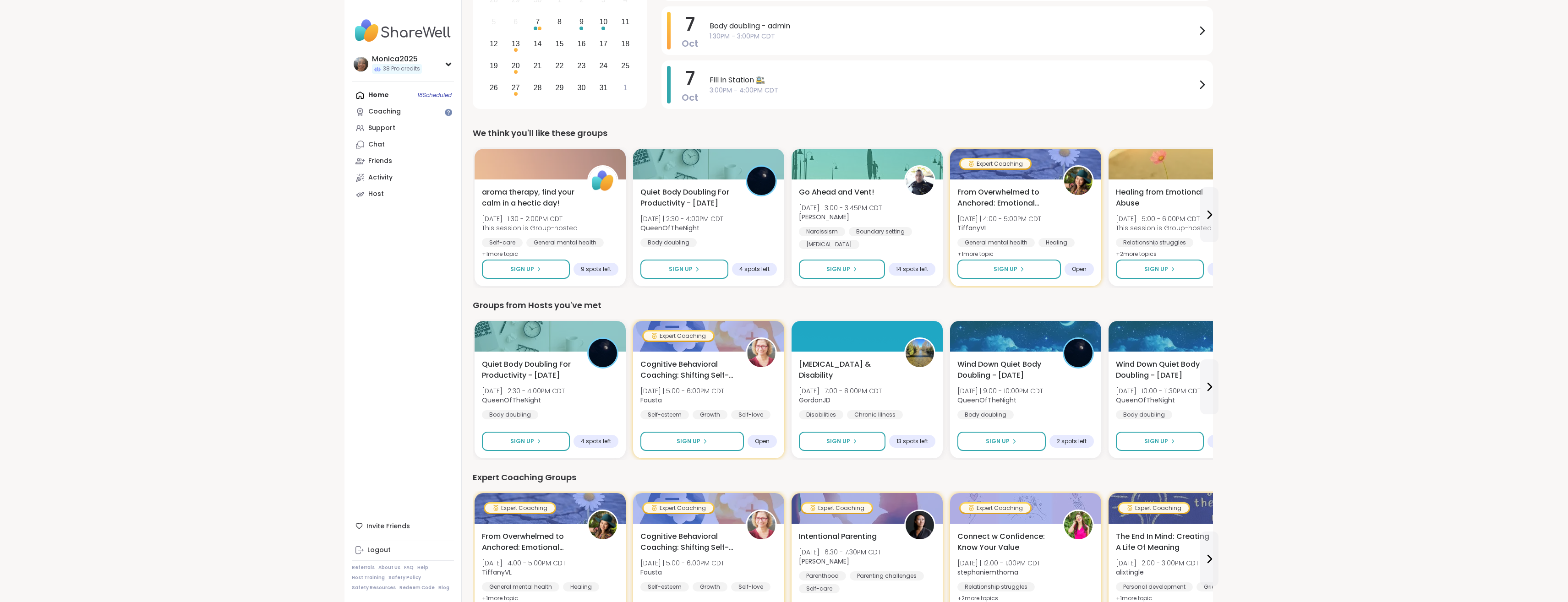
scroll to position [374, 0]
